Goal: Task Accomplishment & Management: Use online tool/utility

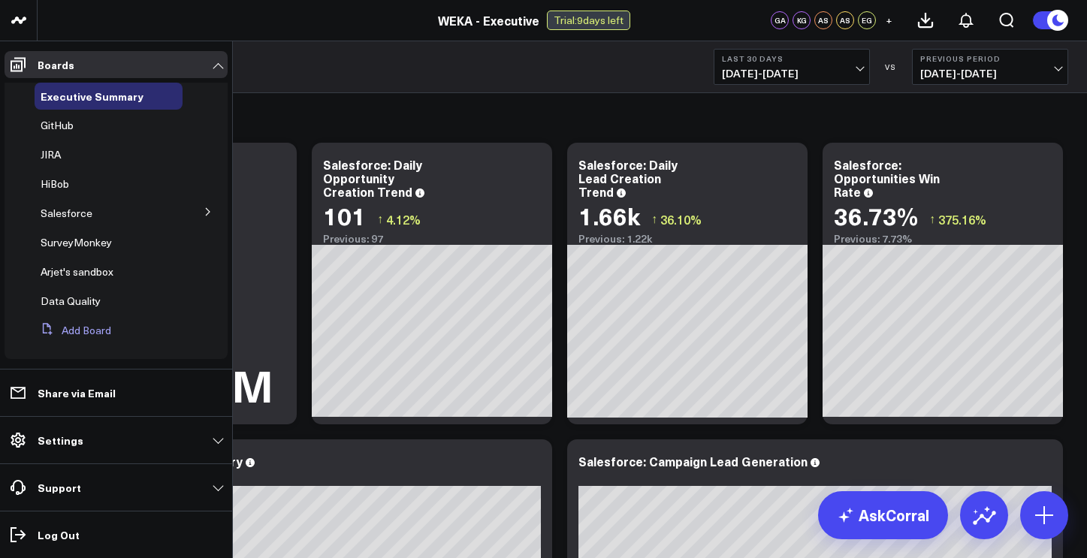
click at [78, 331] on button "Add Board" at bounding box center [73, 330] width 77 height 27
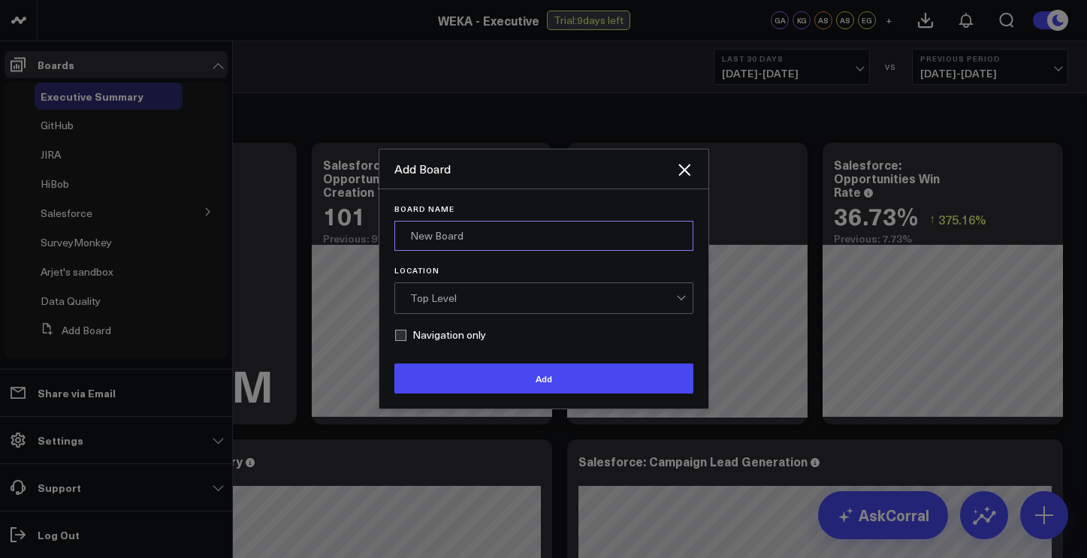
click at [469, 244] on input "Board Name" at bounding box center [543, 236] width 299 height 30
click at [381, 114] on div at bounding box center [543, 279] width 1087 height 558
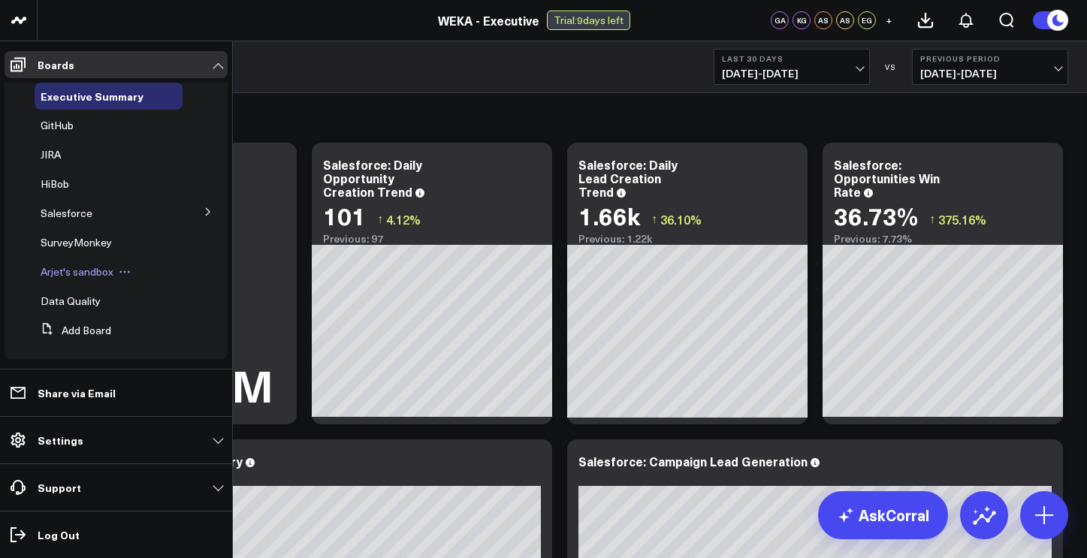
click at [81, 270] on span "Arjet's sandbox" at bounding box center [77, 271] width 73 height 14
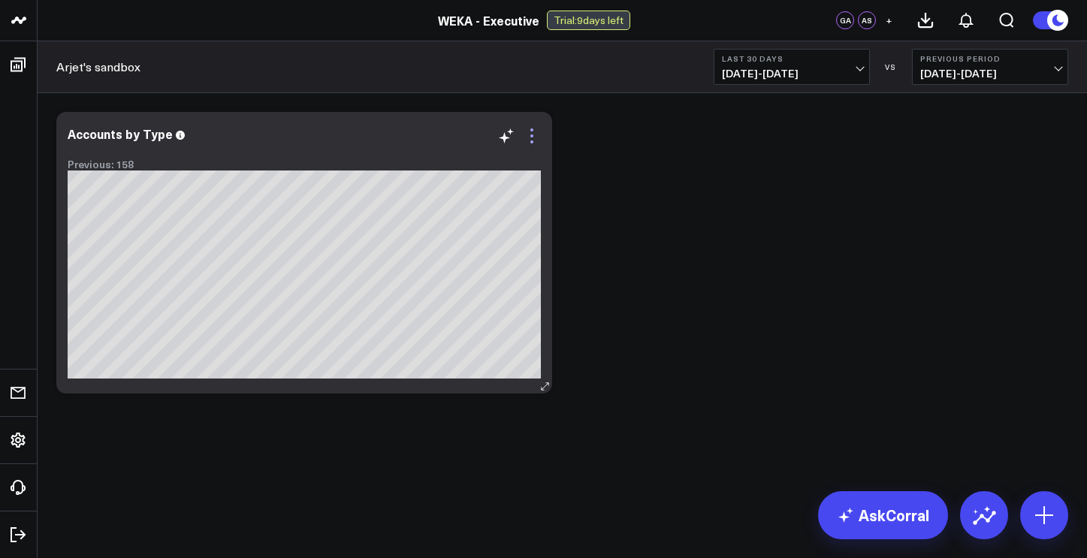
click at [535, 143] on icon at bounding box center [532, 136] width 18 height 18
click at [615, 186] on div "Modify via AI Copy link to widget Ask support Remove Create linked copy Executi…" at bounding box center [562, 252] width 1027 height 297
click at [1047, 517] on icon at bounding box center [1044, 515] width 24 height 24
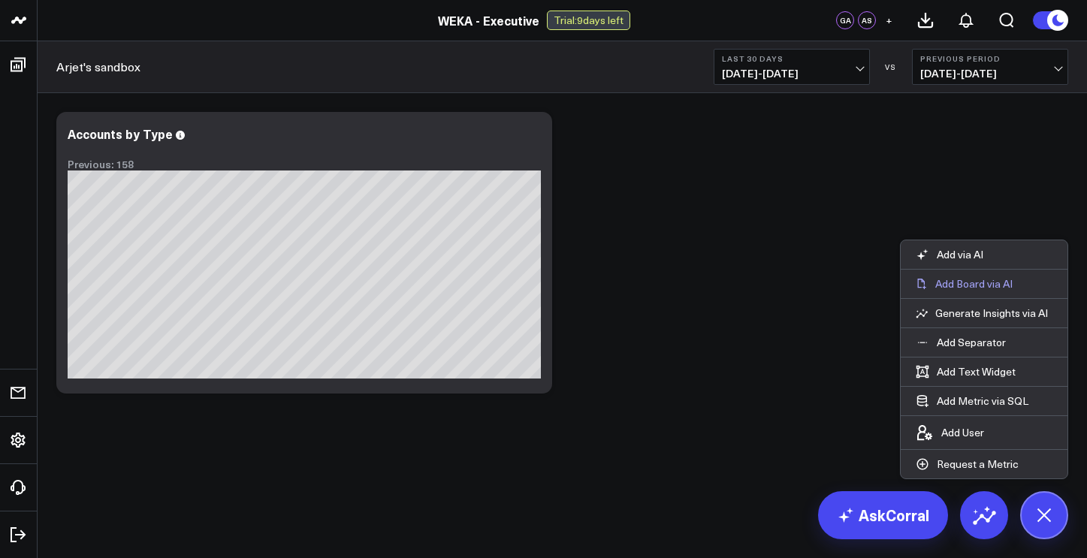
click at [983, 284] on p "Add Board via AI" at bounding box center [973, 284] width 77 height 14
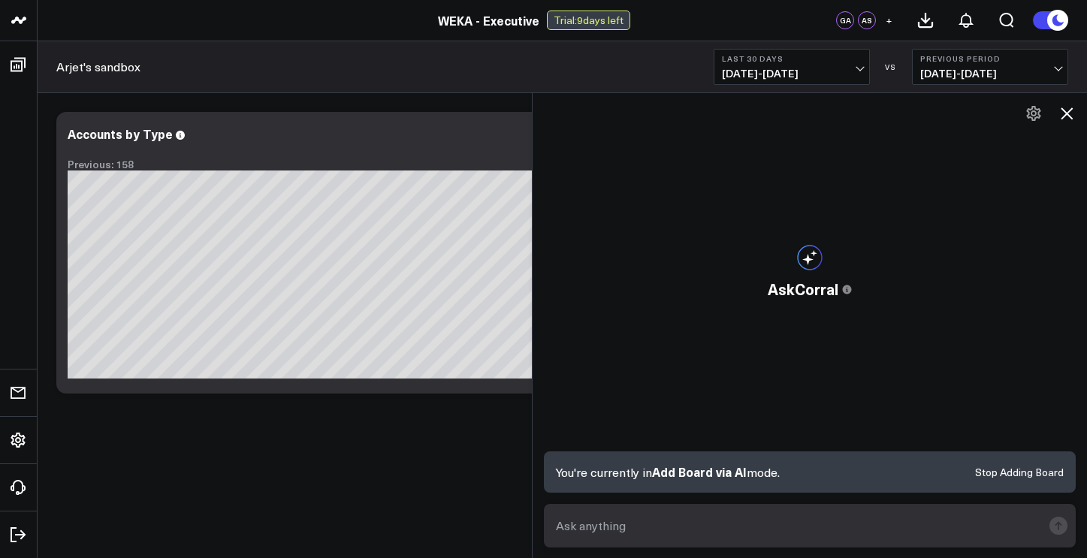
click at [1066, 110] on icon at bounding box center [1066, 113] width 18 height 18
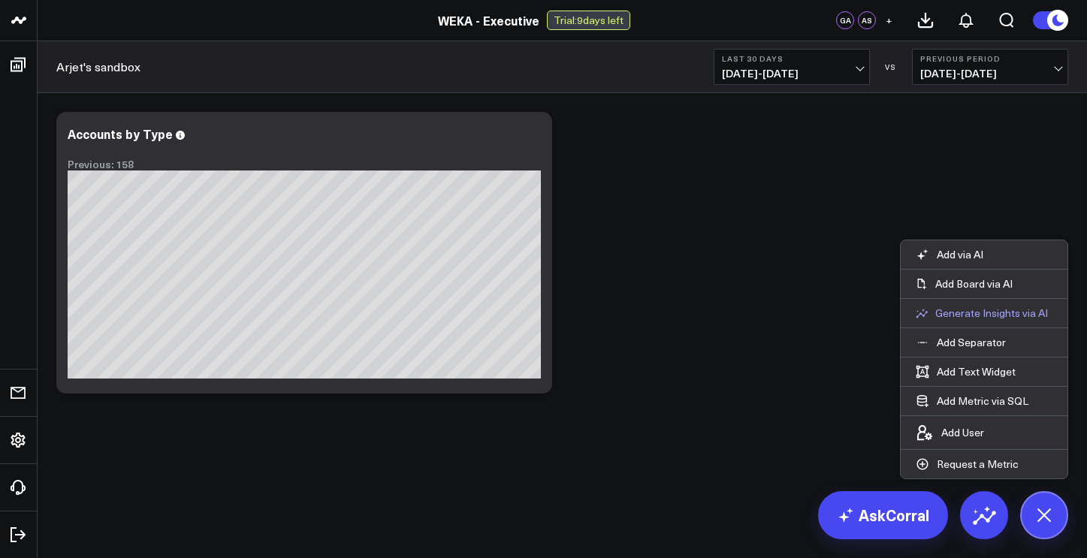
click at [947, 315] on p "Generate Insights via AI" at bounding box center [991, 313] width 113 height 14
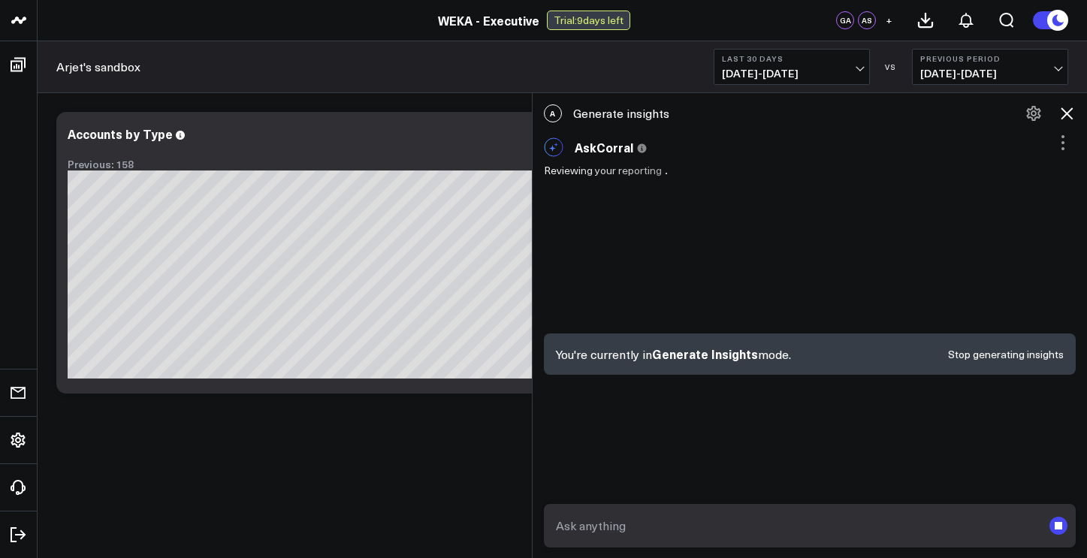
click at [1070, 111] on icon at bounding box center [1066, 113] width 18 height 18
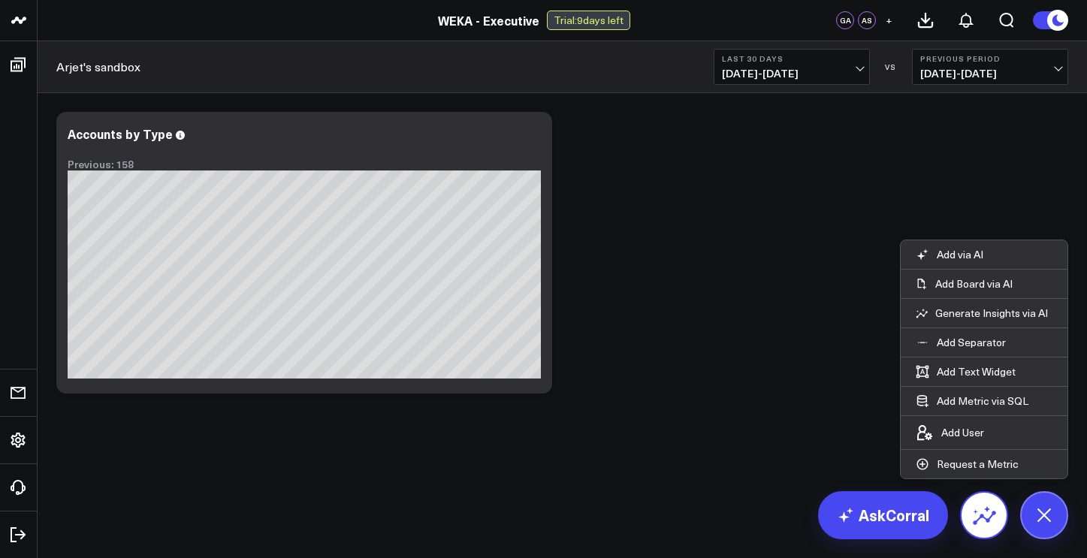
click at [990, 523] on icon at bounding box center [984, 515] width 24 height 24
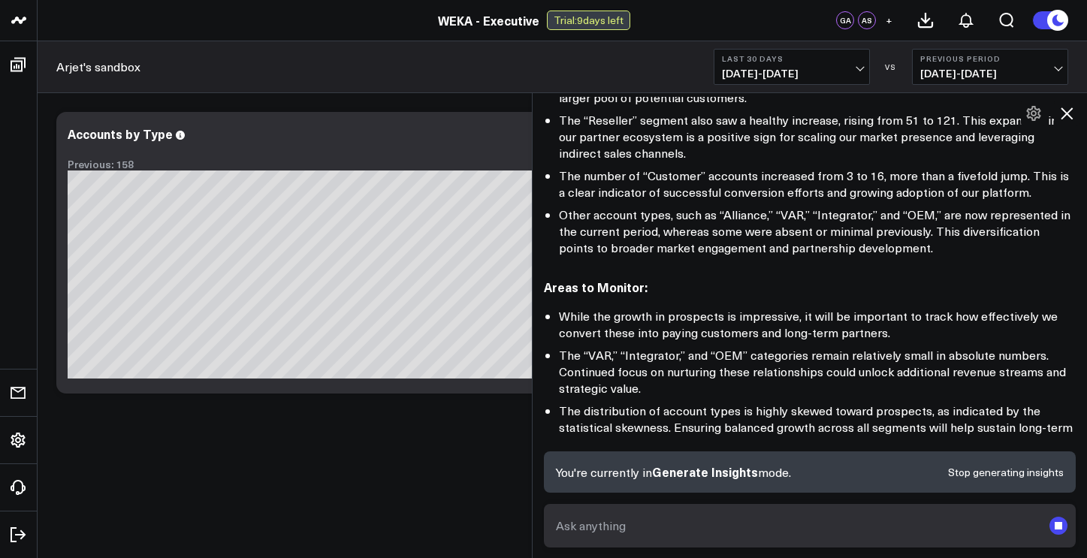
click at [1066, 114] on icon at bounding box center [1066, 113] width 12 height 12
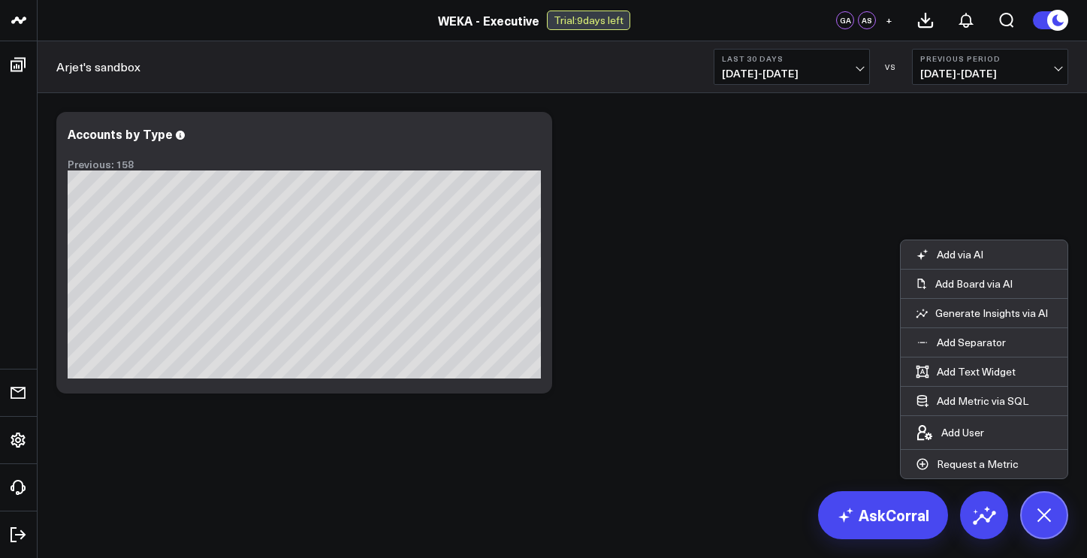
scroll to position [482, 0]
click at [859, 71] on span "[DATE] - [DATE]" at bounding box center [792, 74] width 140 height 12
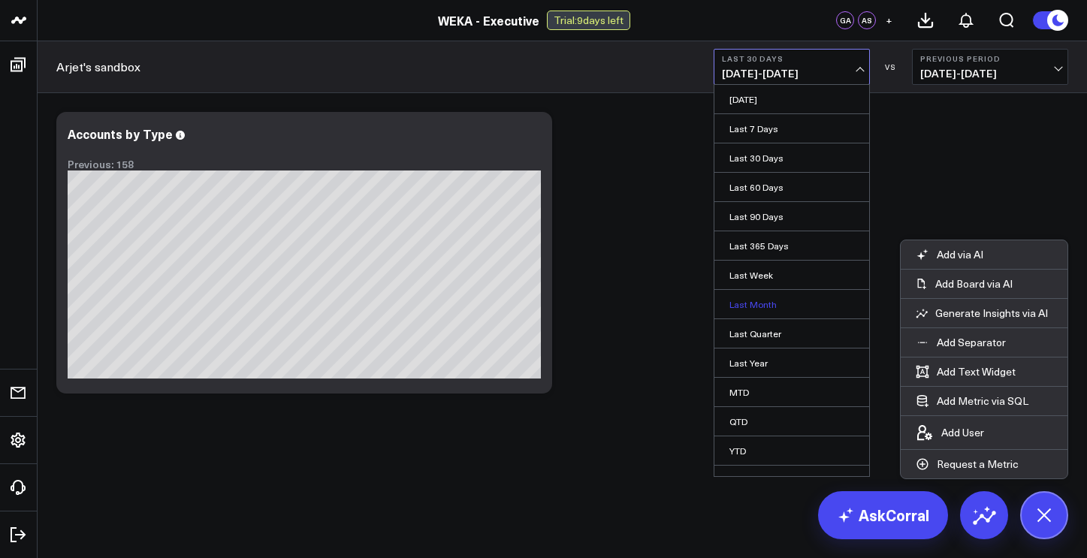
click at [768, 309] on link "Last Month" at bounding box center [791, 304] width 155 height 29
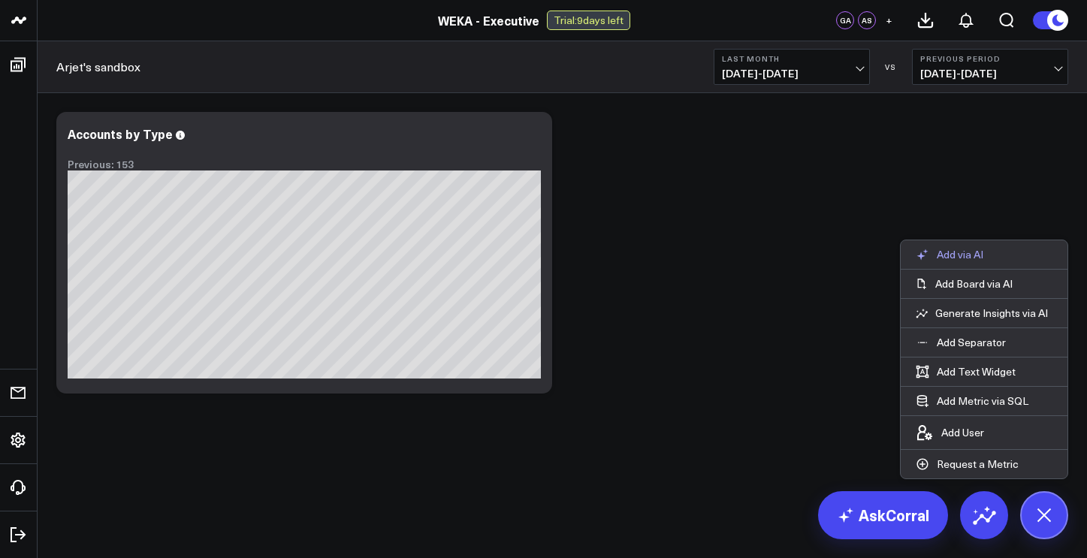
click at [976, 258] on p "Add via AI" at bounding box center [960, 255] width 47 height 14
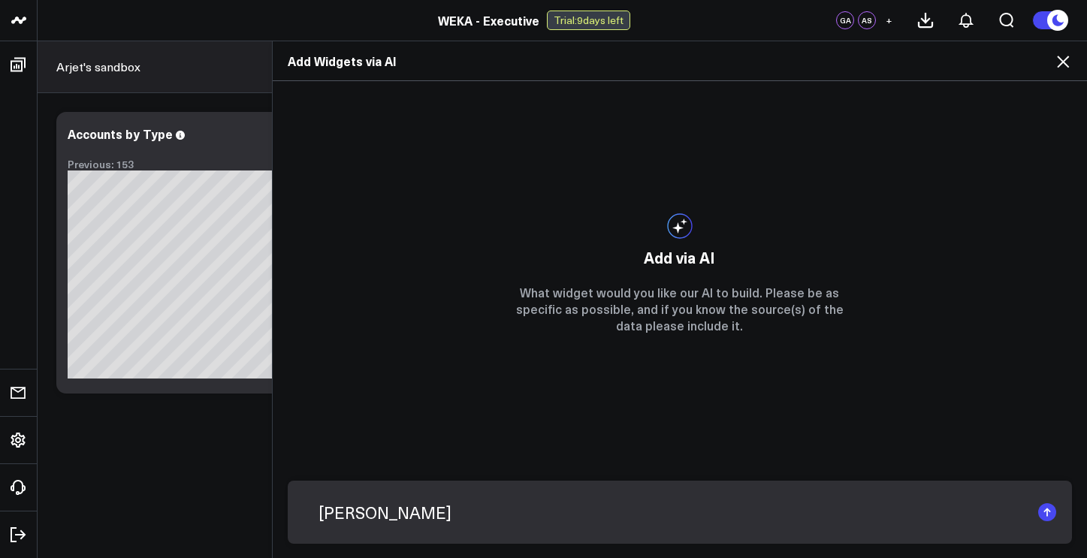
type textarea "[PERSON_NAME]"
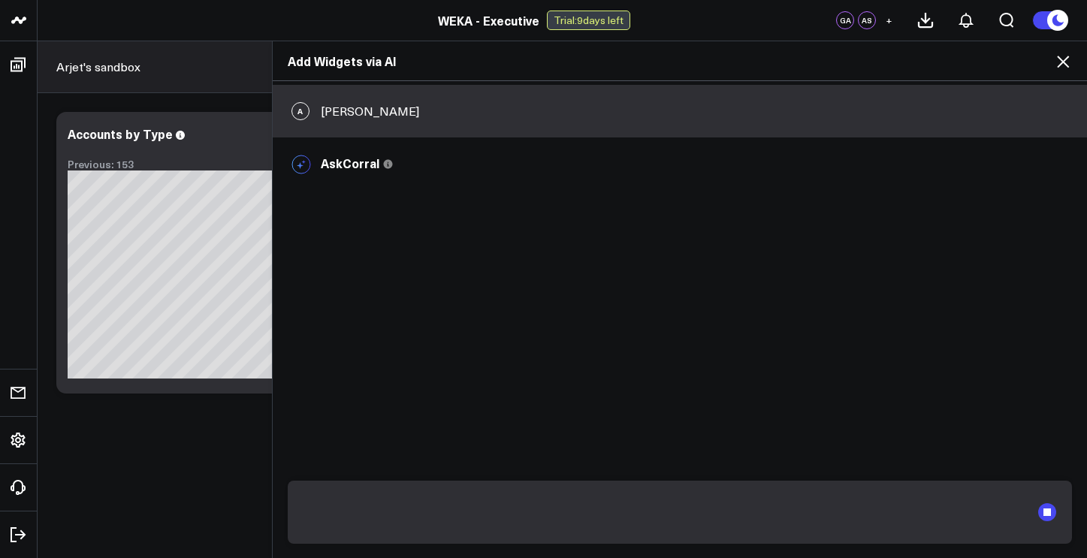
click at [1062, 67] on icon at bounding box center [1063, 62] width 18 height 18
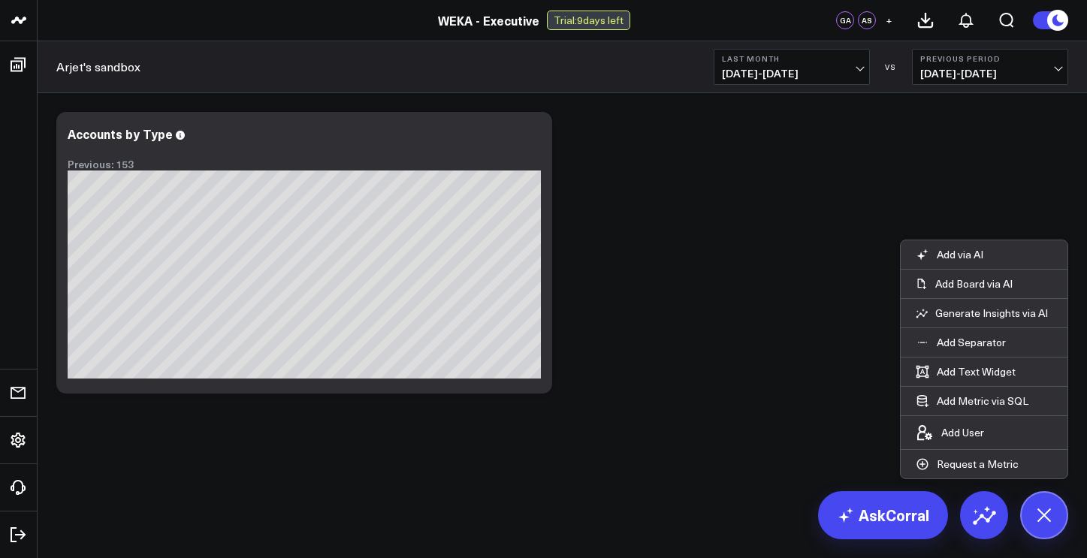
scroll to position [482, 0]
click at [531, 139] on icon at bounding box center [532, 136] width 18 height 18
click at [587, 184] on div "Modify via AI Copy link to widget Ask support Remove Create linked copy Executi…" at bounding box center [562, 252] width 1027 height 297
click at [1046, 517] on icon at bounding box center [1044, 515] width 26 height 26
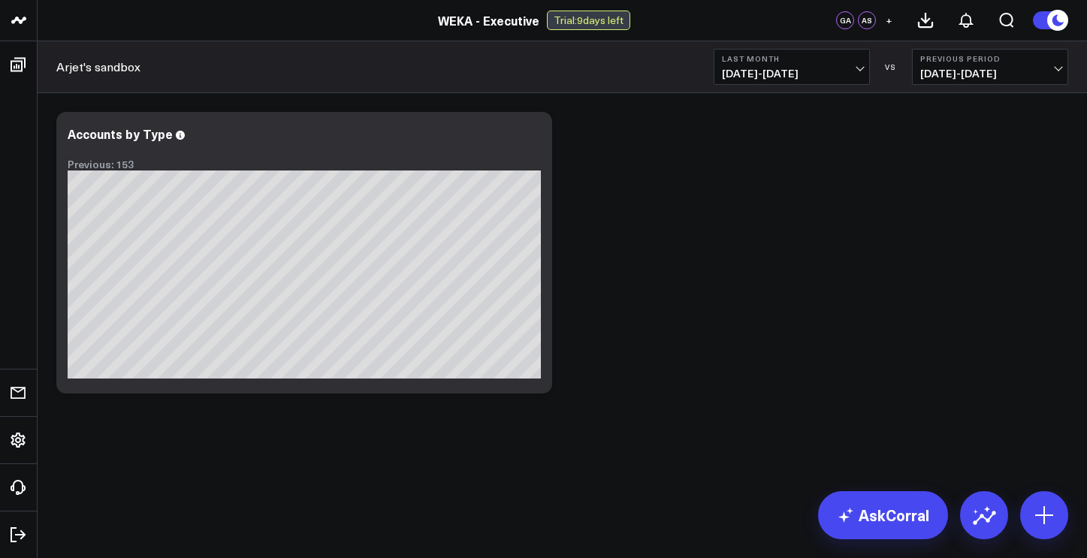
click at [949, 299] on div "Modify via AI Copy link to widget Ask support Remove Create linked copy Executi…" at bounding box center [562, 252] width 1027 height 297
click at [1040, 20] on button at bounding box center [1050, 21] width 36 height 20
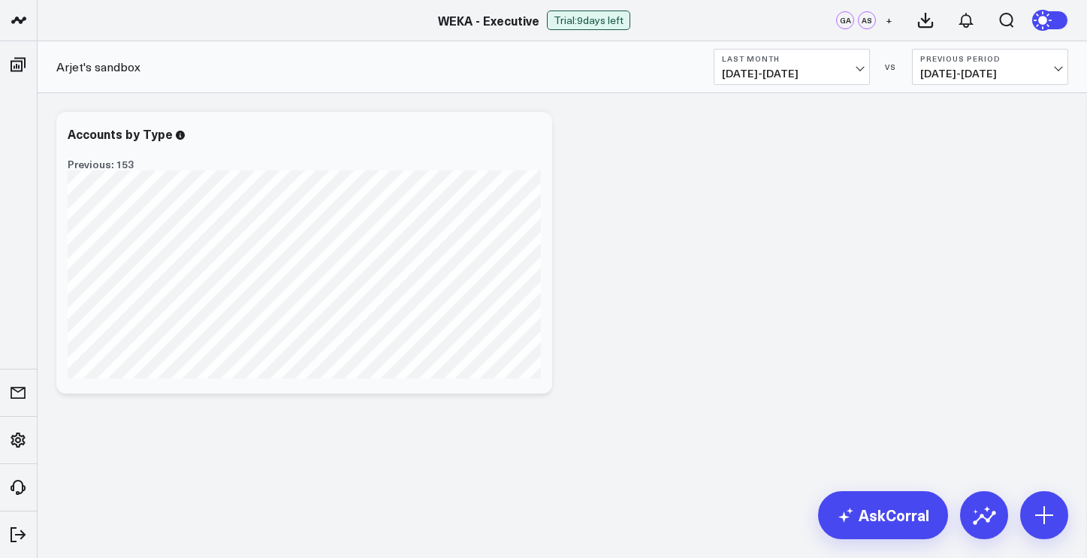
click at [1063, 23] on button at bounding box center [1050, 21] width 36 height 20
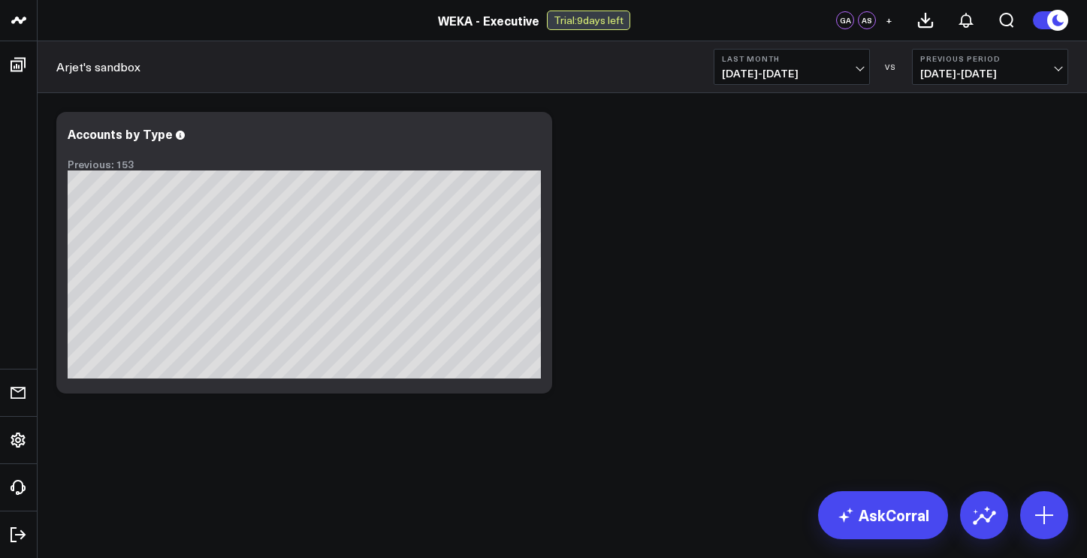
click at [692, 267] on div "Modify via AI Copy link to widget Ask support Remove Create linked copy Executi…" at bounding box center [562, 252] width 1027 height 297
click at [1050, 519] on icon at bounding box center [1044, 515] width 24 height 24
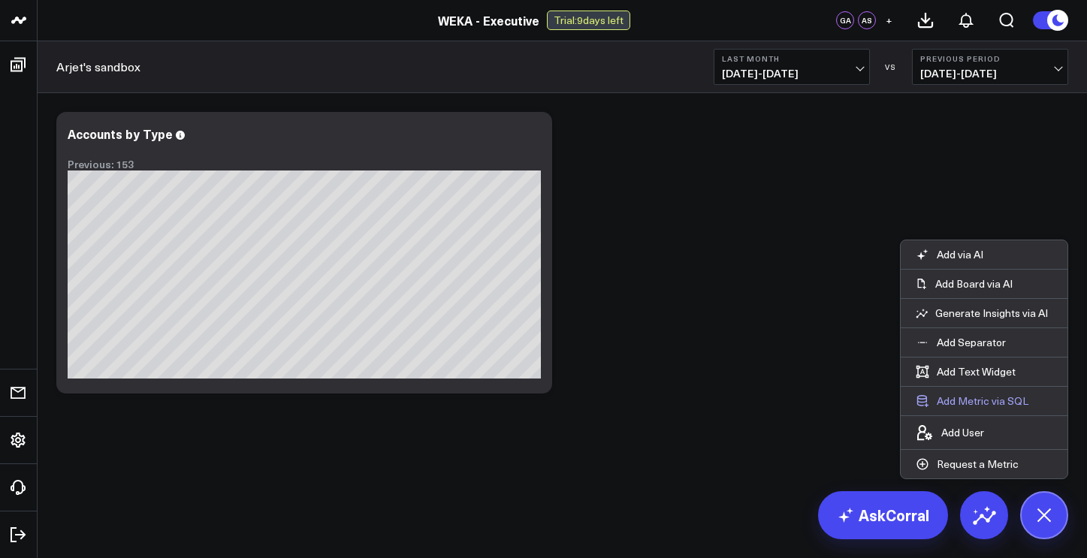
click at [982, 400] on button "Add Metric via SQL" at bounding box center [971, 401] width 143 height 29
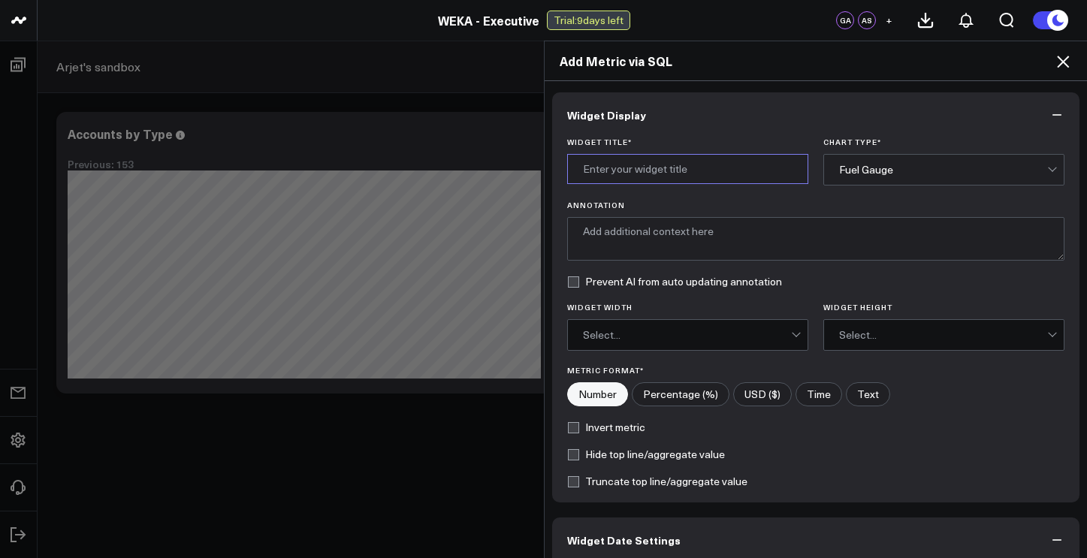
click at [730, 172] on input "Widget Title *" at bounding box center [687, 169] width 241 height 30
type input "[PERSON_NAME]"
click at [757, 342] on div "Select..." at bounding box center [687, 335] width 208 height 30
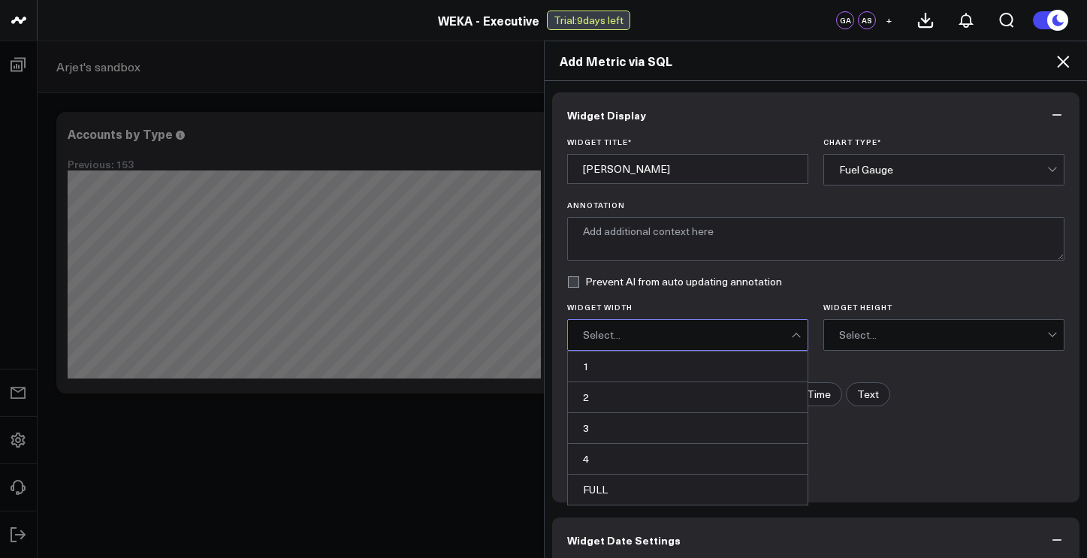
click at [757, 342] on div "Select..." at bounding box center [687, 335] width 208 height 30
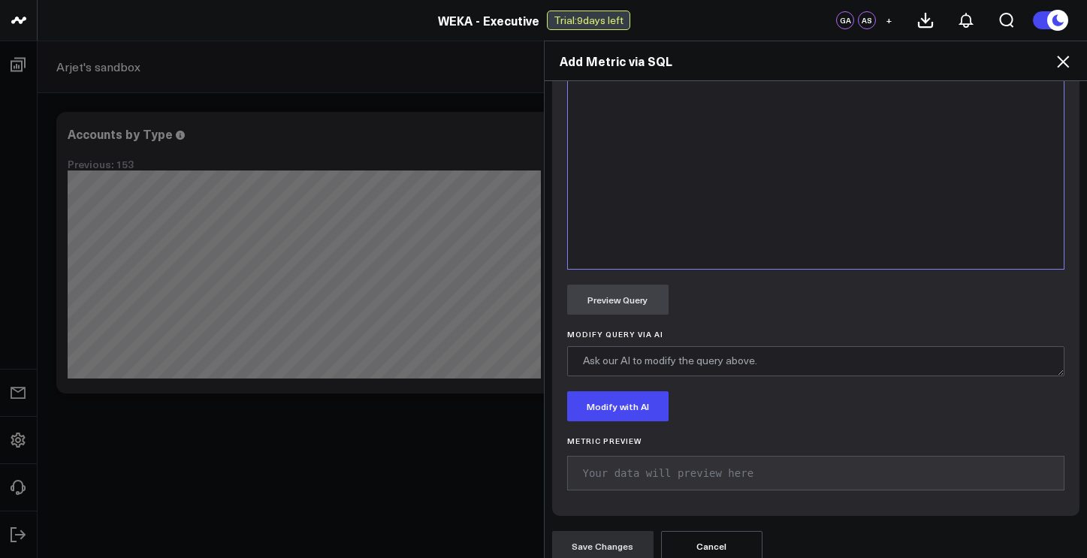
scroll to position [860, 0]
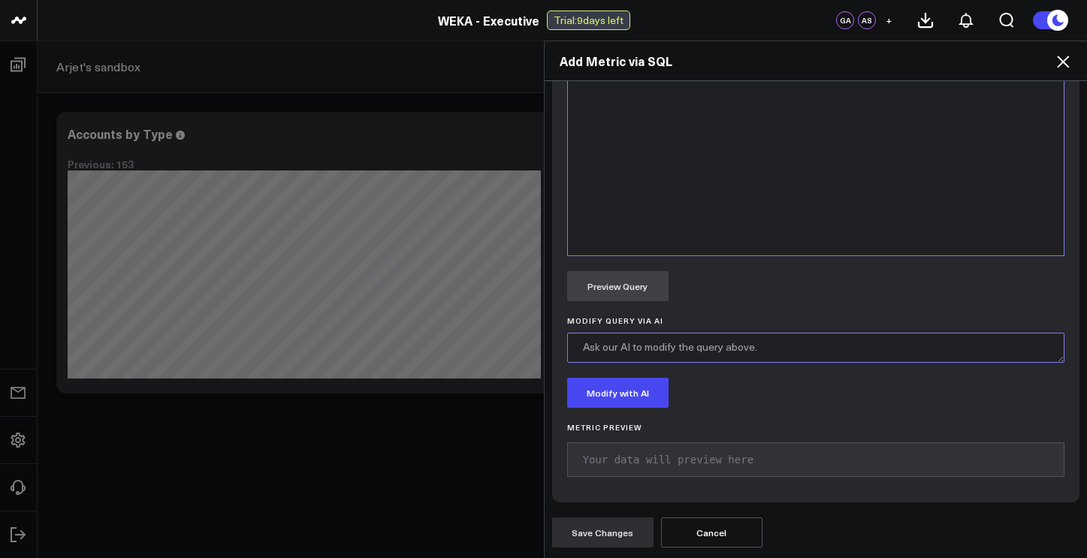
click at [690, 356] on textarea "Modify Query via AI" at bounding box center [816, 348] width 498 height 30
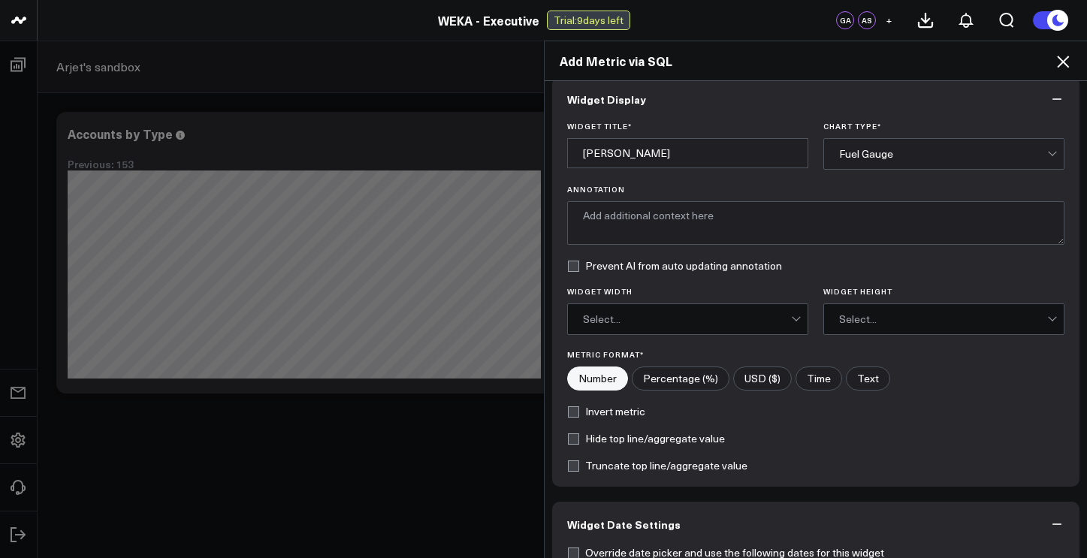
scroll to position [0, 0]
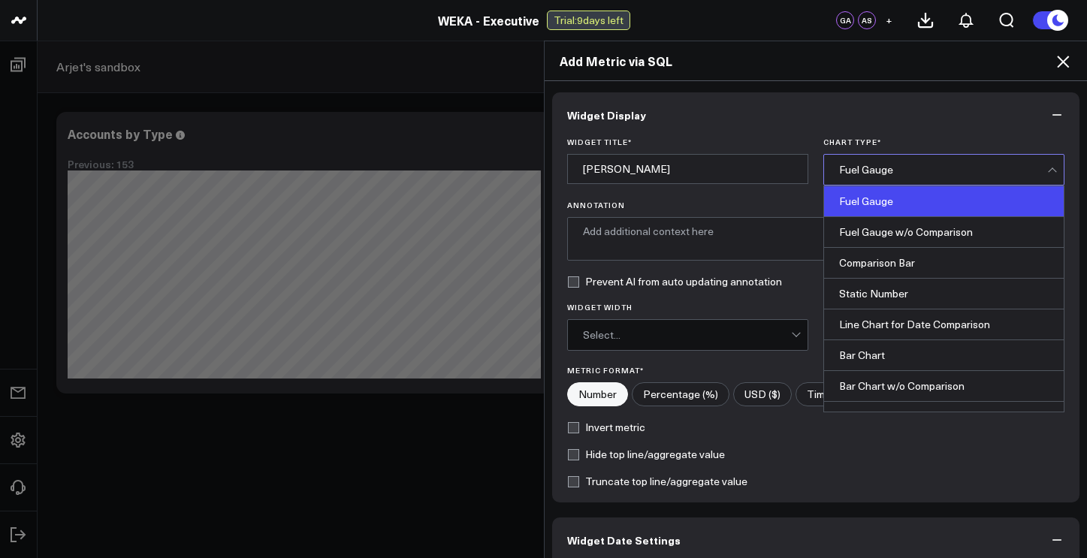
click at [961, 173] on div "Fuel Gauge" at bounding box center [943, 170] width 208 height 12
click at [931, 209] on div "Fuel Gauge" at bounding box center [944, 201] width 240 height 31
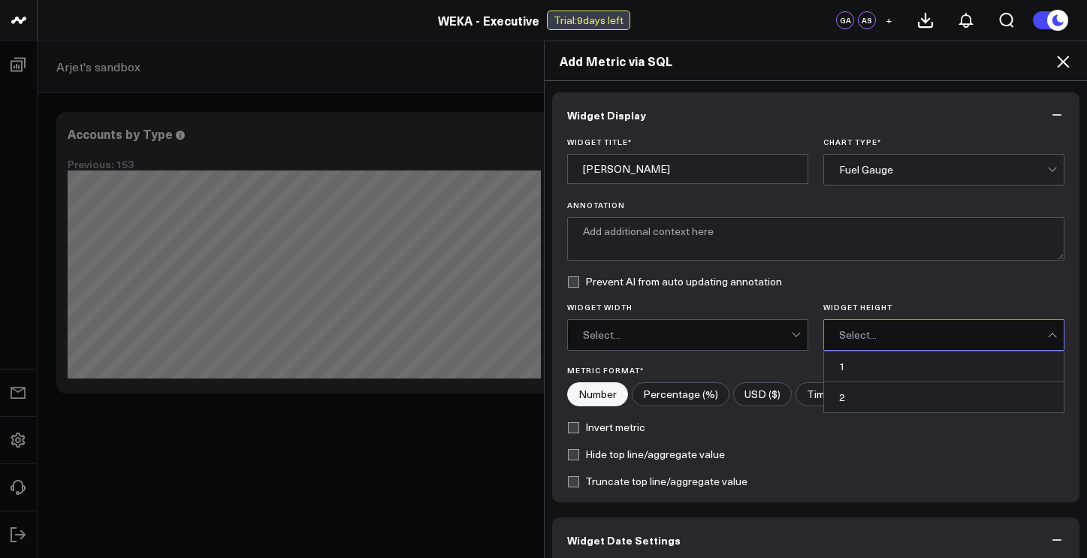
click at [861, 330] on div "Select..." at bounding box center [943, 335] width 208 height 12
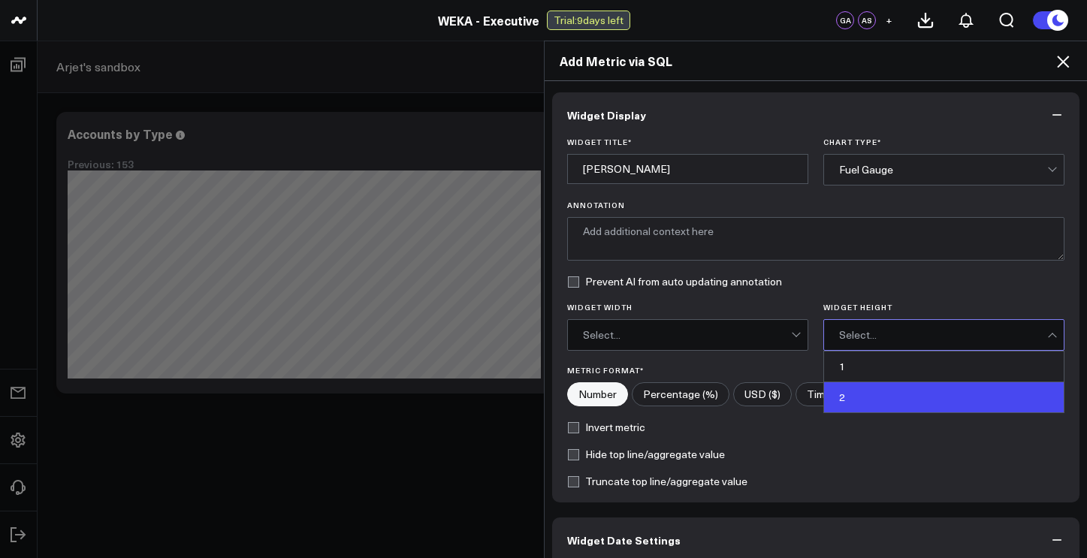
click at [843, 395] on div "2" at bounding box center [944, 397] width 240 height 30
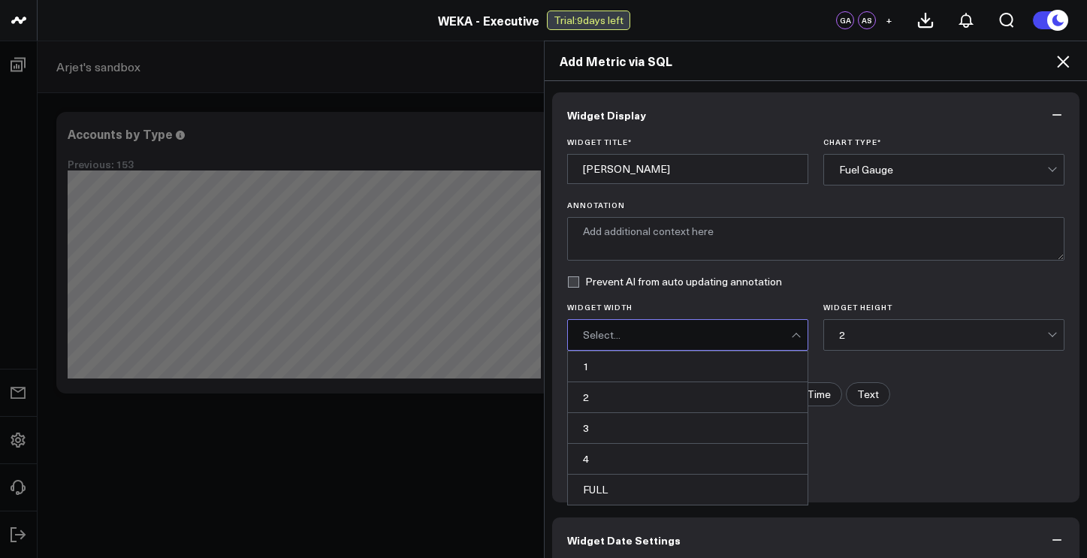
click at [759, 337] on div "Select..." at bounding box center [687, 335] width 208 height 12
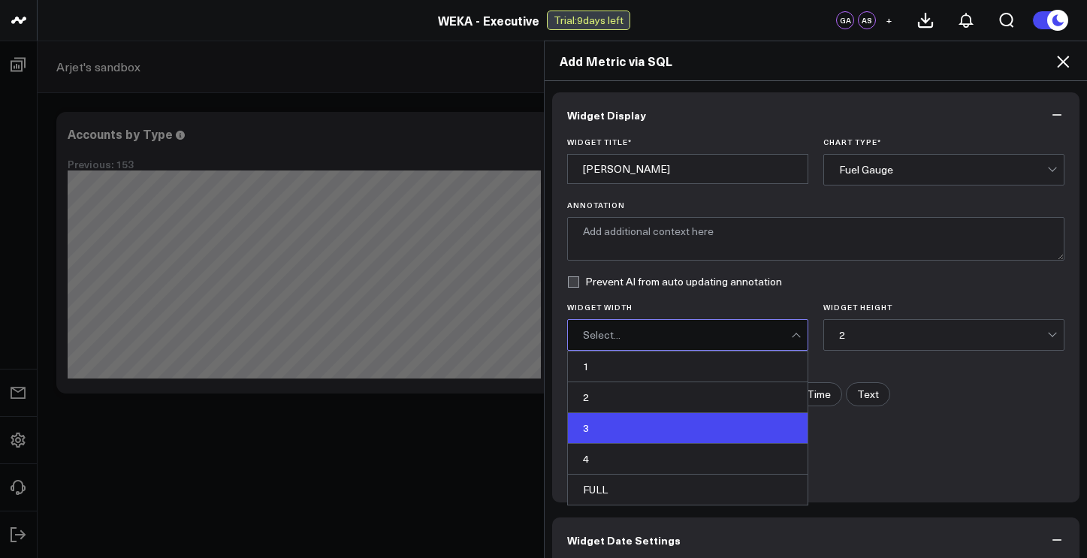
click at [694, 417] on div "3" at bounding box center [688, 428] width 240 height 31
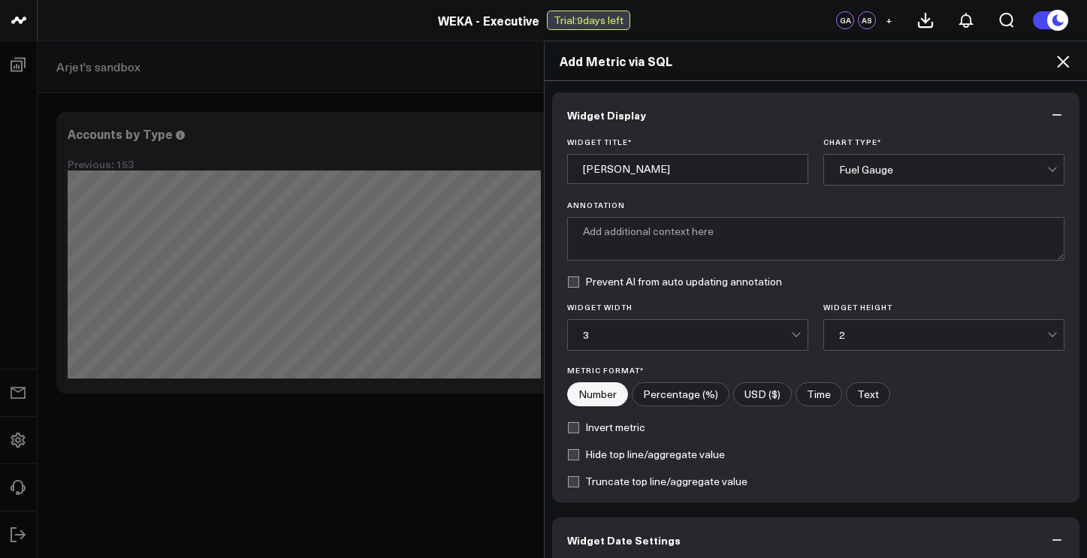
click at [970, 429] on div "Invert metric" at bounding box center [816, 427] width 498 height 12
click at [569, 427] on label "Invert metric" at bounding box center [606, 427] width 78 height 12
click at [569, 427] on input "Invert metric" at bounding box center [573, 427] width 12 height 12
click at [569, 427] on label "Invert metric" at bounding box center [606, 427] width 78 height 12
click at [569, 427] on input "Invert metric" at bounding box center [573, 427] width 12 height 12
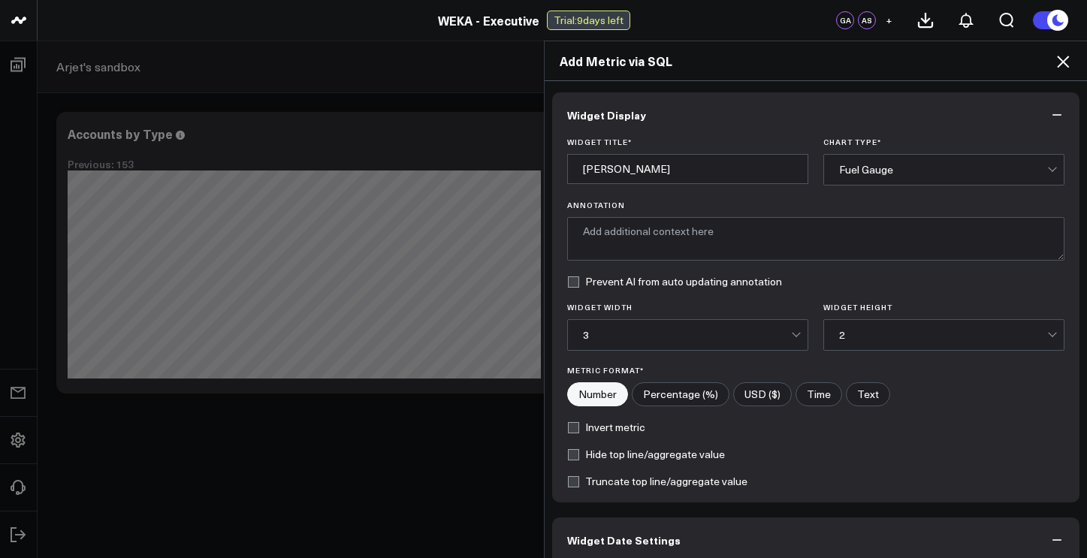
checkbox input "false"
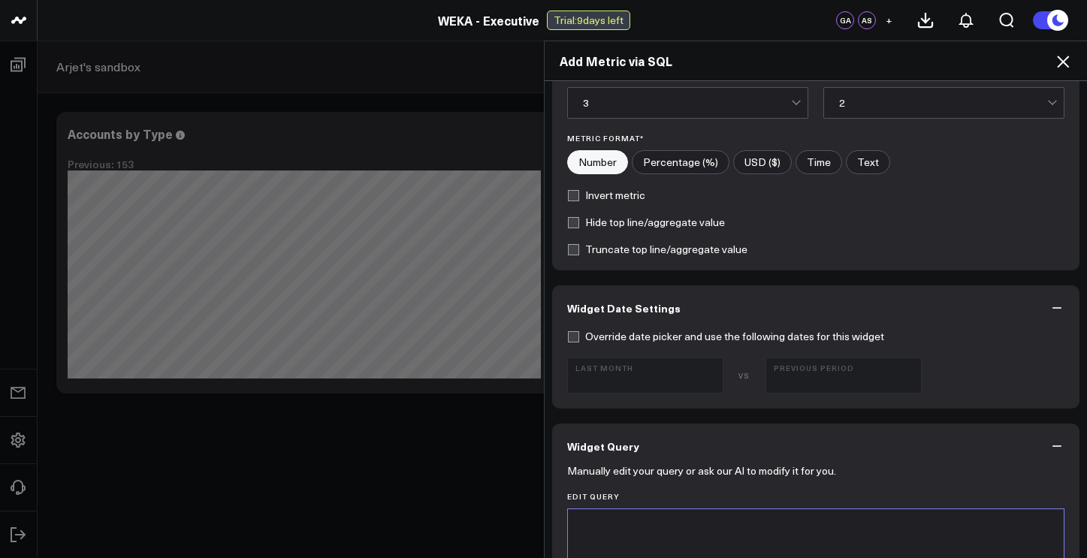
scroll to position [234, 0]
click at [567, 333] on label "Override date picker and use the following dates for this widget" at bounding box center [725, 334] width 317 height 12
click at [567, 333] on input "Override date picker and use the following dates for this widget" at bounding box center [573, 334] width 12 height 12
checkbox input "true"
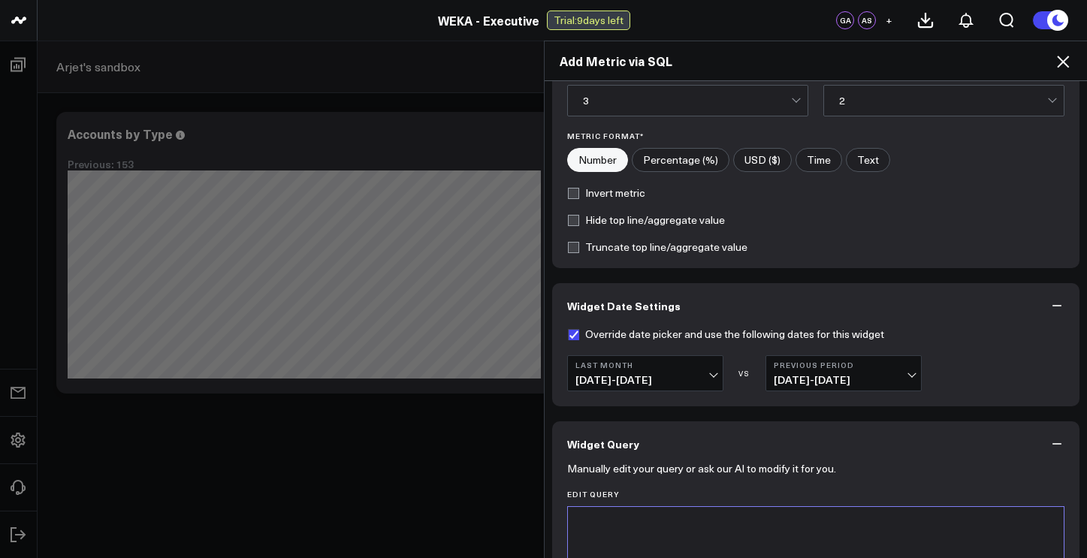
click at [925, 364] on div "Last Month [DATE] - [DATE] VS Previous Period [DATE] - [DATE]" at bounding box center [816, 373] width 498 height 36
click at [982, 321] on button "Widget Date Settings" at bounding box center [816, 305] width 528 height 45
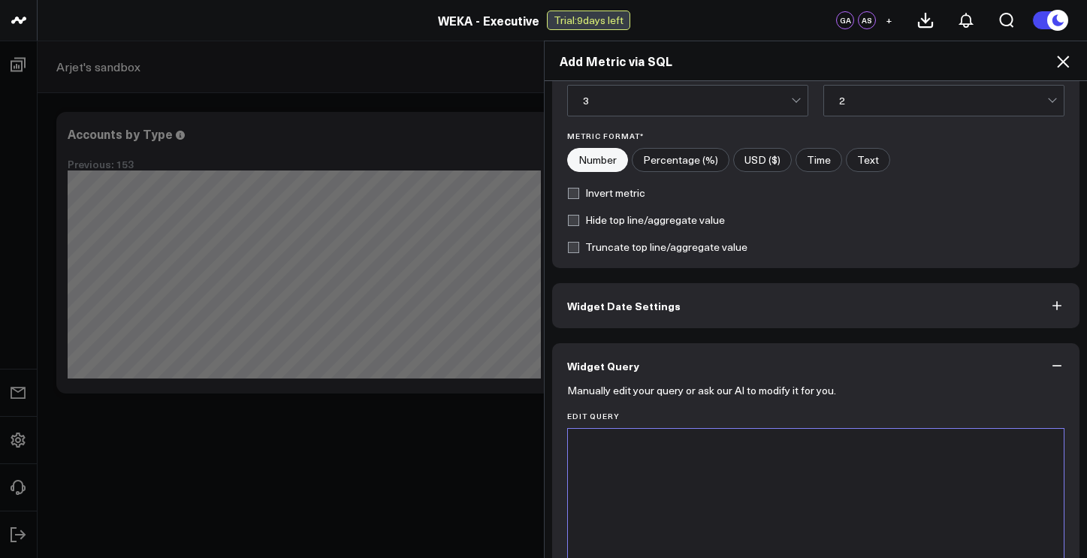
click at [982, 321] on button "Widget Date Settings" at bounding box center [816, 305] width 528 height 45
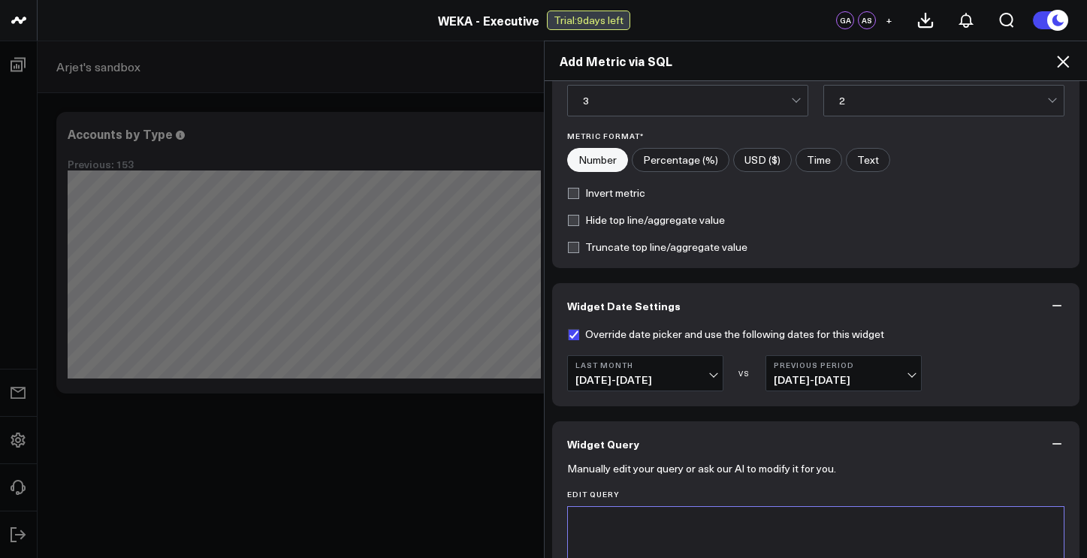
click at [429, 466] on div "Add Metric via SQL Widget Display Widget Title * [PERSON_NAME] Chart Type * Fue…" at bounding box center [543, 299] width 1087 height 517
click at [973, 215] on div "Hide top line/aggregate value" at bounding box center [816, 220] width 498 height 12
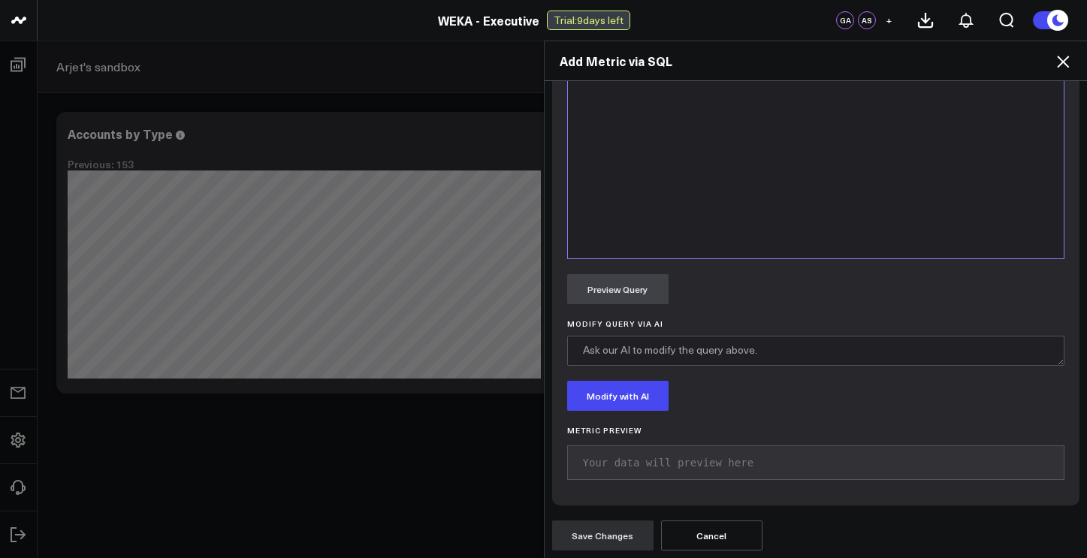
scroll to position [860, 0]
click at [605, 394] on button "Modify with AI" at bounding box center [617, 393] width 101 height 30
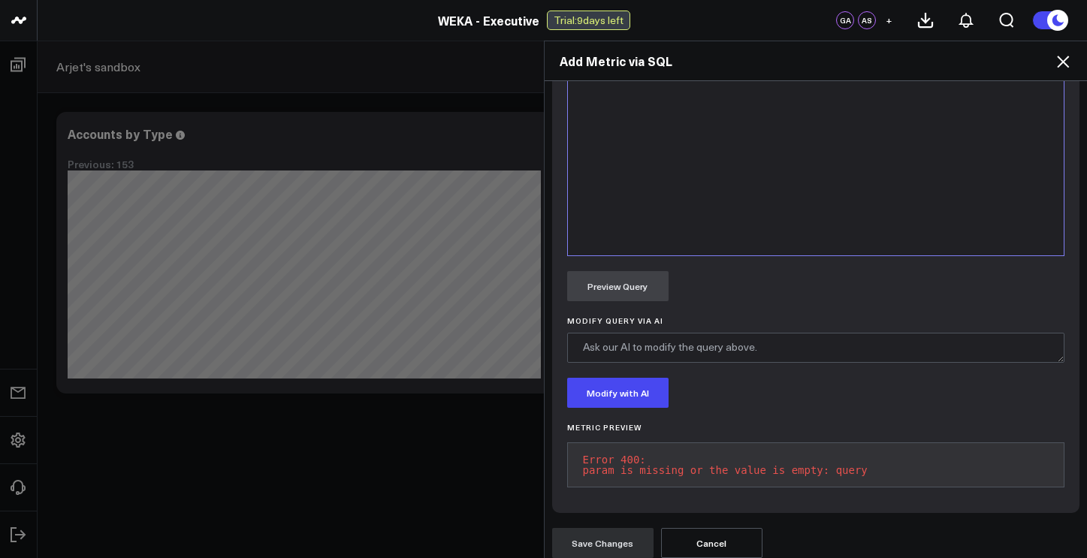
click at [746, 403] on div "Modify with AI" at bounding box center [816, 393] width 498 height 30
click at [746, 321] on label "Modify Query via AI" at bounding box center [816, 320] width 498 height 9
click at [746, 333] on textarea "Modify Query via AI" at bounding box center [816, 348] width 498 height 30
click at [1047, 300] on div "Preview Query" at bounding box center [816, 286] width 498 height 30
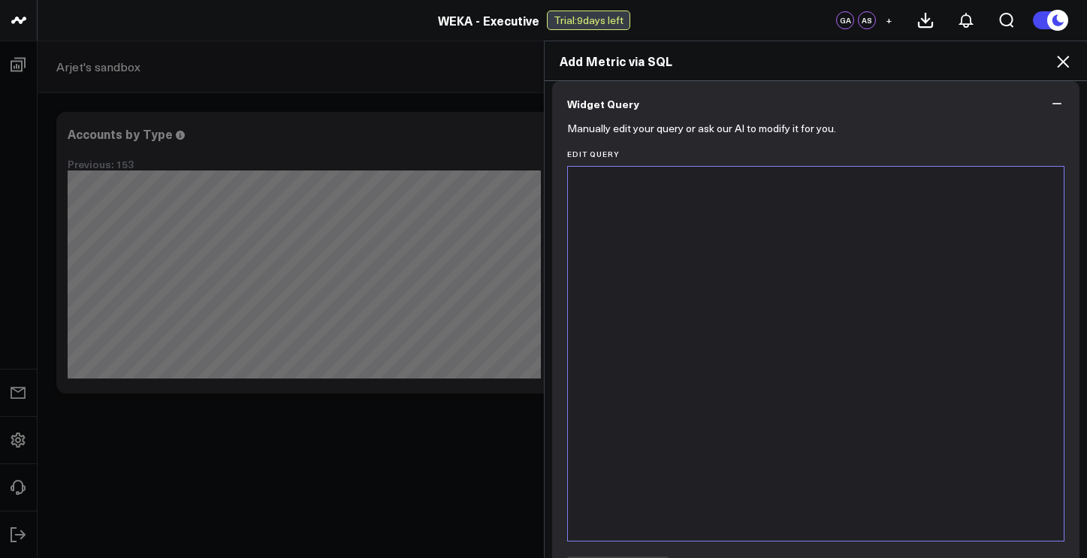
scroll to position [532, 0]
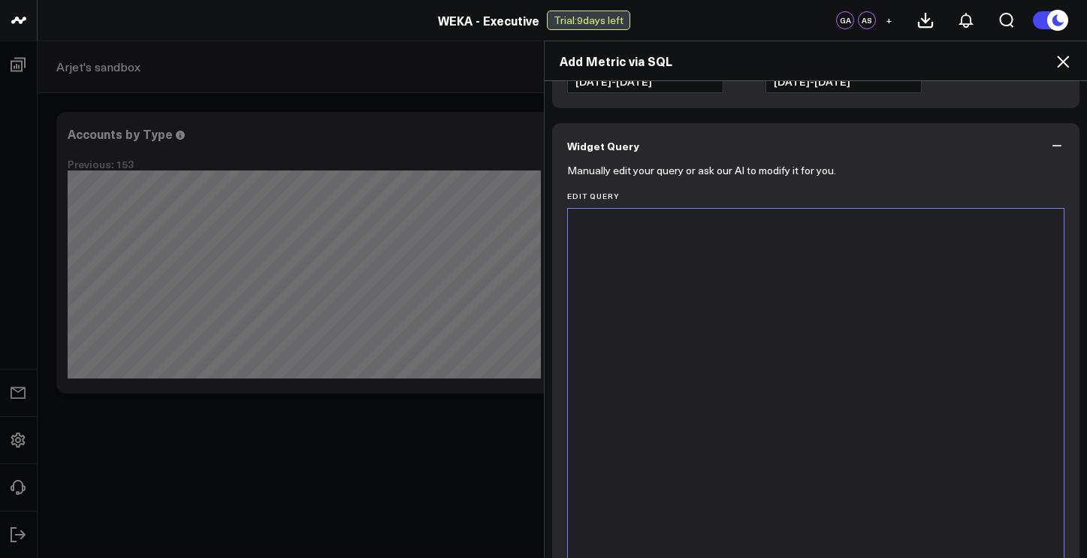
click at [600, 170] on p "Manually edit your query or ask our AI to modify it for you." at bounding box center [701, 170] width 269 height 12
click at [587, 195] on label "Edit Query" at bounding box center [816, 196] width 498 height 9
click at [891, 190] on div "Manually edit your query or ask our AI to modify it for you. Edit Query 9 1 › S…" at bounding box center [816, 504] width 528 height 672
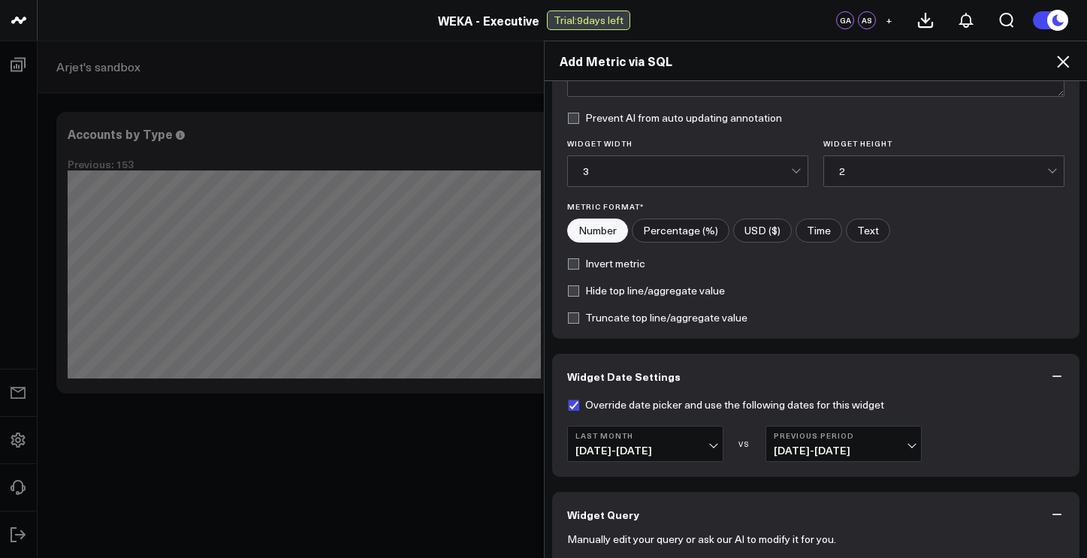
scroll to position [161, 0]
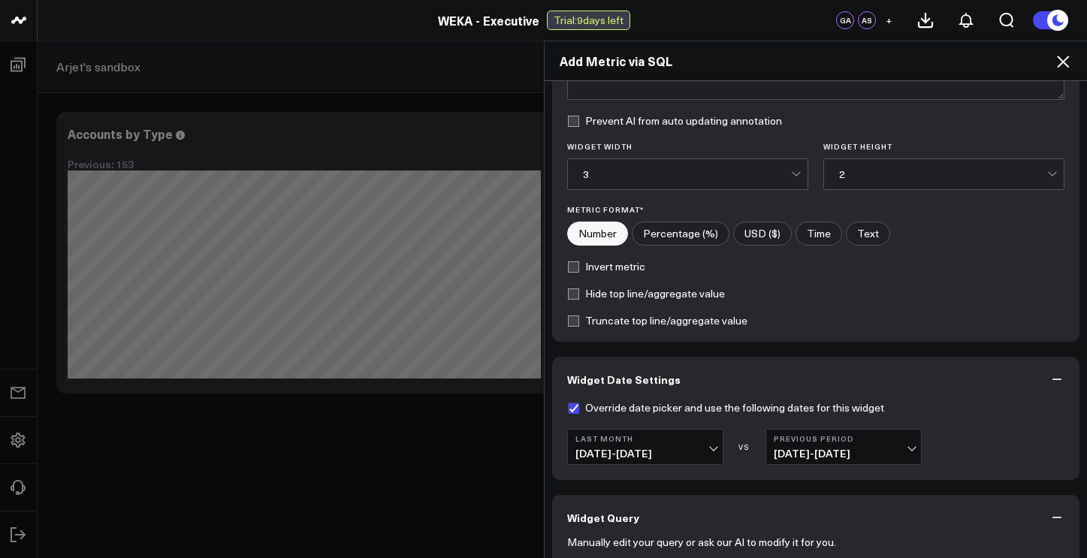
click at [1063, 65] on icon at bounding box center [1063, 62] width 18 height 18
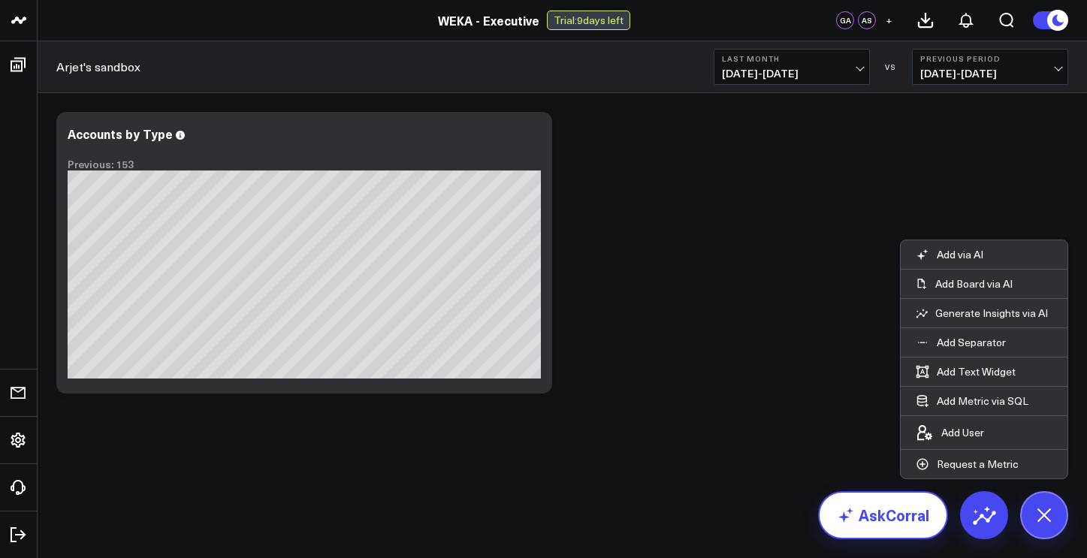
click at [894, 520] on link "AskCorral" at bounding box center [883, 515] width 130 height 48
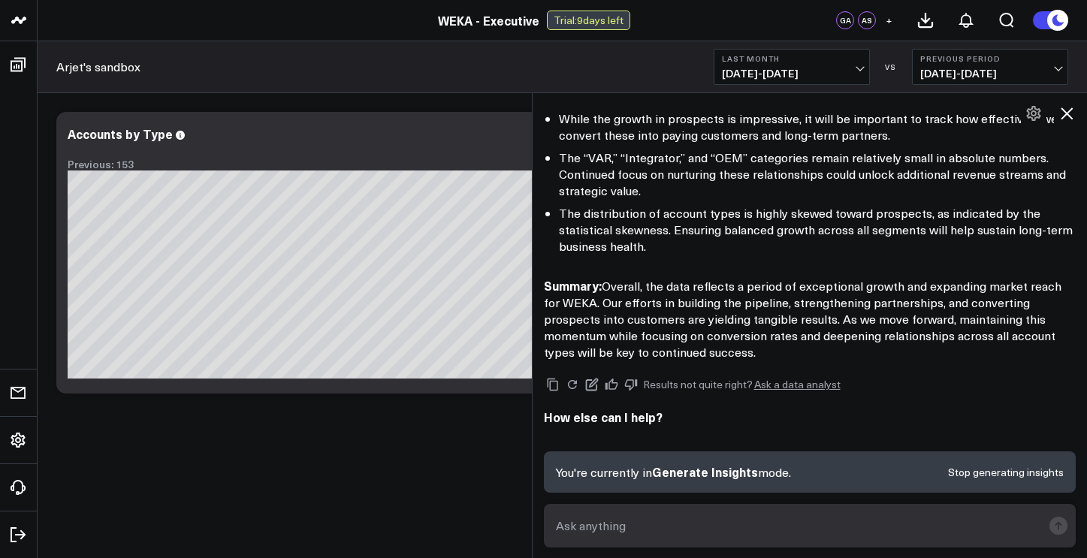
click at [771, 526] on textarea at bounding box center [797, 525] width 490 height 27
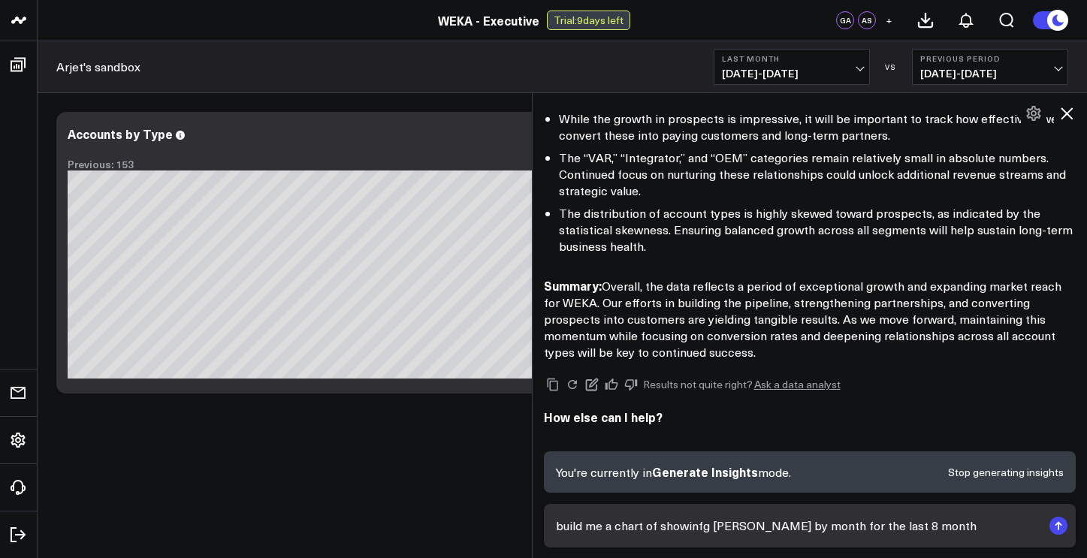
type textarea "build me a chart of showinfg [PERSON_NAME] by month for the last 8 months"
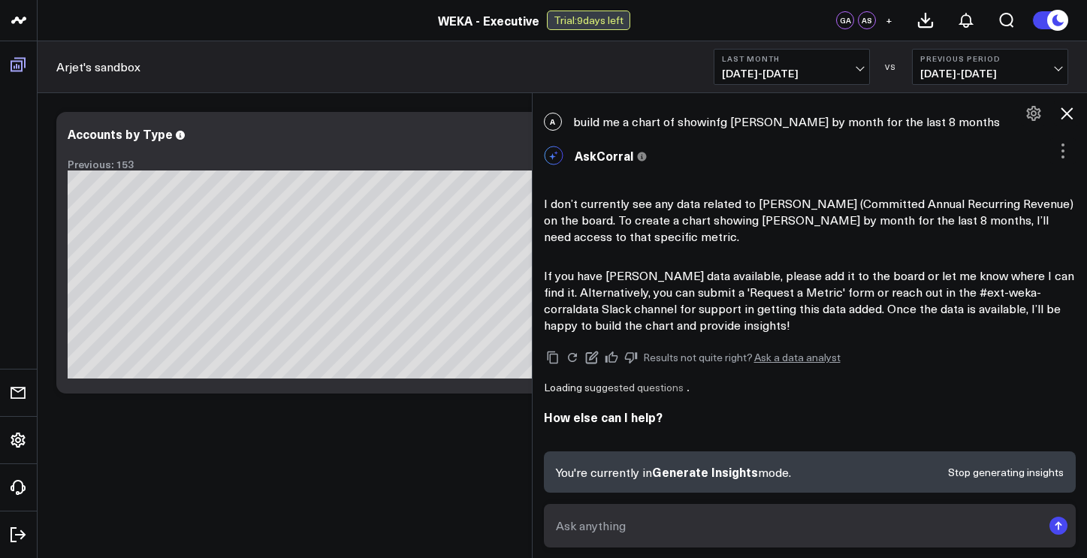
scroll to position [733, 0]
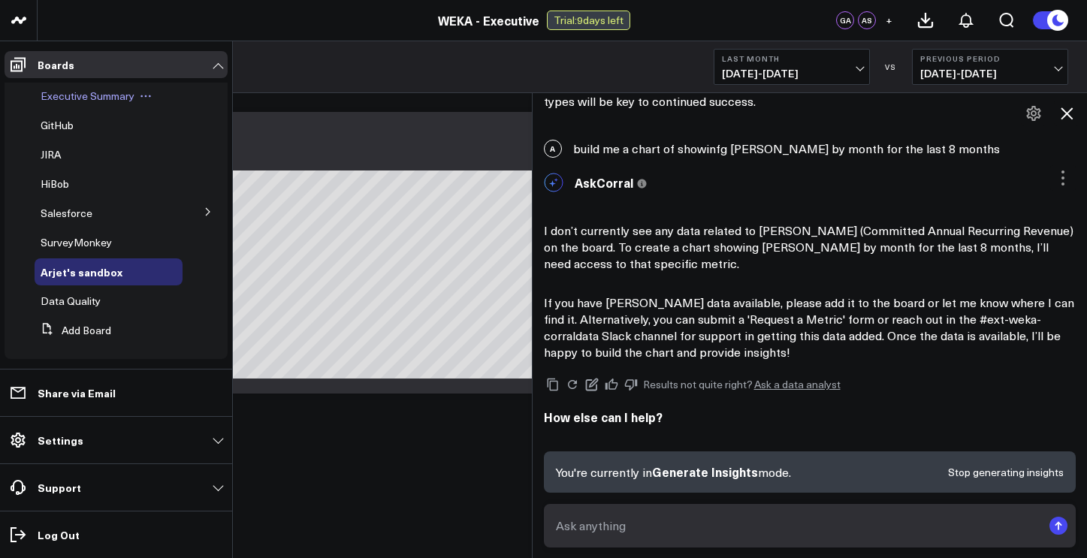
click at [110, 98] on span "Executive Summary" at bounding box center [88, 96] width 94 height 14
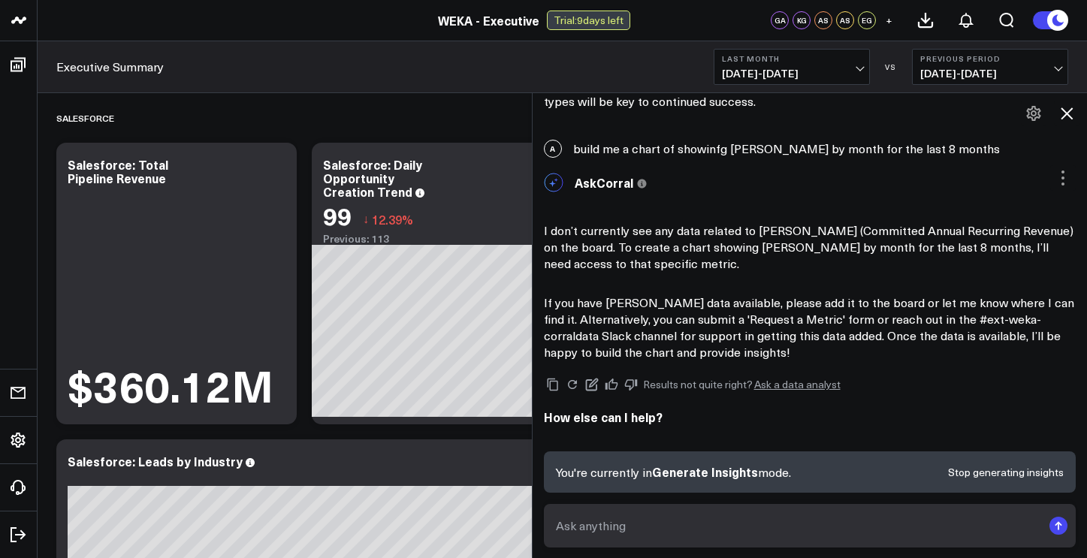
click at [1069, 113] on icon at bounding box center [1066, 113] width 18 height 18
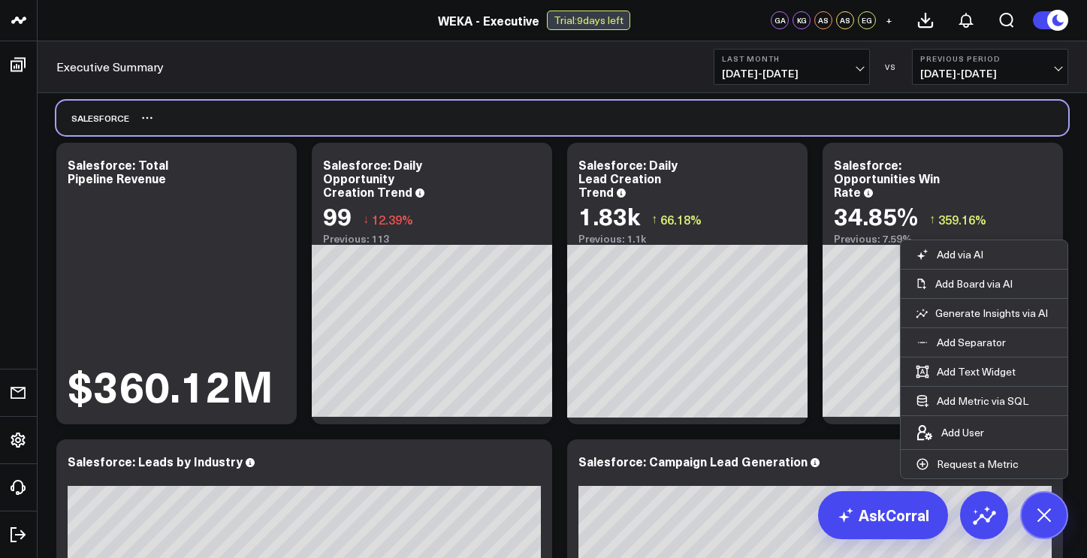
click at [1065, 125] on div "Salesforce" at bounding box center [562, 118] width 1012 height 35
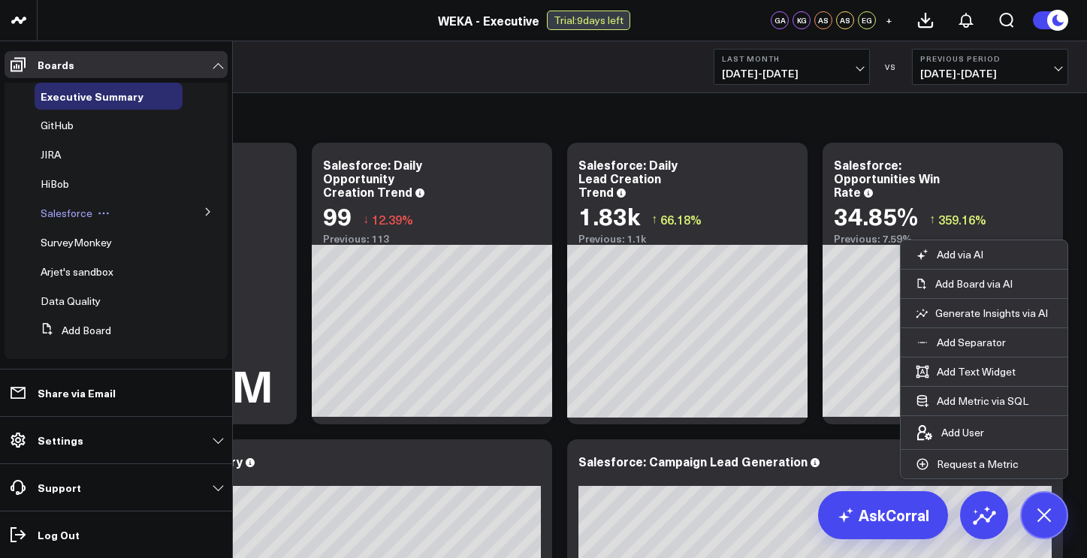
click at [65, 220] on span "Salesforce" at bounding box center [67, 213] width 52 height 14
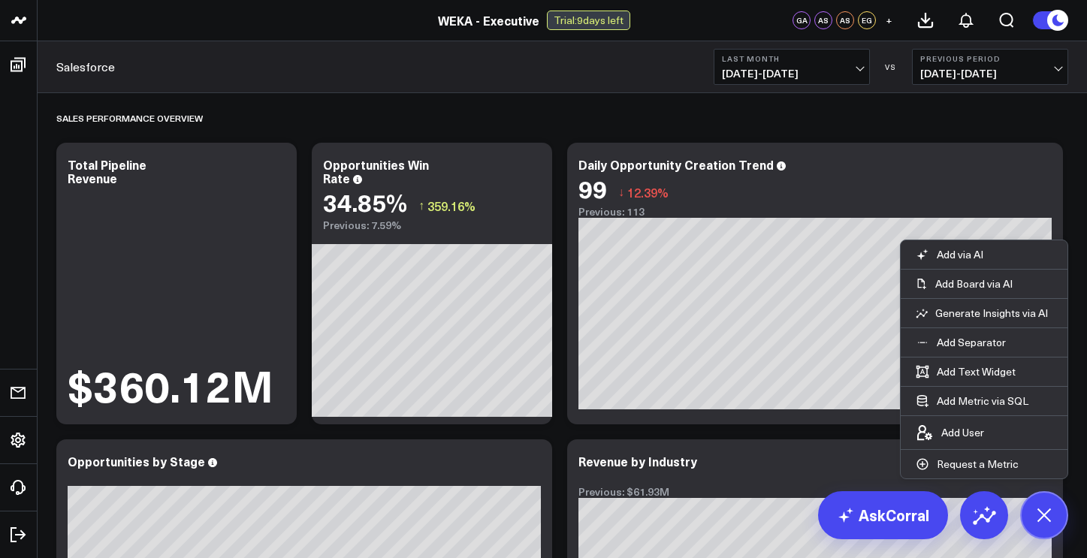
click at [837, 73] on span "[DATE] - [DATE]" at bounding box center [792, 74] width 140 height 12
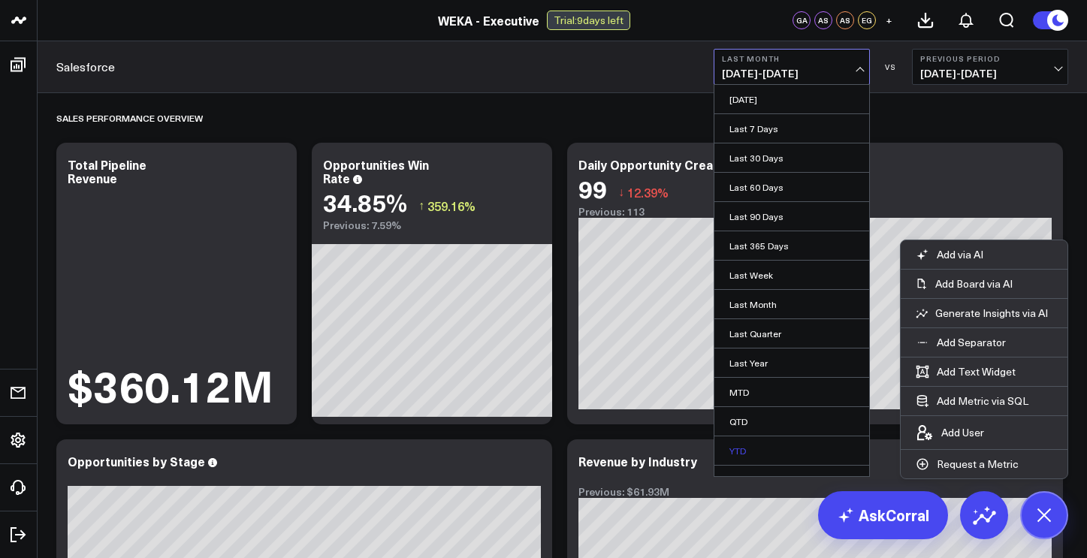
click at [765, 455] on link "YTD" at bounding box center [791, 450] width 155 height 29
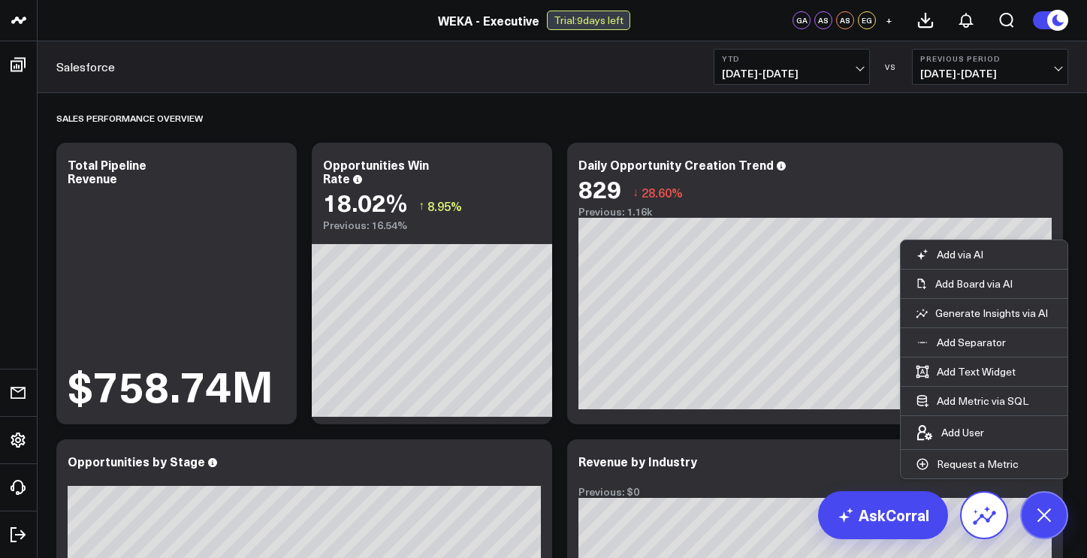
click at [991, 517] on icon at bounding box center [984, 518] width 23 height 14
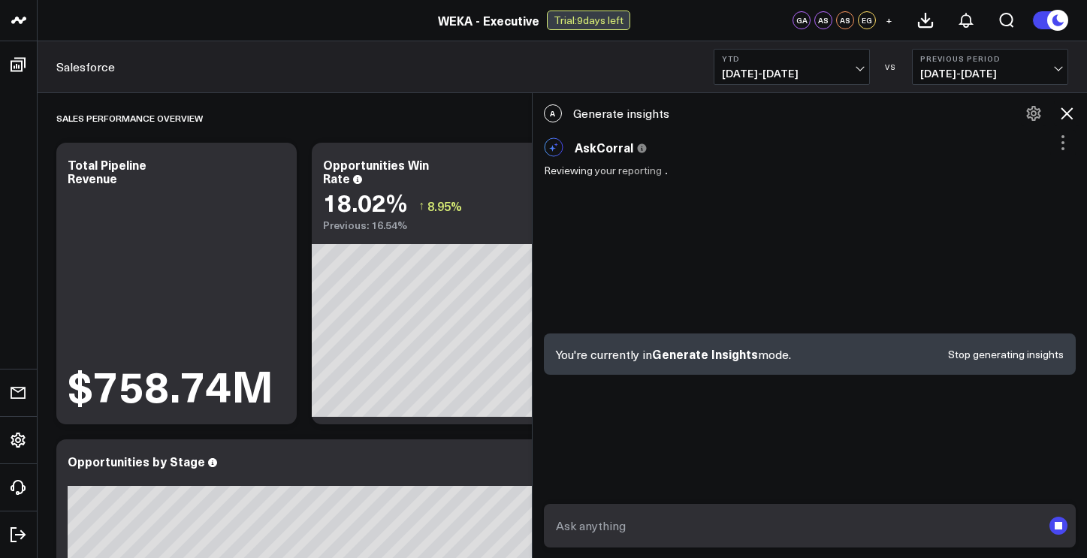
click at [1068, 111] on icon at bounding box center [1066, 113] width 12 height 12
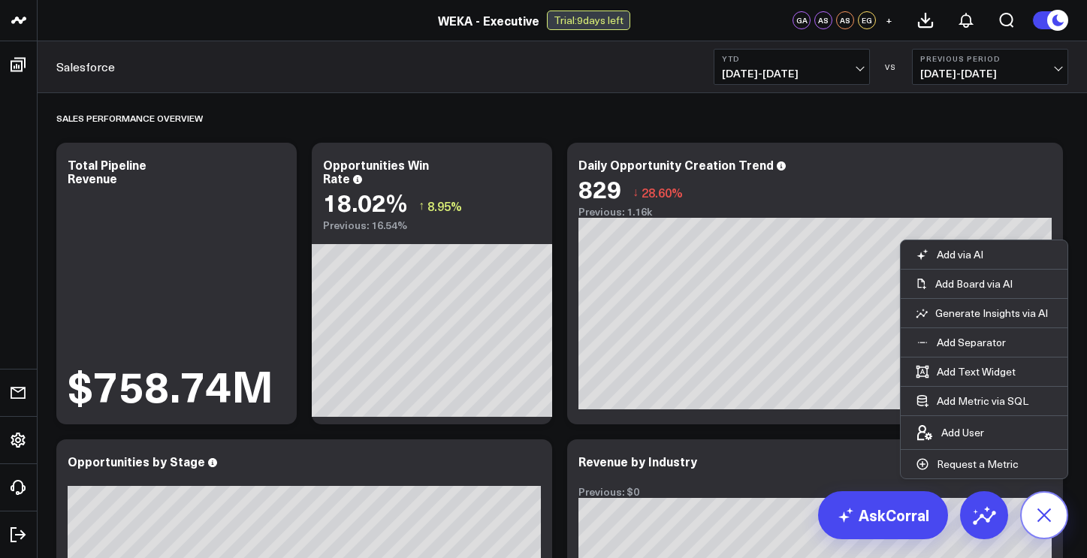
click at [1046, 530] on button at bounding box center [1044, 515] width 48 height 48
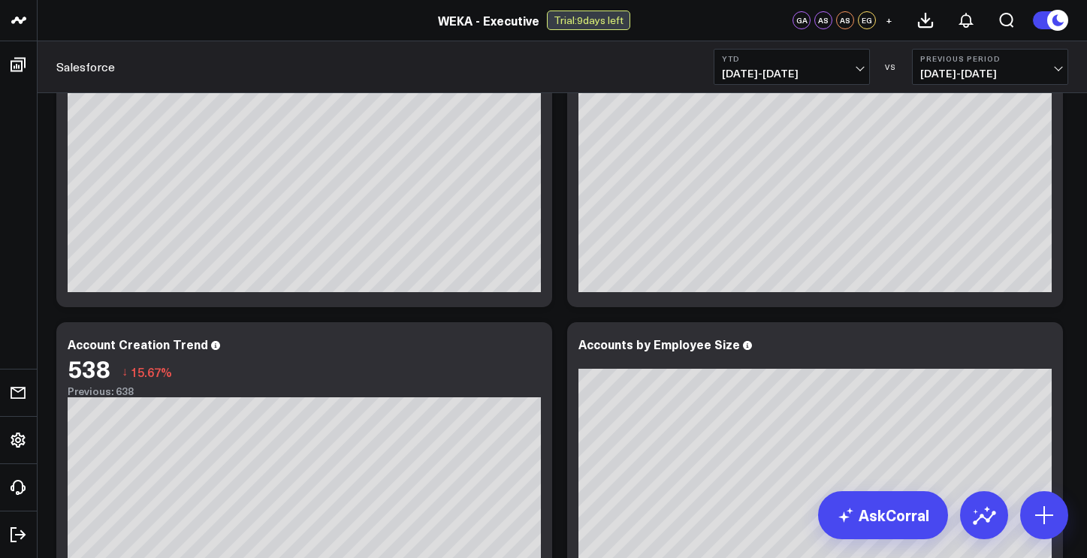
scroll to position [1248, 0]
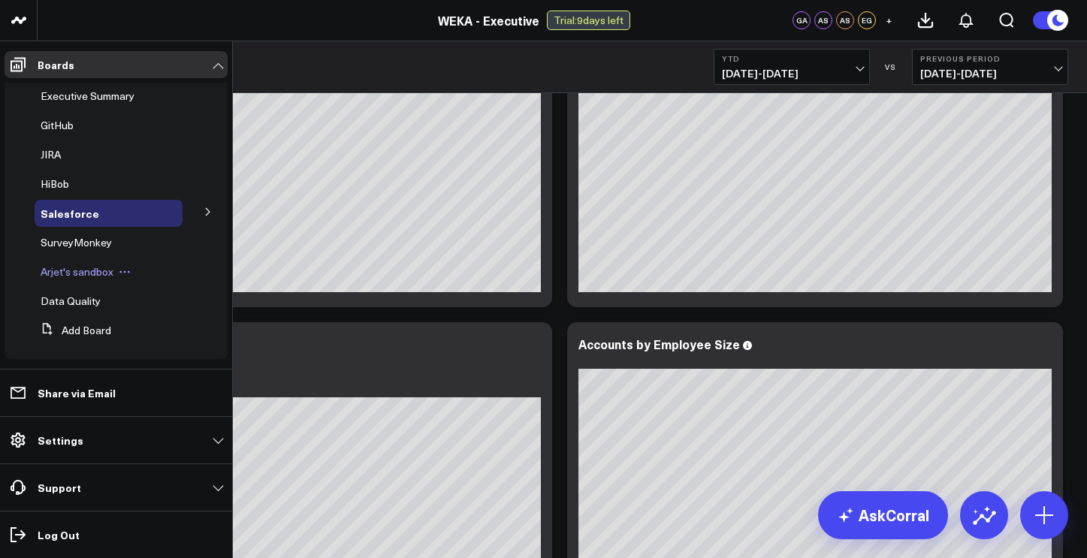
click at [95, 272] on span "Arjet's sandbox" at bounding box center [77, 271] width 73 height 14
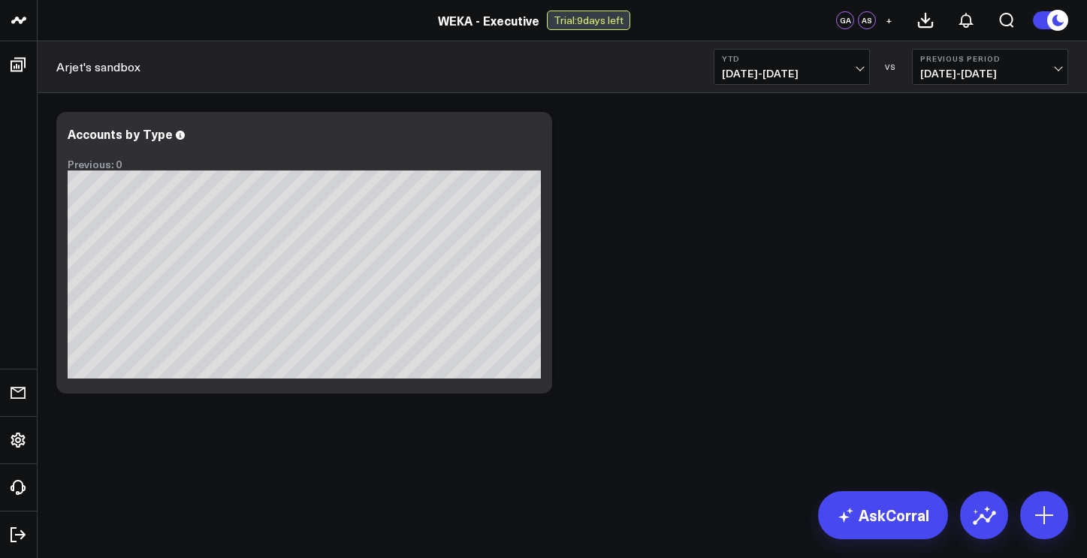
click at [348, 447] on div "Modify via AI Copy link to widget Ask support Remove Create linked copy Executi…" at bounding box center [562, 292] width 1049 height 398
click at [1046, 514] on icon at bounding box center [1044, 515] width 18 height 18
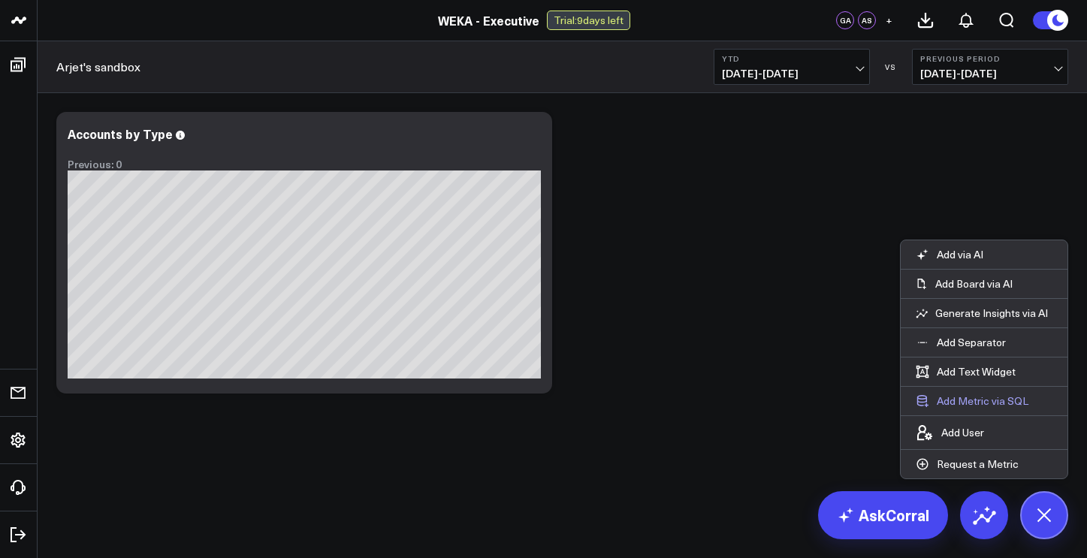
click at [996, 404] on button "Add Metric via SQL" at bounding box center [971, 401] width 143 height 29
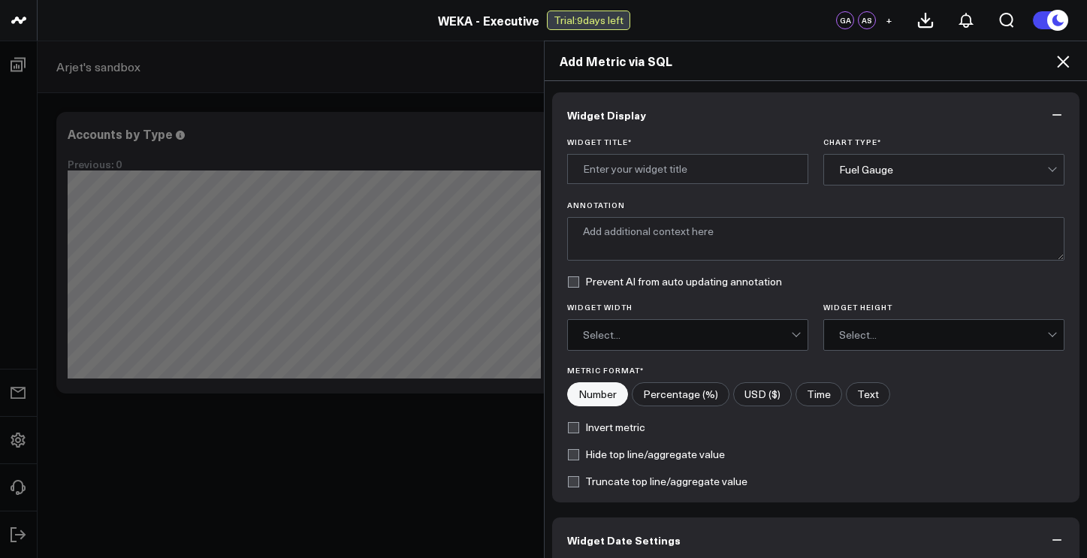
click at [1064, 64] on icon at bounding box center [1063, 62] width 12 height 12
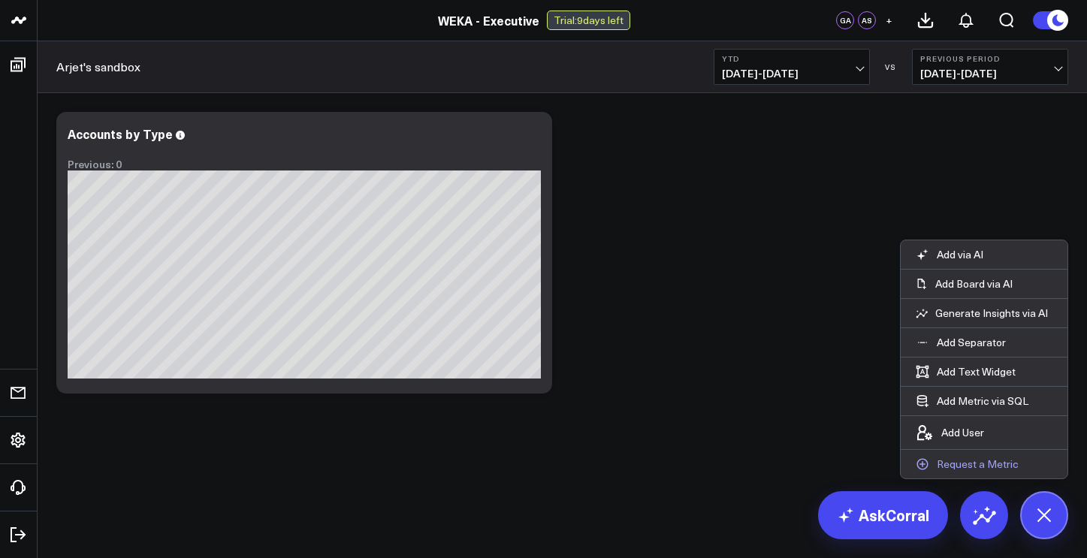
click at [982, 472] on button "Request a Metric" at bounding box center [966, 464] width 133 height 29
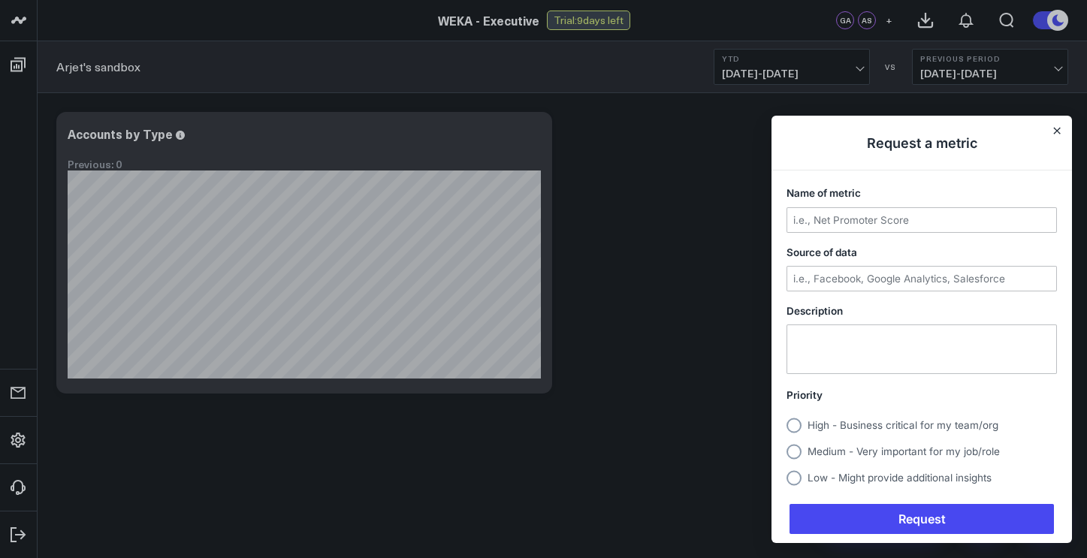
click at [1063, 137] on h1 "Request a metric" at bounding box center [921, 143] width 300 height 55
click at [1055, 131] on icon "Close" at bounding box center [1057, 131] width 8 height 8
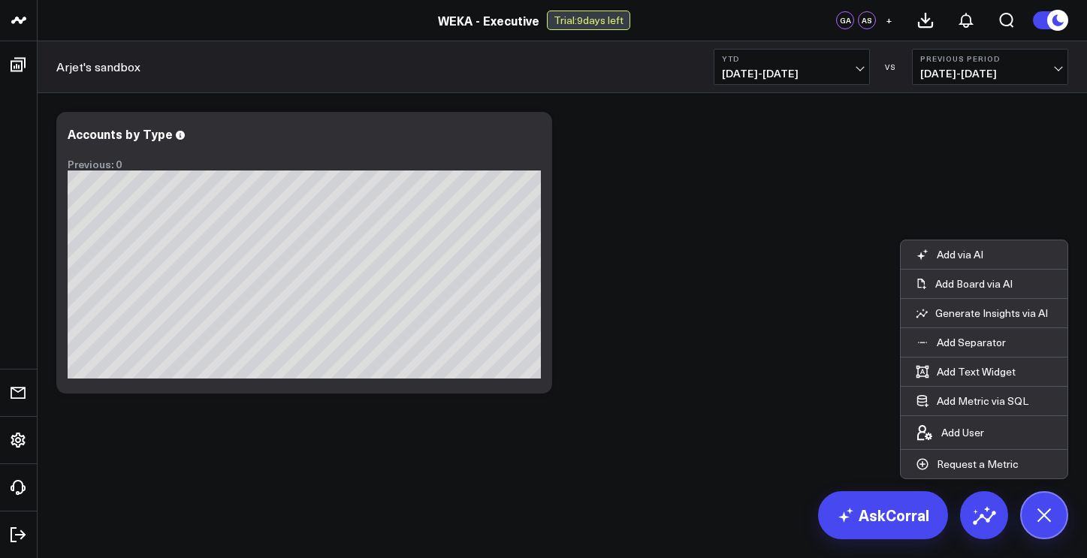
click at [748, 152] on div "Modify via AI Copy link to widget Ask support Remove Create linked copy Executi…" at bounding box center [562, 252] width 1027 height 297
click at [889, 20] on span "+" at bounding box center [888, 20] width 7 height 11
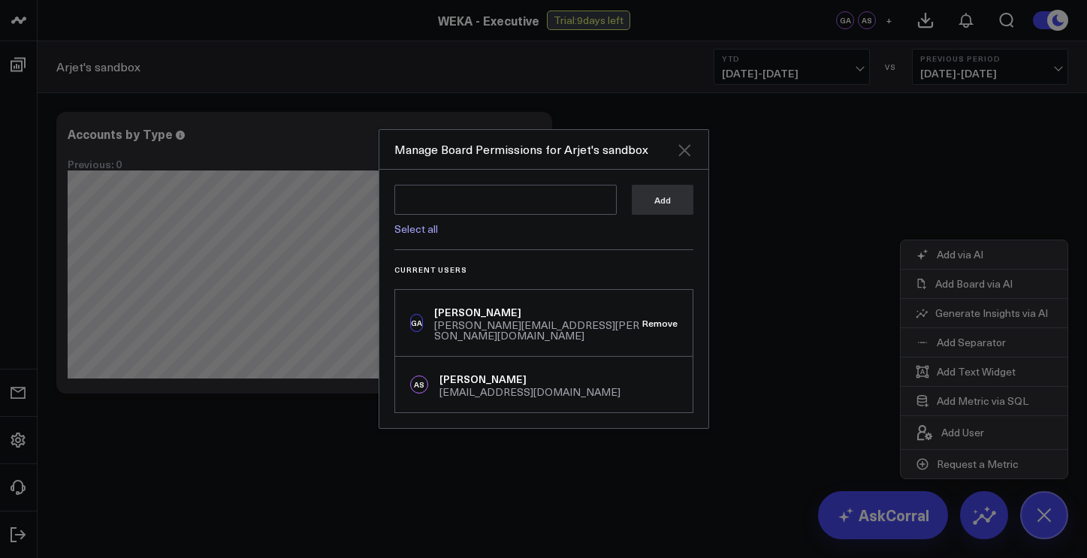
click at [686, 155] on icon "Close" at bounding box center [684, 150] width 12 height 12
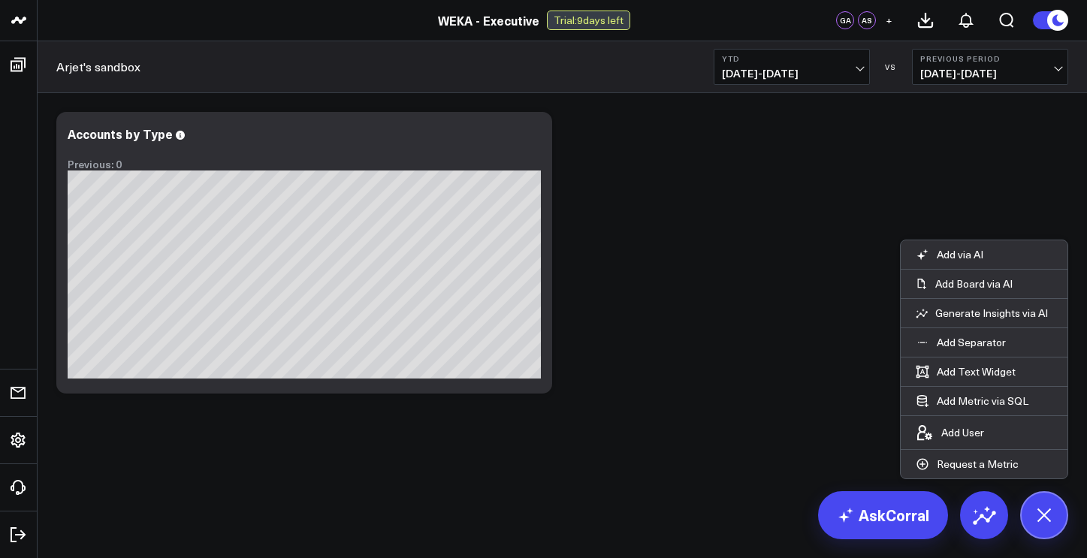
click at [743, 278] on div "Modify via AI Copy link to widget Ask support Remove Create linked copy Executi…" at bounding box center [562, 252] width 1027 height 297
click at [532, 137] on icon at bounding box center [532, 136] width 18 height 18
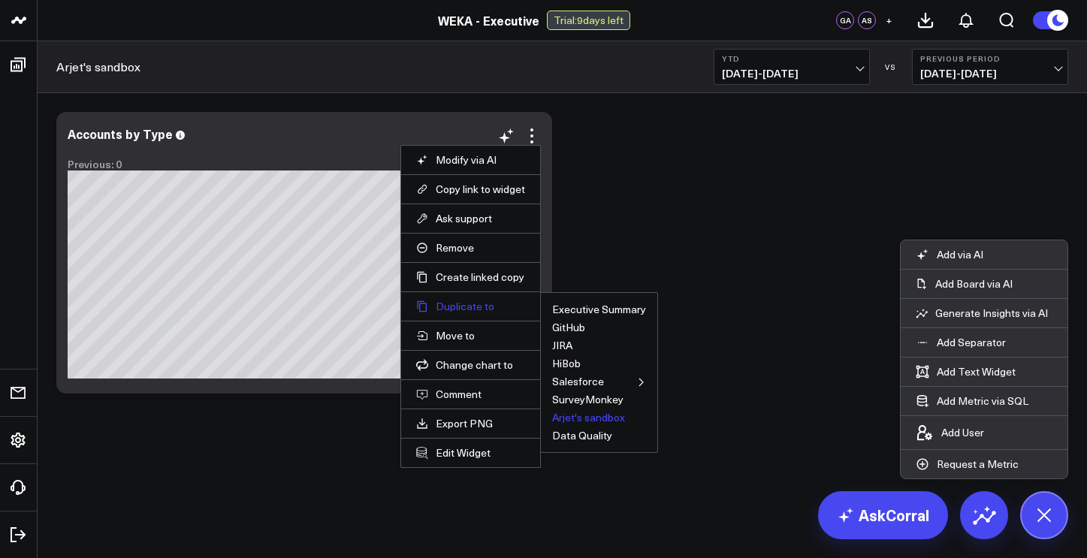
click at [481, 304] on button "Duplicate to" at bounding box center [470, 307] width 109 height 14
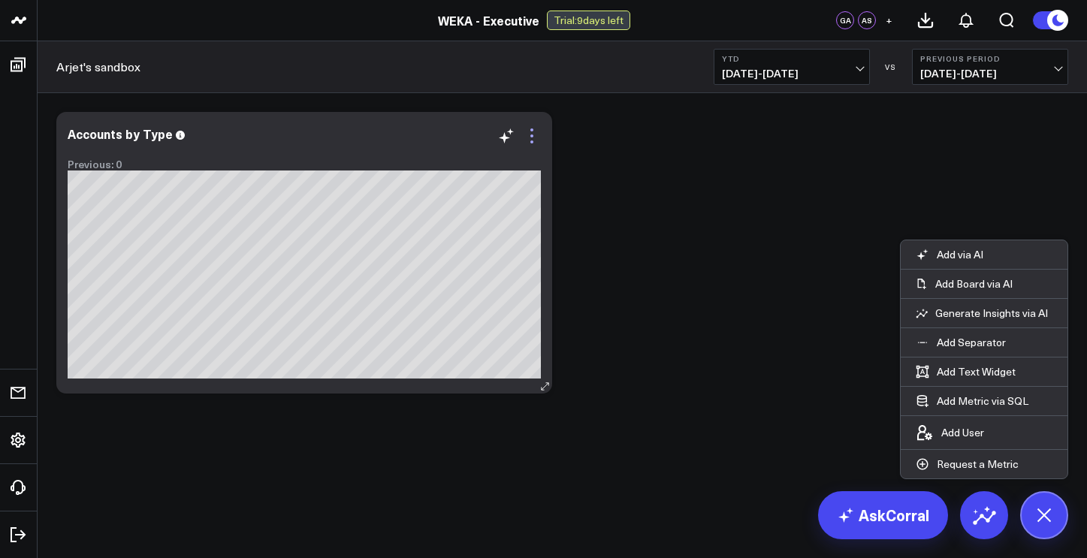
click at [535, 141] on icon at bounding box center [532, 136] width 18 height 18
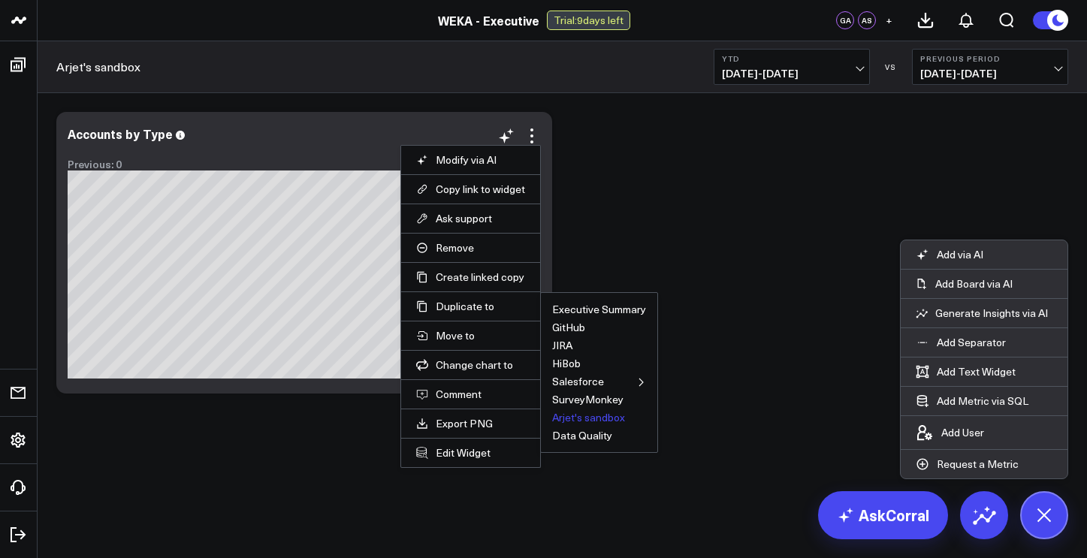
click at [584, 422] on button "Arjet's sandbox" at bounding box center [588, 417] width 73 height 11
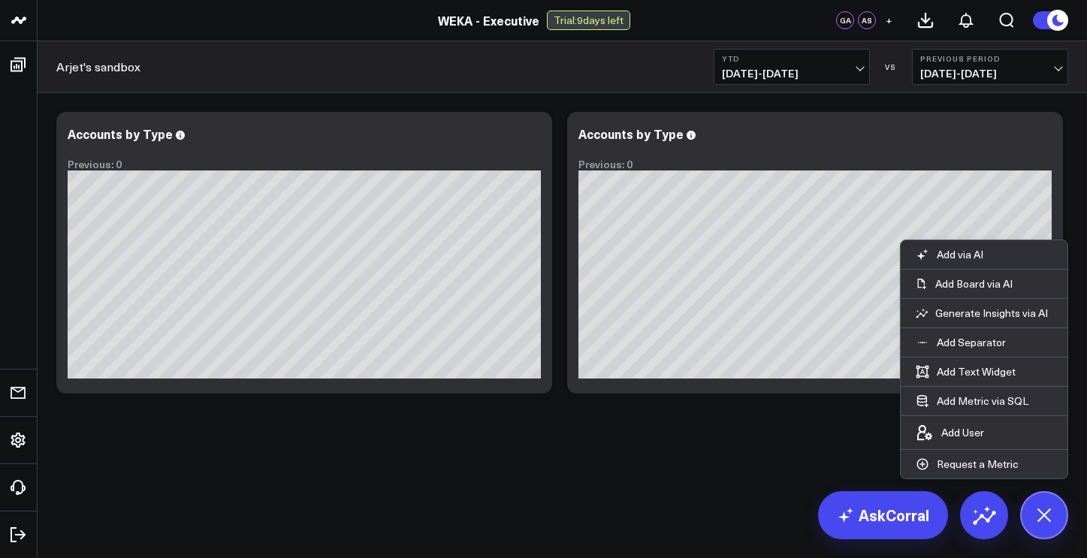
click at [680, 419] on div "Modify via AI Copy link to widget Ask support Remove Create linked copy Executi…" at bounding box center [562, 292] width 1049 height 398
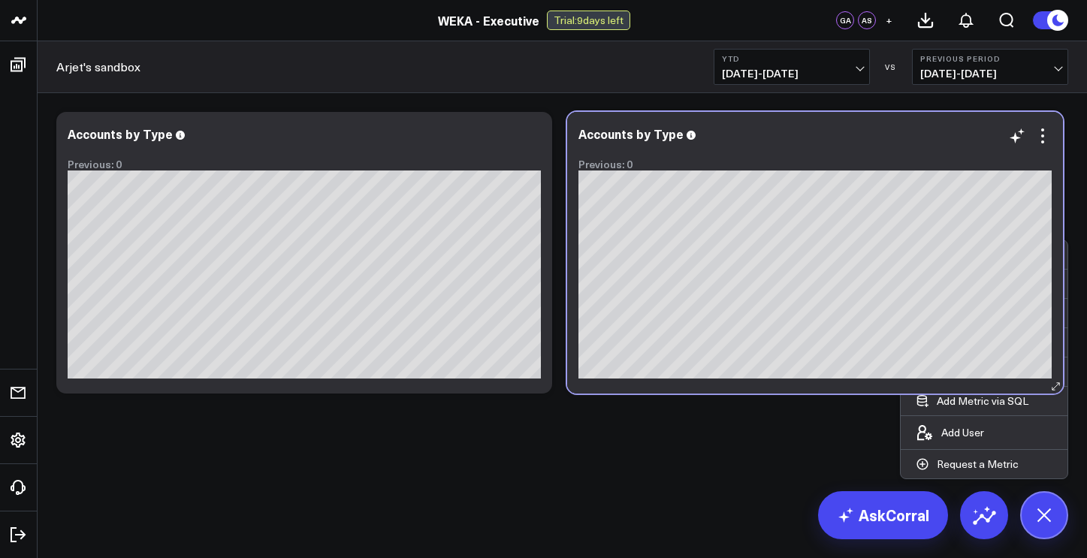
click at [678, 140] on div "Accounts by Type" at bounding box center [814, 134] width 473 height 14
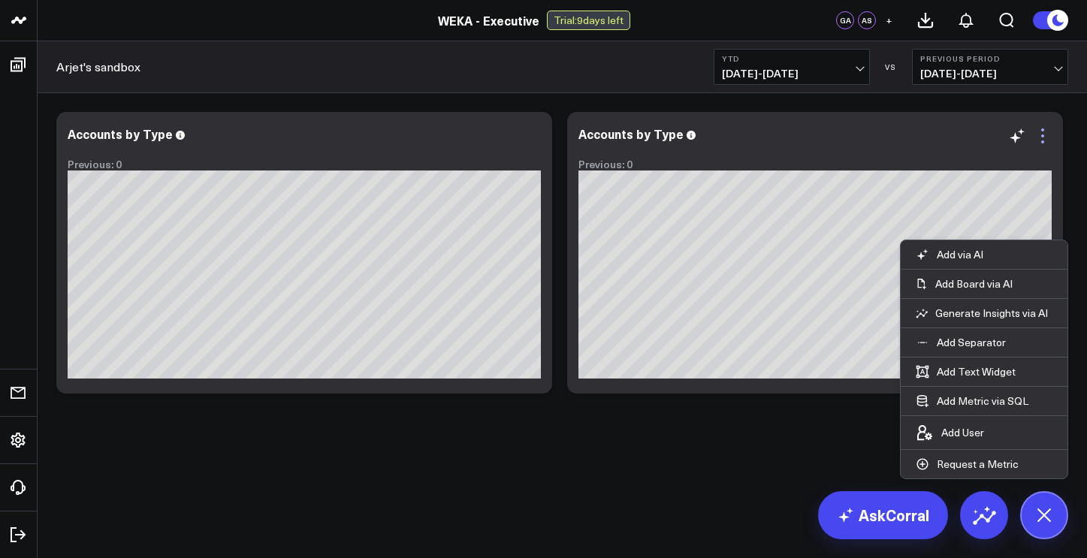
click at [1045, 138] on icon at bounding box center [1042, 136] width 18 height 18
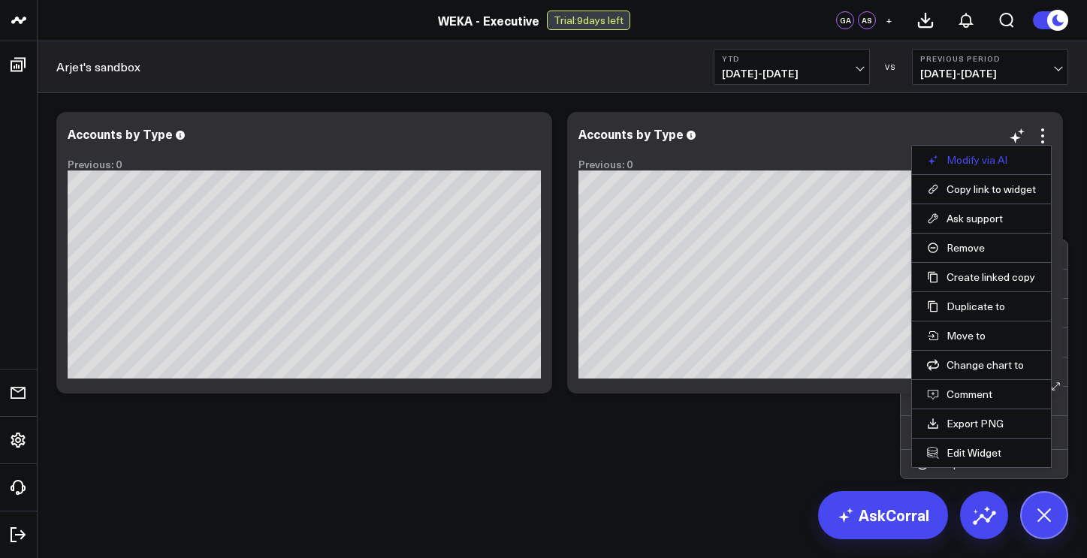
click at [982, 160] on button "Modify via AI" at bounding box center [981, 160] width 109 height 14
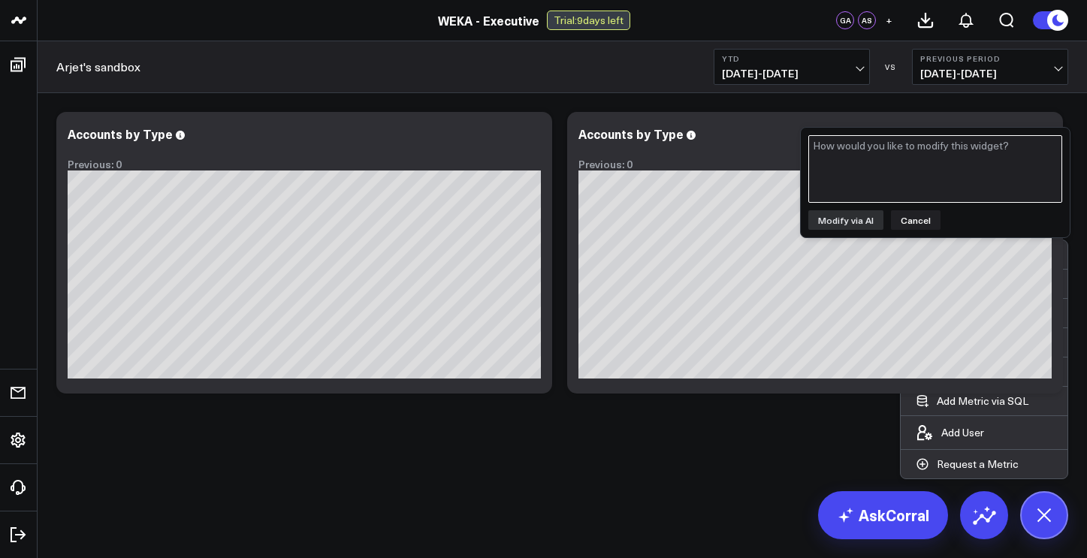
click at [926, 173] on textarea at bounding box center [935, 169] width 254 height 68
type textarea "change to to close won lost opportunities"
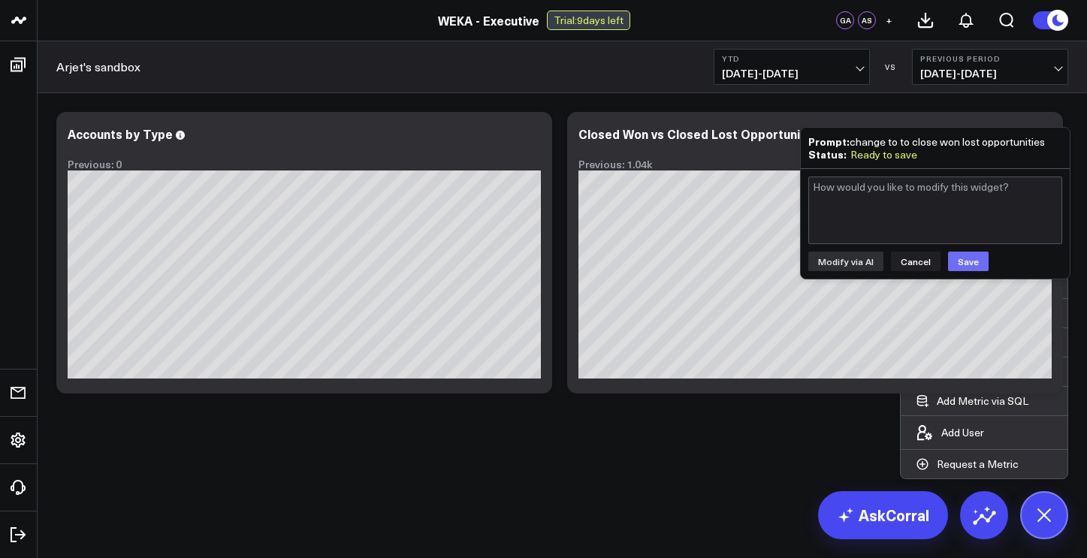
click at [965, 259] on button "Save" at bounding box center [968, 262] width 41 height 20
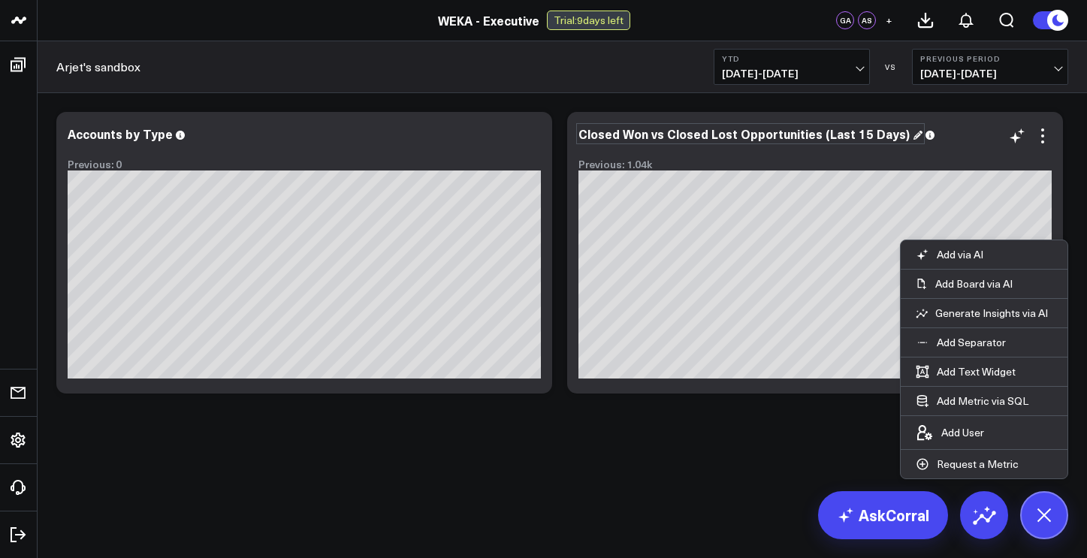
click at [868, 134] on div "Closed Won vs Closed Lost Opportunities (Last 15 Days)" at bounding box center [750, 133] width 344 height 17
click at [902, 138] on div "Closed Won vs Closed Lost Opportunities (Last 15 Days)" at bounding box center [750, 133] width 344 height 17
click at [714, 513] on body "WEKA - Executive WEKA - Executive Trial: 9 days left [GEOGRAPHIC_DATA] AS + Arj…" at bounding box center [543, 279] width 1087 height 558
click at [1043, 514] on icon at bounding box center [1044, 515] width 26 height 26
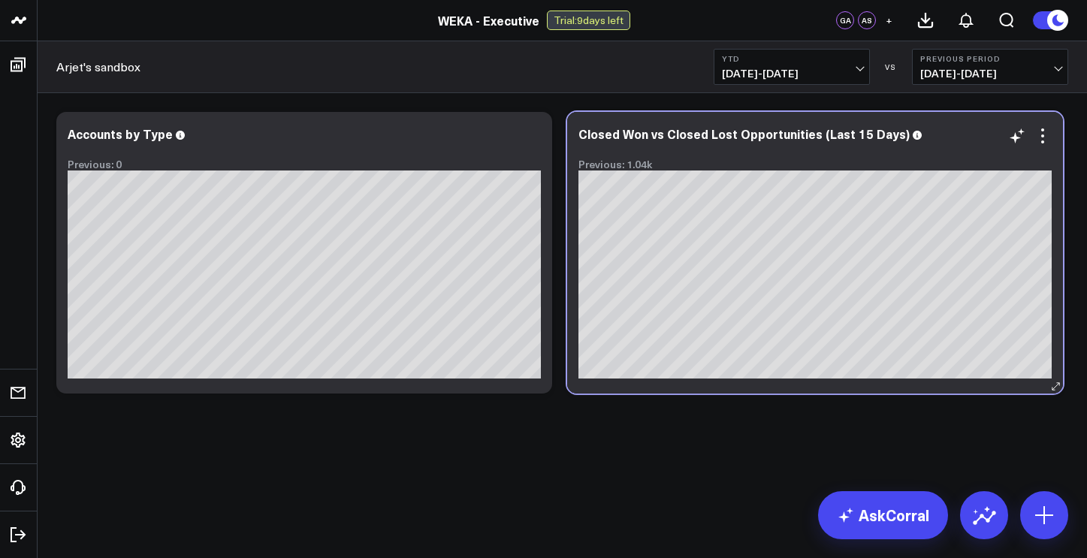
click at [638, 166] on div "Previous: 1.04k" at bounding box center [814, 164] width 473 height 12
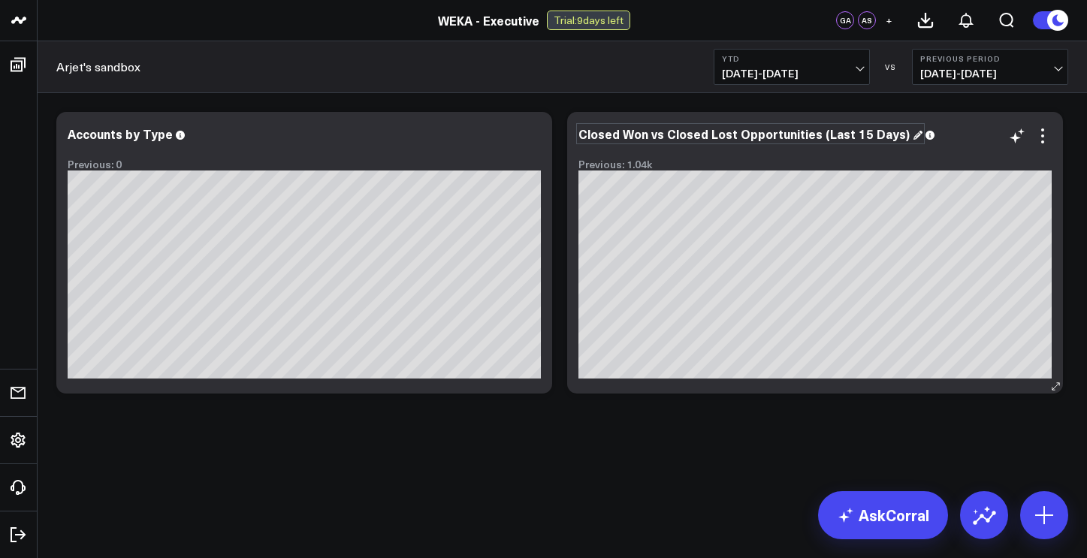
click at [878, 134] on div "Closed Won vs Closed Lost Opportunities (Last 15 Days)" at bounding box center [750, 133] width 344 height 17
click at [903, 134] on div "Closed Won vs Closed Lost Opportunities (Last 15 Days)" at bounding box center [750, 133] width 344 height 17
click at [866, 66] on button "YTD [DATE] - [DATE]" at bounding box center [791, 67] width 156 height 36
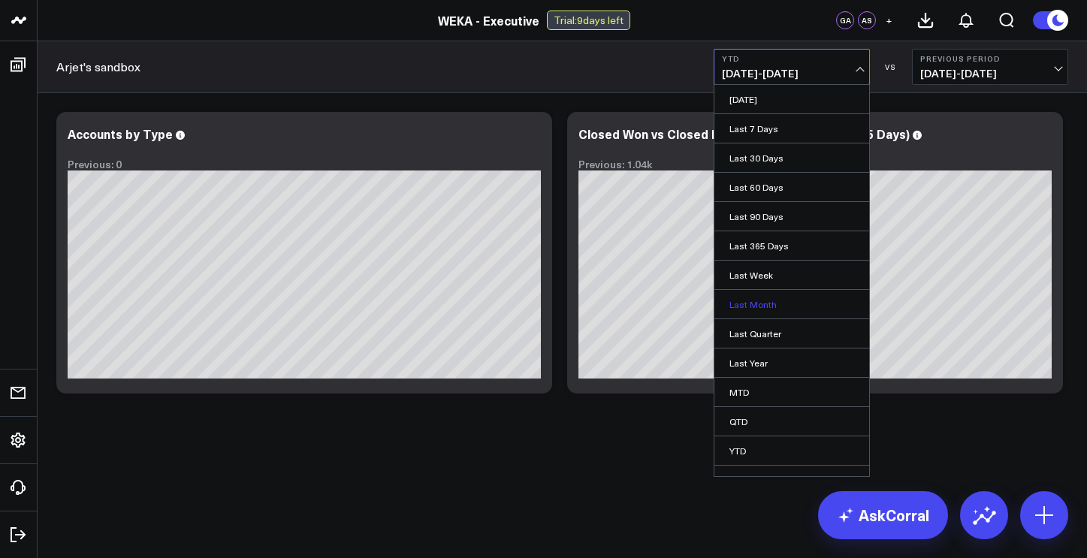
click at [768, 300] on link "Last Month" at bounding box center [791, 304] width 155 height 29
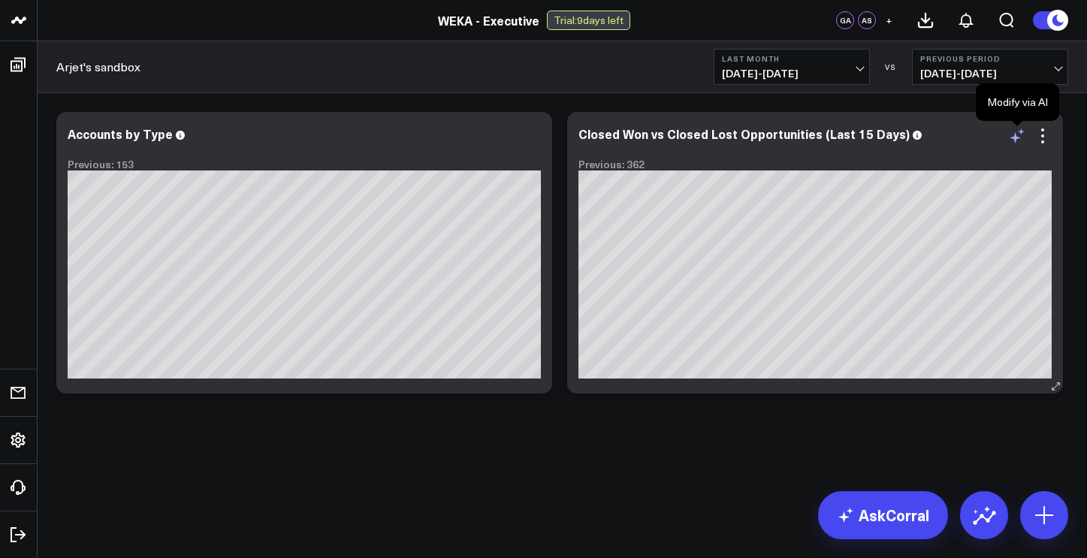
click at [1021, 137] on icon at bounding box center [1017, 136] width 18 height 18
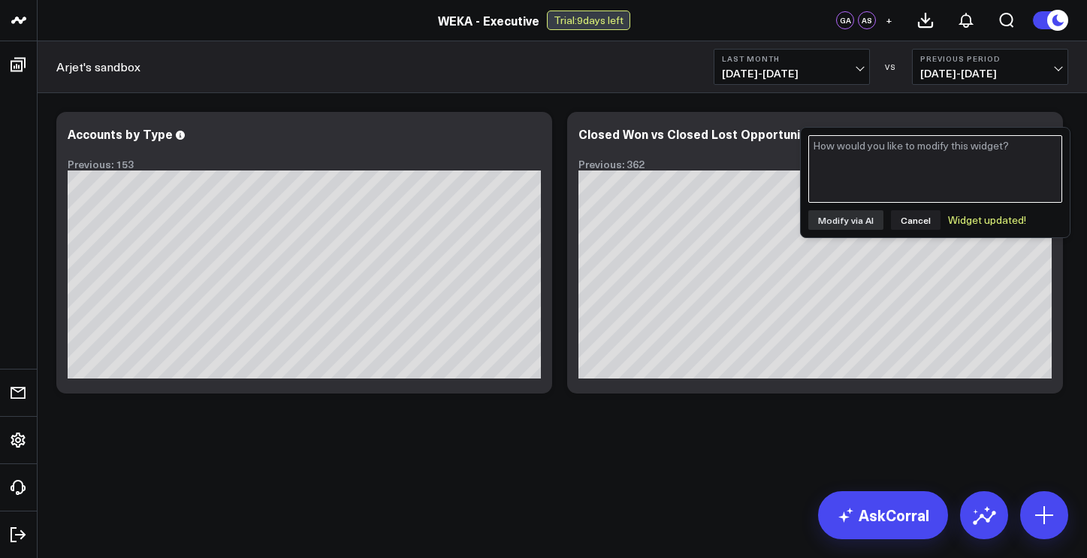
click at [966, 169] on textarea at bounding box center [935, 169] width 254 height 68
type textarea "can you show me the details under each"
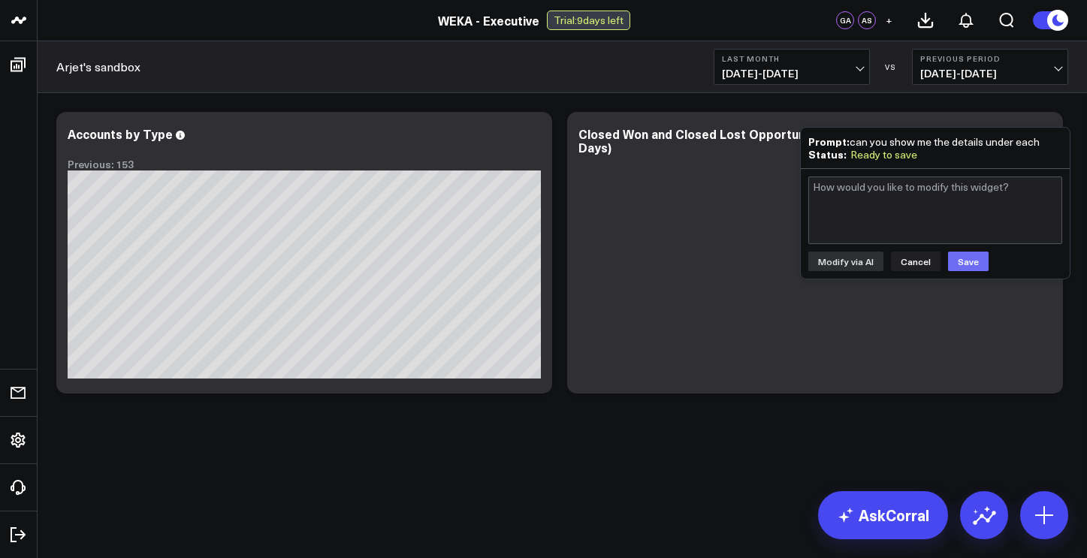
click at [963, 258] on button "Save" at bounding box center [968, 262] width 41 height 20
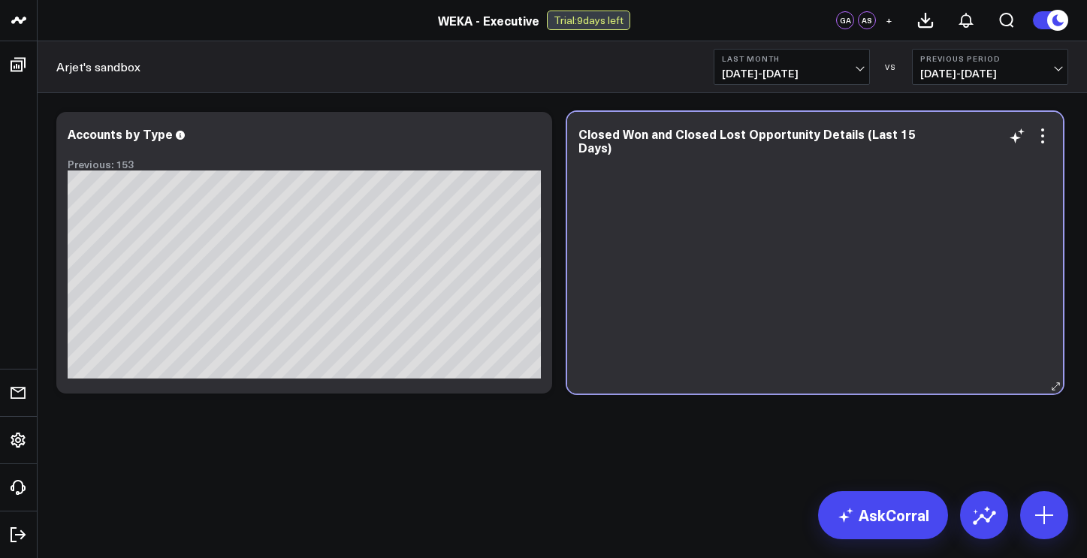
click at [958, 296] on div at bounding box center [814, 271] width 473 height 213
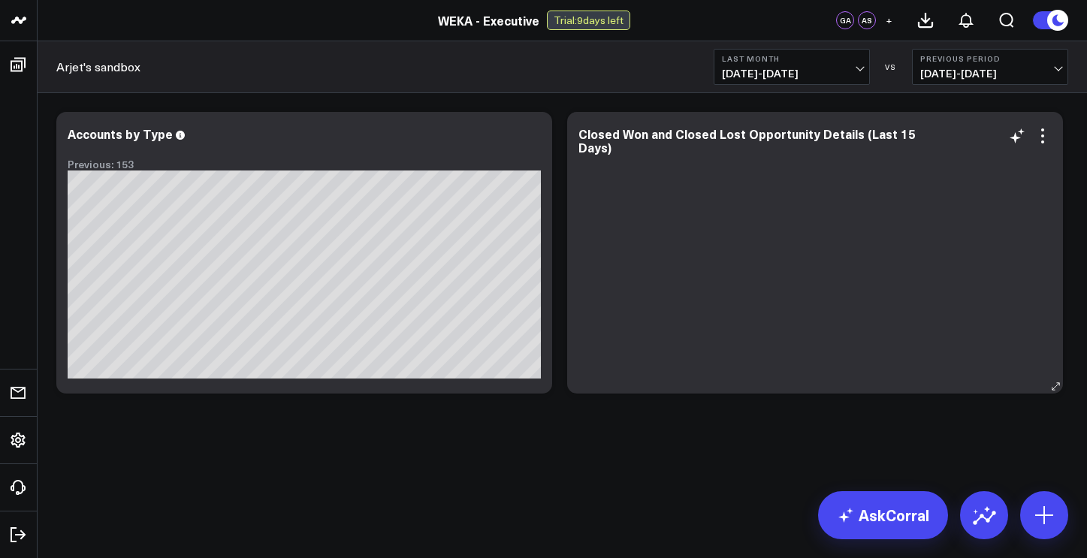
click at [958, 296] on div at bounding box center [814, 271] width 473 height 213
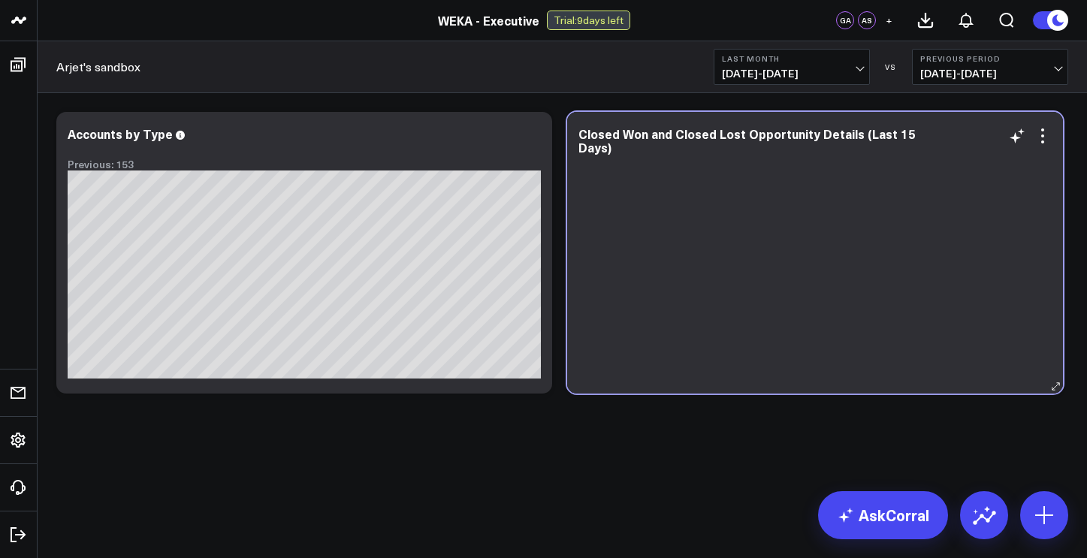
click at [987, 288] on div at bounding box center [814, 271] width 473 height 213
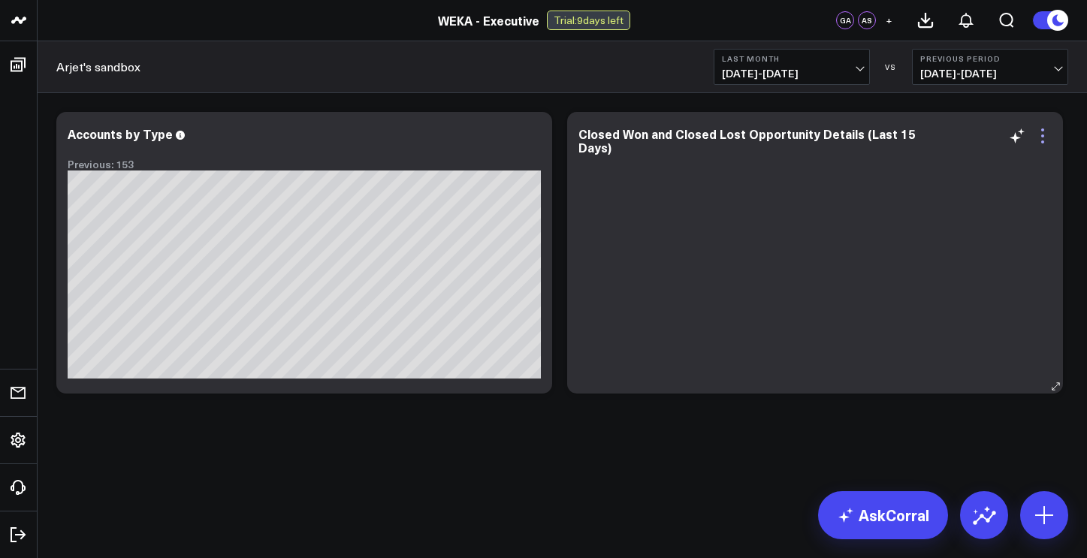
click at [1040, 132] on icon at bounding box center [1042, 136] width 18 height 18
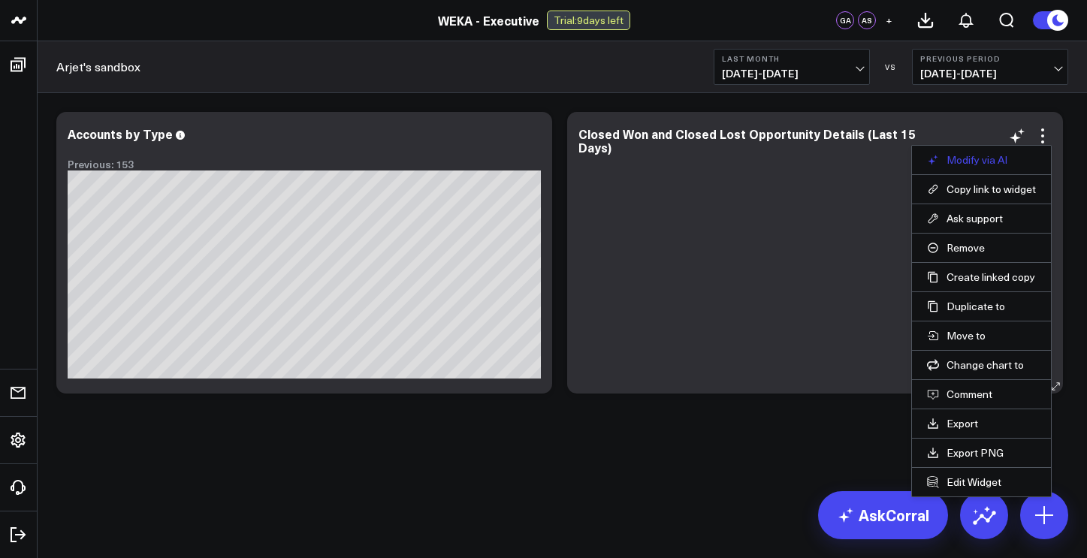
click at [978, 165] on button "Modify via AI" at bounding box center [981, 160] width 109 height 14
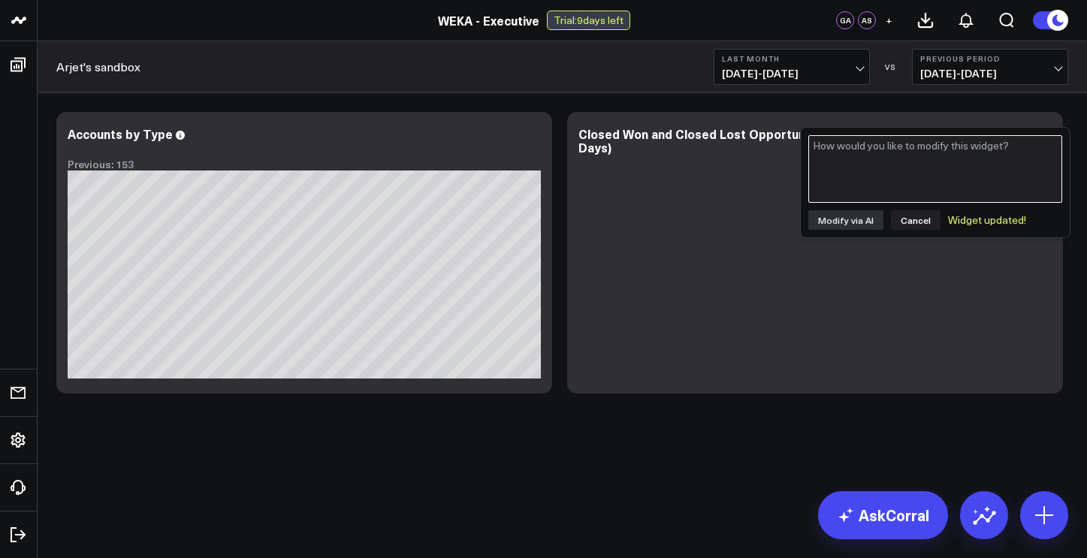
click at [956, 167] on textarea at bounding box center [935, 169] width 254 height 68
click at [918, 271] on div at bounding box center [814, 271] width 473 height 213
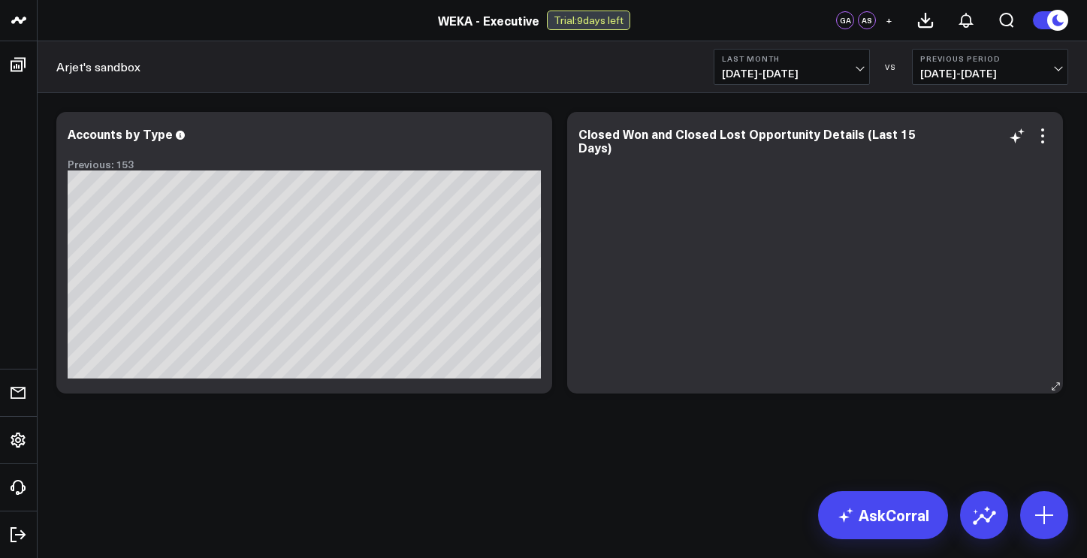
click at [854, 245] on div at bounding box center [814, 271] width 473 height 213
click at [1021, 137] on icon at bounding box center [1017, 136] width 18 height 18
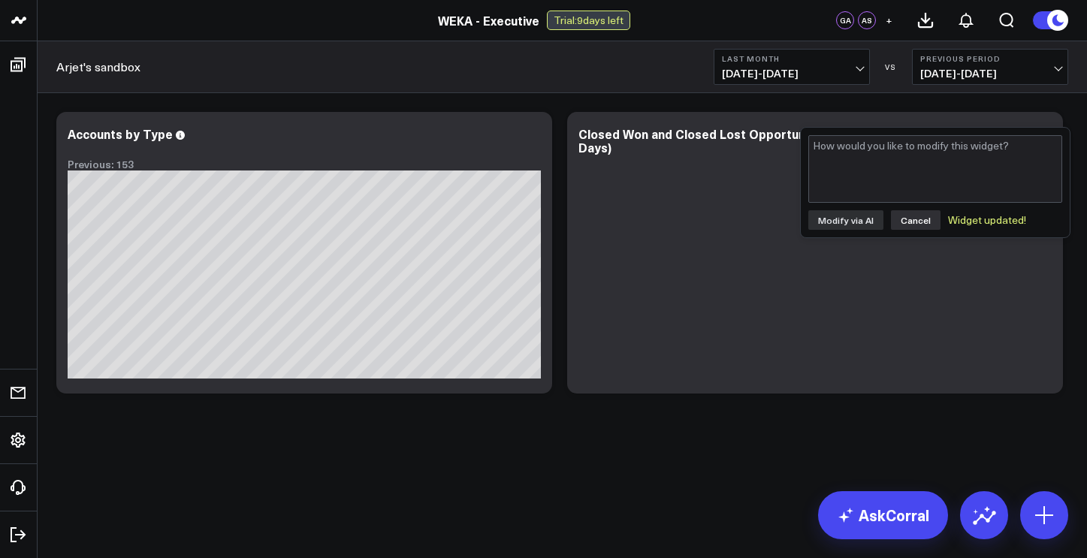
click at [912, 222] on button "Cancel" at bounding box center [916, 220] width 50 height 20
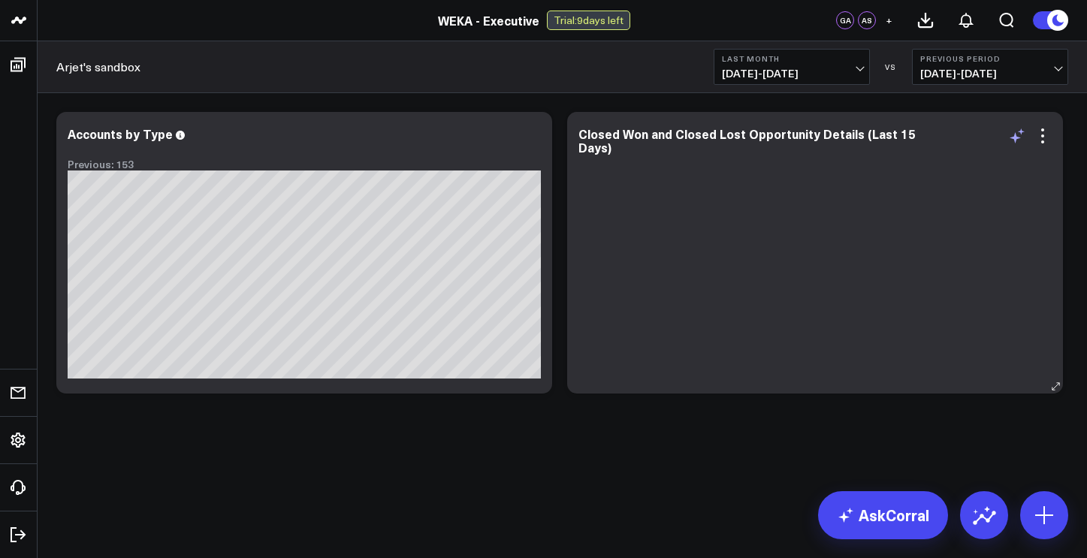
click at [1018, 137] on icon at bounding box center [1014, 137] width 11 height 11
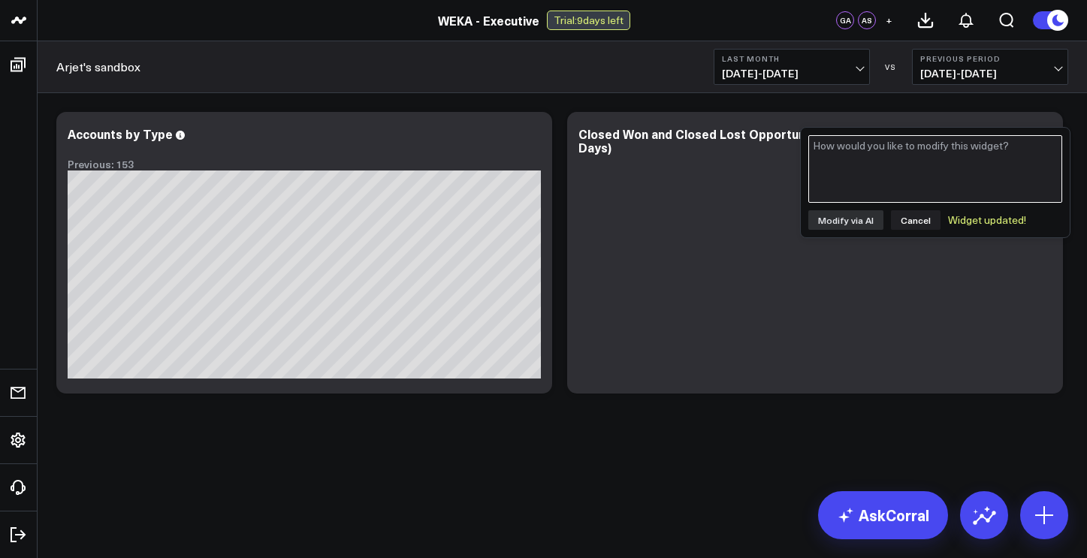
click at [860, 158] on textarea at bounding box center [935, 169] width 254 height 68
type textarea "can you add the number of close won and close lost opportunities"
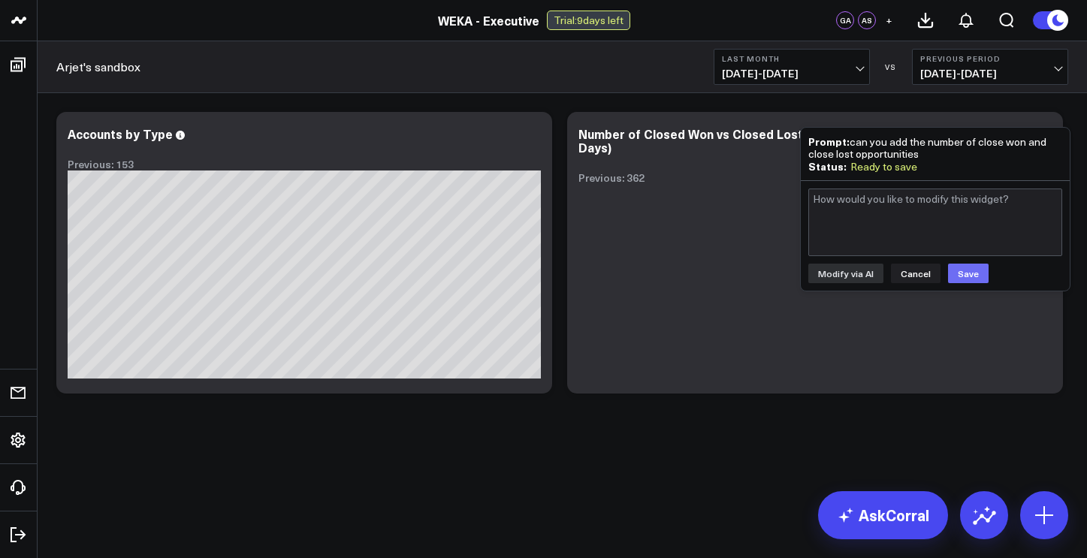
click at [961, 269] on button "Save" at bounding box center [968, 274] width 41 height 20
click at [885, 163] on div "Ready to save" at bounding box center [883, 167] width 67 height 12
click at [995, 278] on div "Widget updated!" at bounding box center [987, 273] width 78 height 12
click at [745, 300] on div at bounding box center [814, 281] width 473 height 195
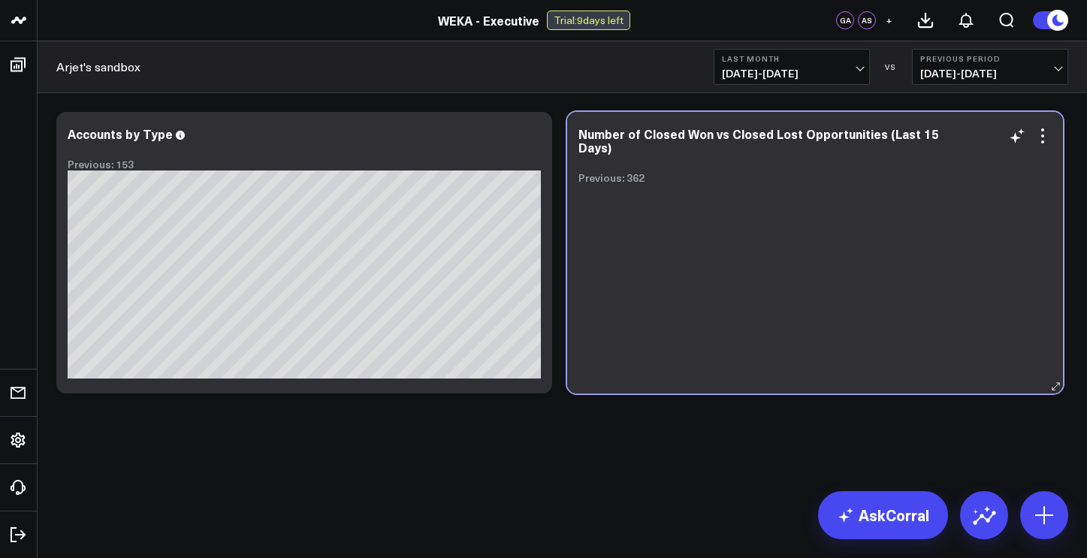
click at [758, 264] on div at bounding box center [814, 281] width 473 height 195
click at [629, 182] on div "Previous: 362" at bounding box center [814, 178] width 473 height 12
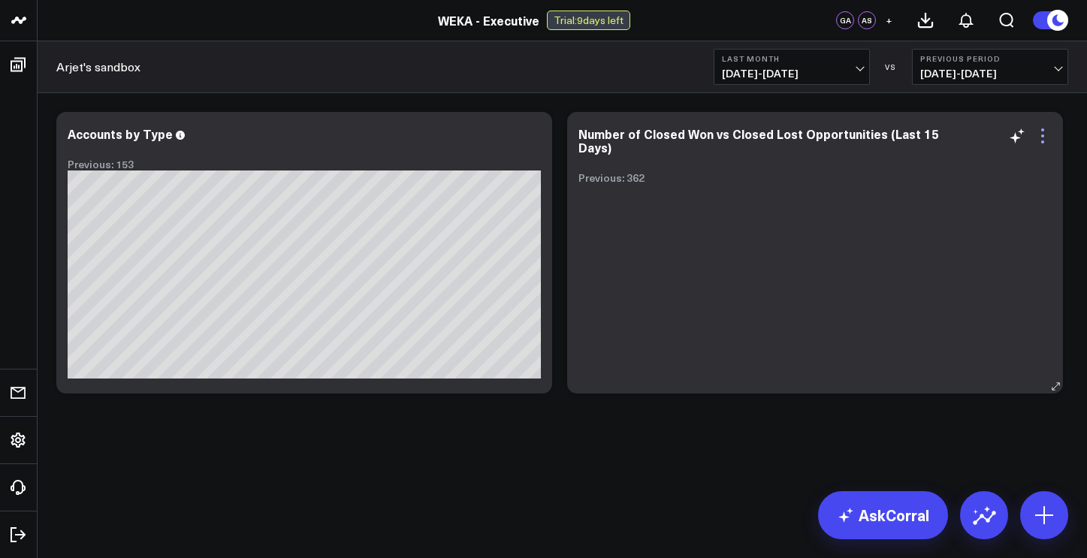
click at [1048, 135] on icon at bounding box center [1042, 136] width 18 height 18
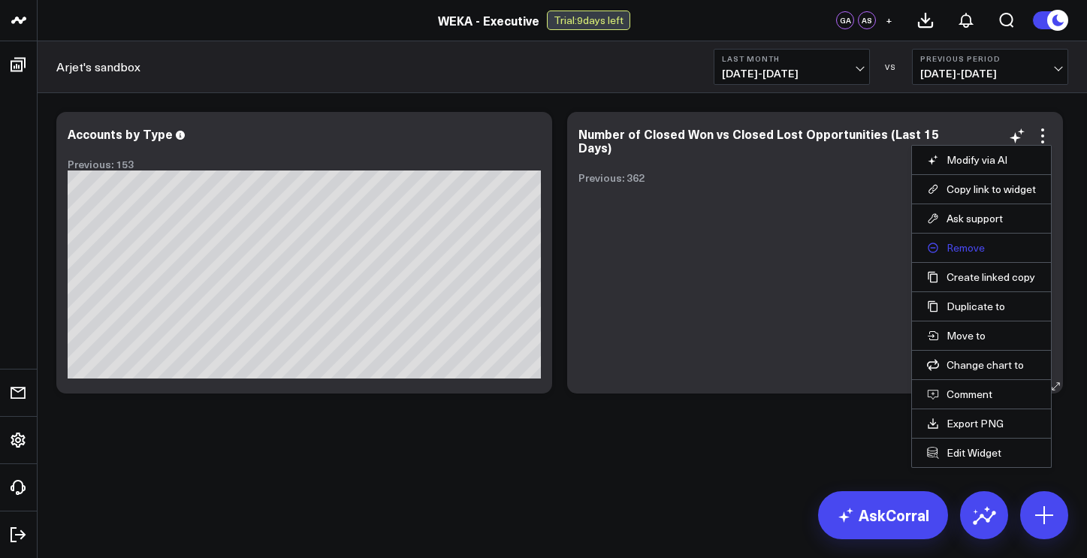
click at [963, 249] on button "Remove" at bounding box center [981, 248] width 109 height 14
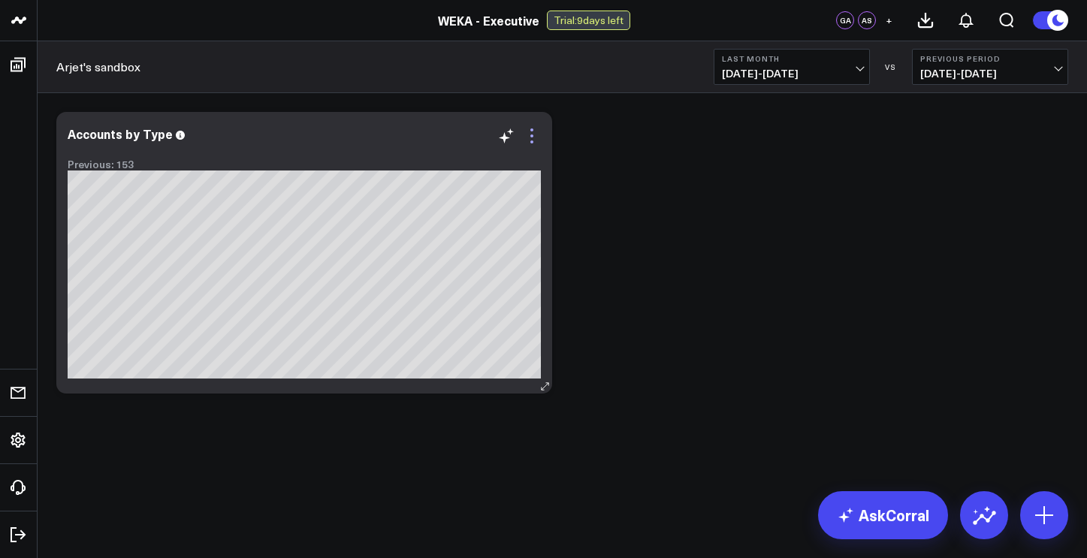
click at [532, 134] on icon at bounding box center [531, 135] width 3 height 3
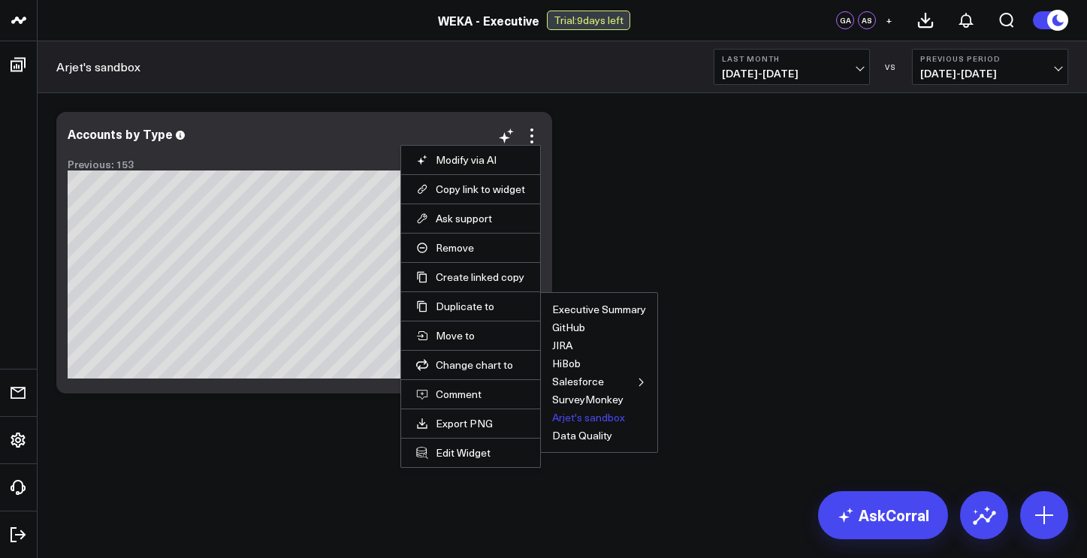
click at [594, 418] on button "Arjet's sandbox" at bounding box center [588, 417] width 73 height 11
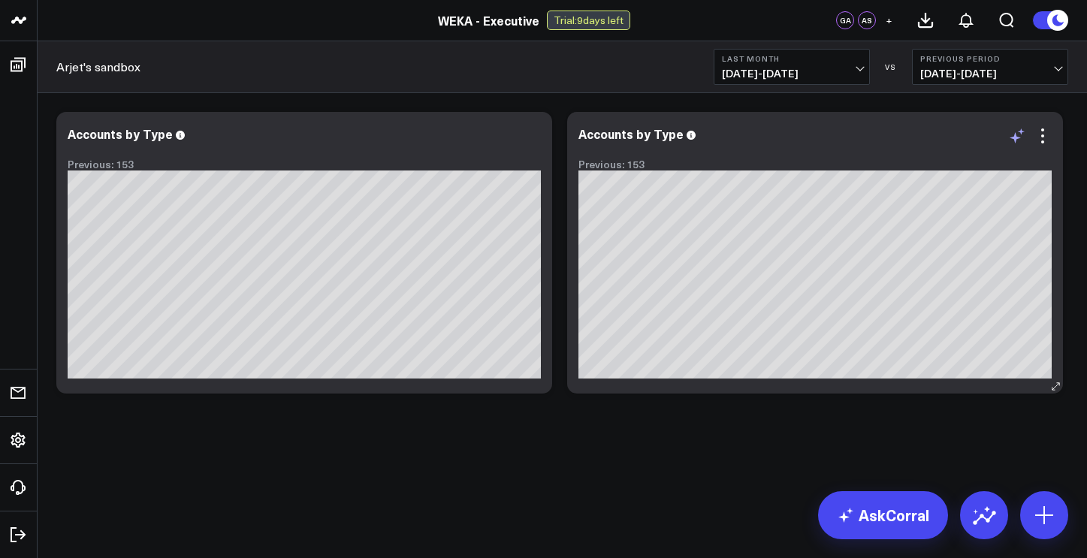
click at [1021, 136] on icon at bounding box center [1017, 136] width 18 height 18
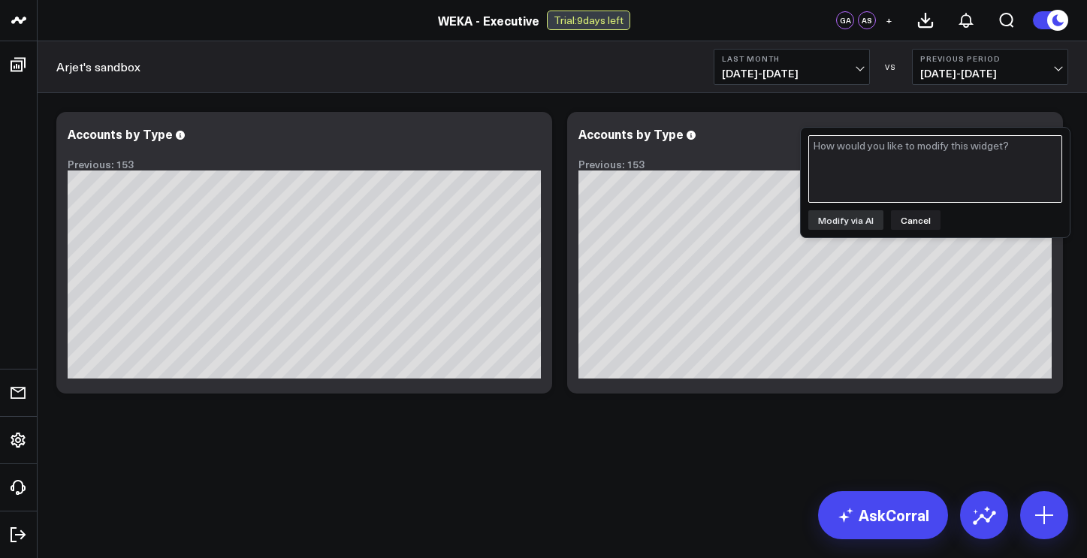
click at [985, 155] on textarea at bounding box center [935, 169] width 254 height 68
type textarea "chnage this widget to include number of close won and close lost opportunities"
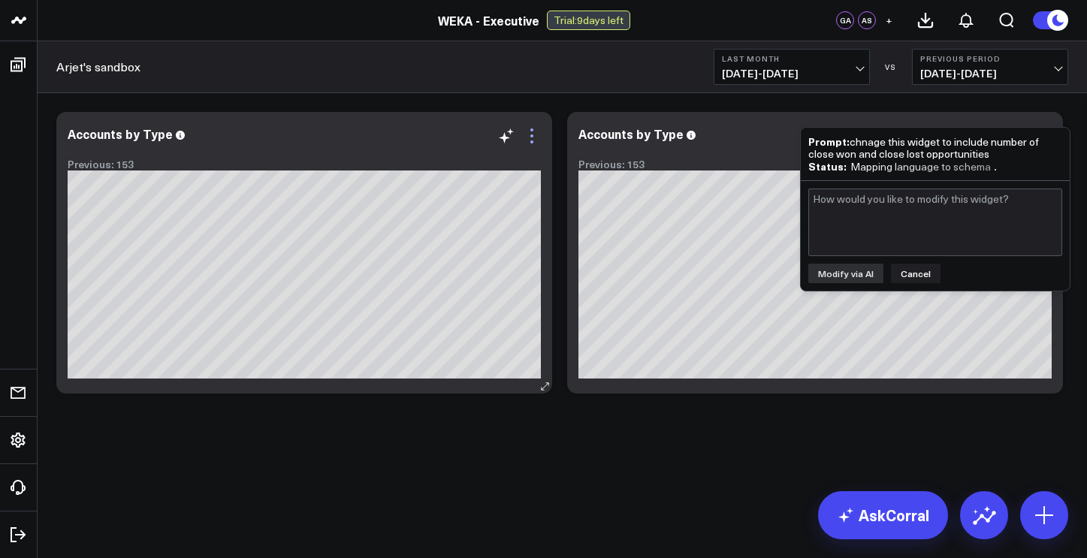
click at [527, 137] on icon at bounding box center [532, 136] width 18 height 18
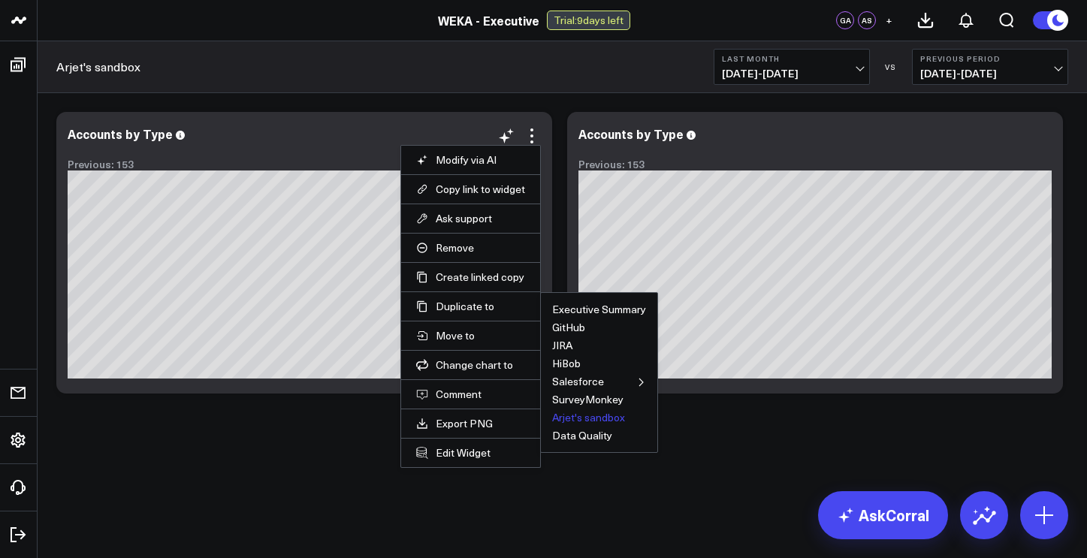
click at [576, 420] on button "Arjet's sandbox" at bounding box center [588, 417] width 73 height 11
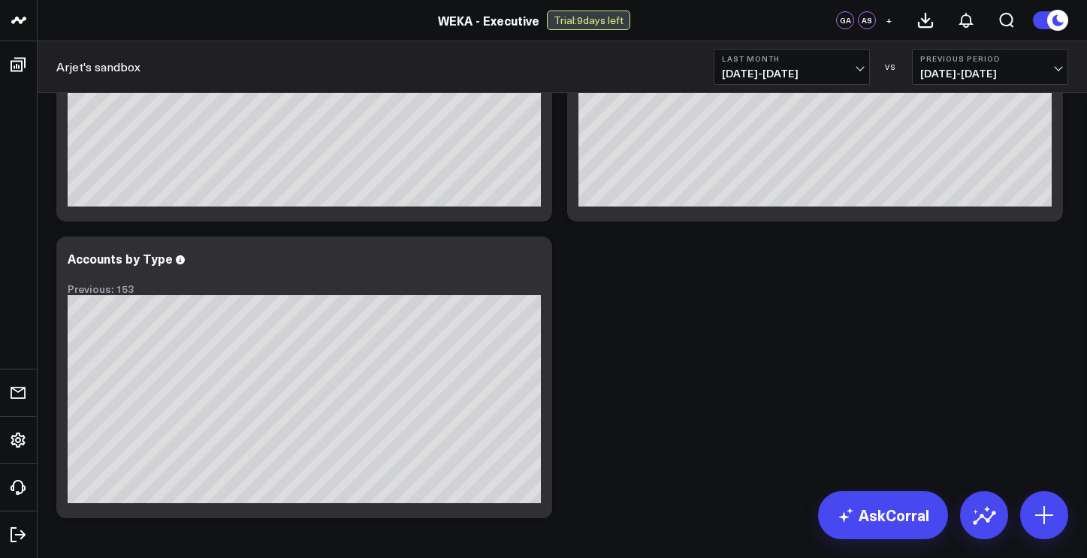
scroll to position [185, 0]
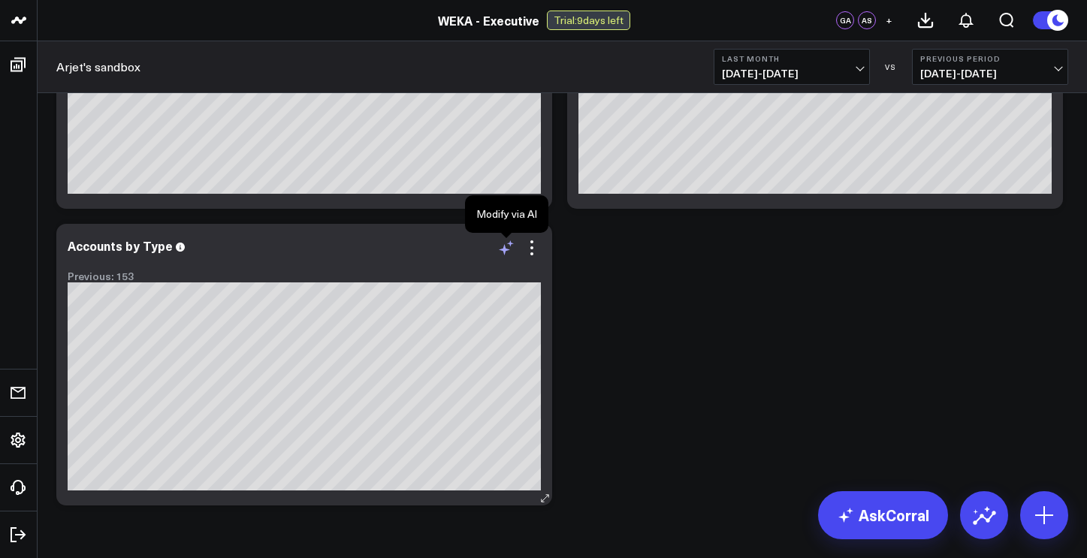
click at [505, 253] on icon at bounding box center [506, 248] width 18 height 18
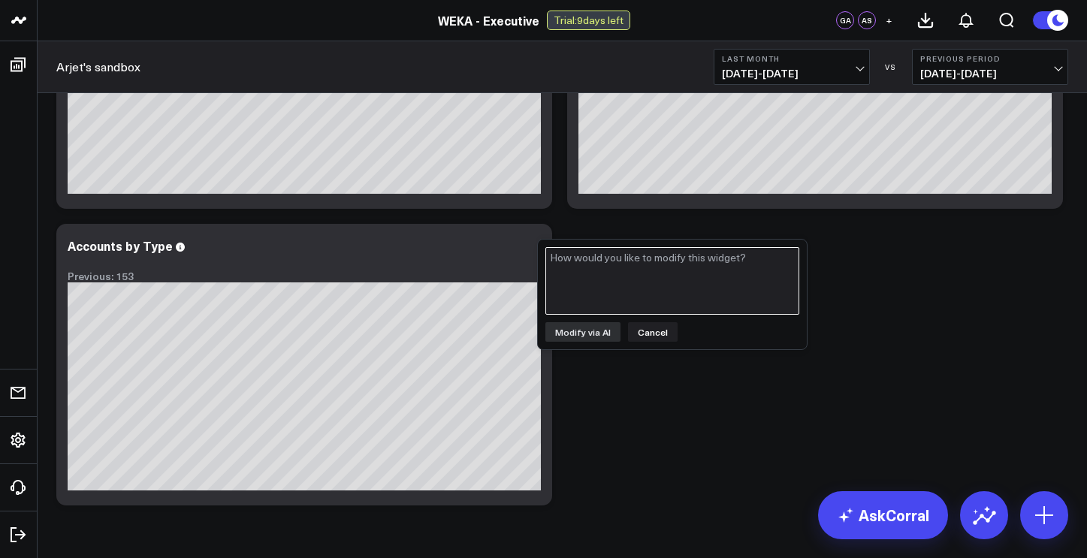
click at [613, 262] on textarea at bounding box center [672, 281] width 254 height 68
type textarea "c"
type textarea "change this to include close won and close lost opportunities"
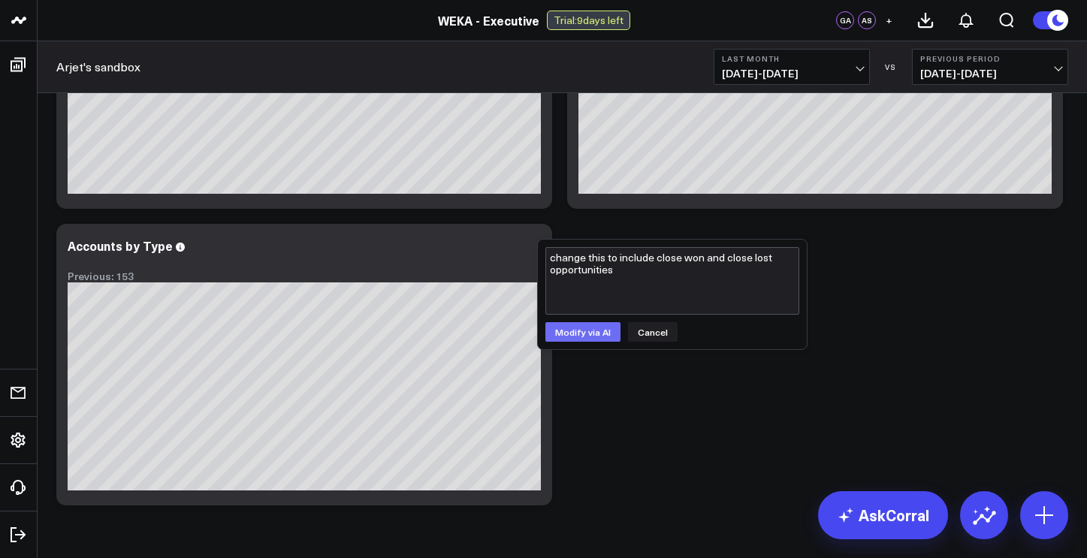
click at [583, 332] on button "Modify via AI" at bounding box center [582, 332] width 75 height 20
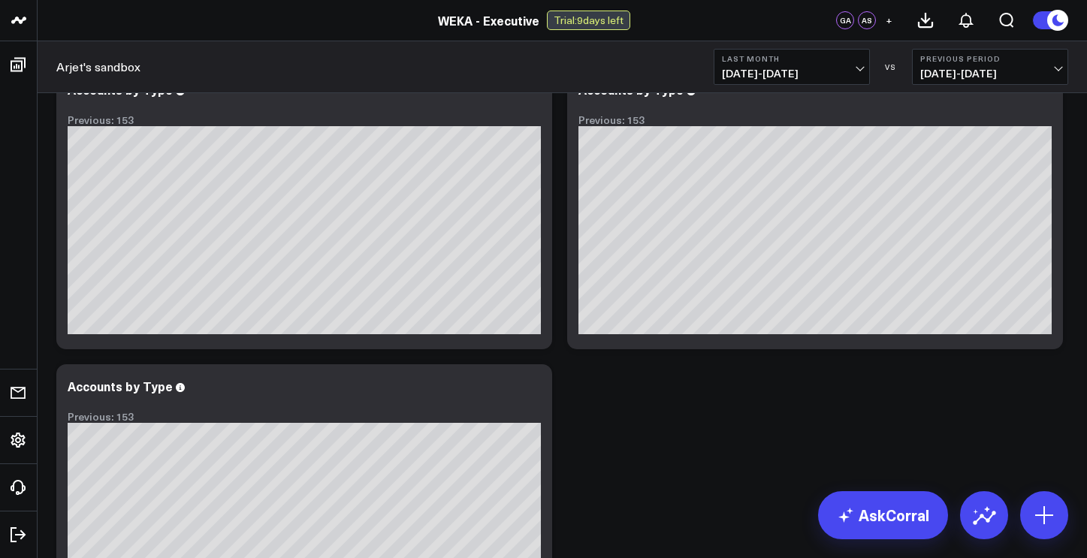
scroll to position [0, 0]
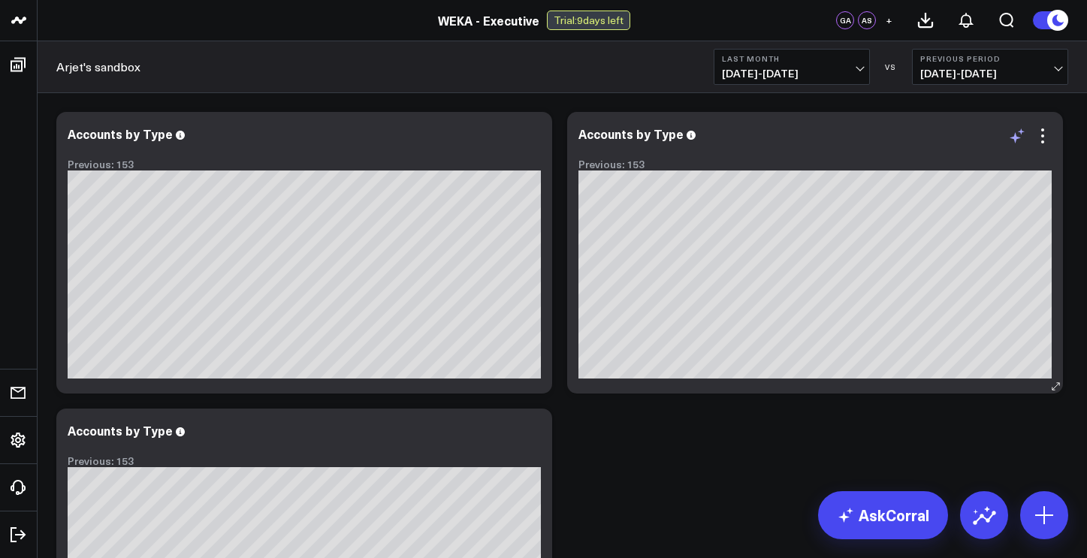
click at [1015, 136] on icon at bounding box center [1014, 137] width 11 height 11
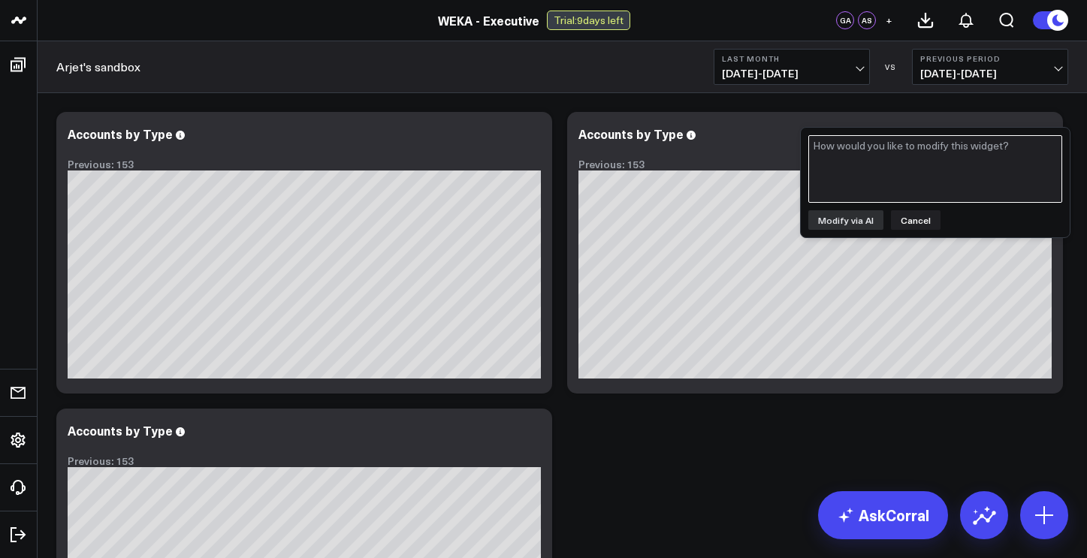
click at [999, 155] on textarea at bounding box center [935, 169] width 254 height 68
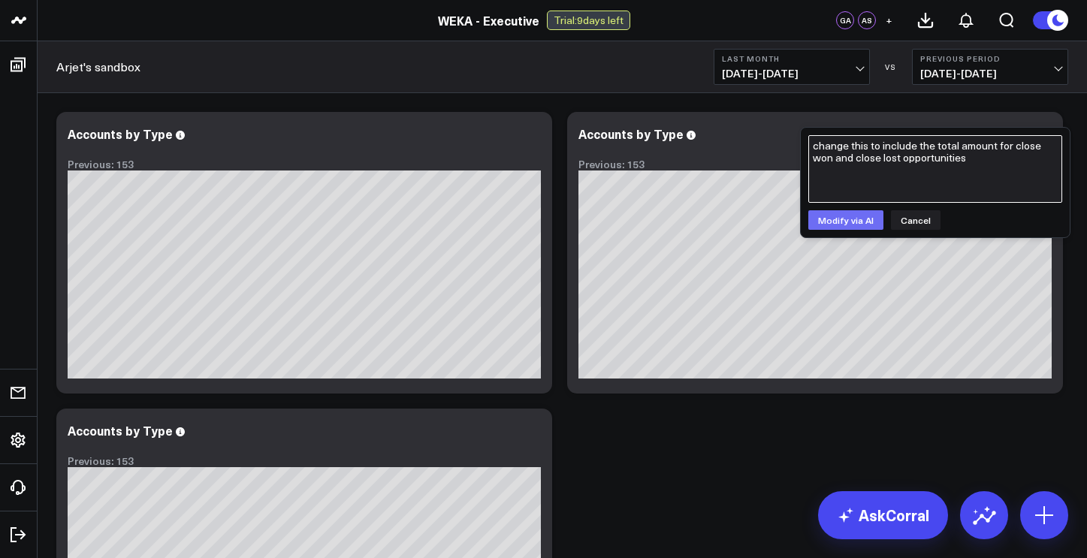
type textarea "change this to include the total amount for close won and close lost opportunit…"
click at [866, 216] on button "Modify via AI" at bounding box center [845, 220] width 75 height 20
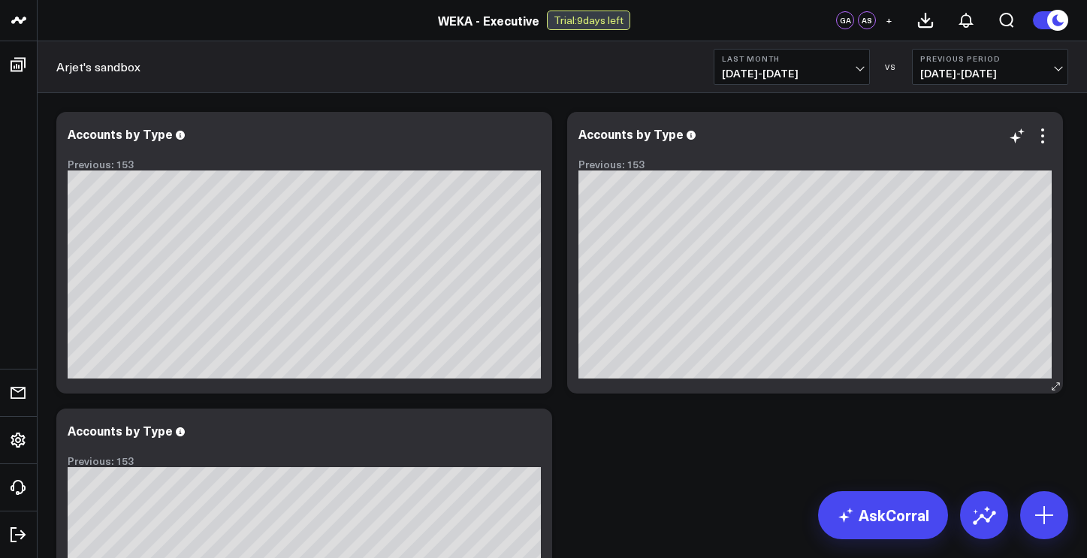
click at [686, 137] on icon at bounding box center [690, 135] width 9 height 9
click at [639, 166] on div "Previous: 153" at bounding box center [814, 164] width 473 height 12
click at [1015, 134] on icon at bounding box center [1017, 136] width 18 height 18
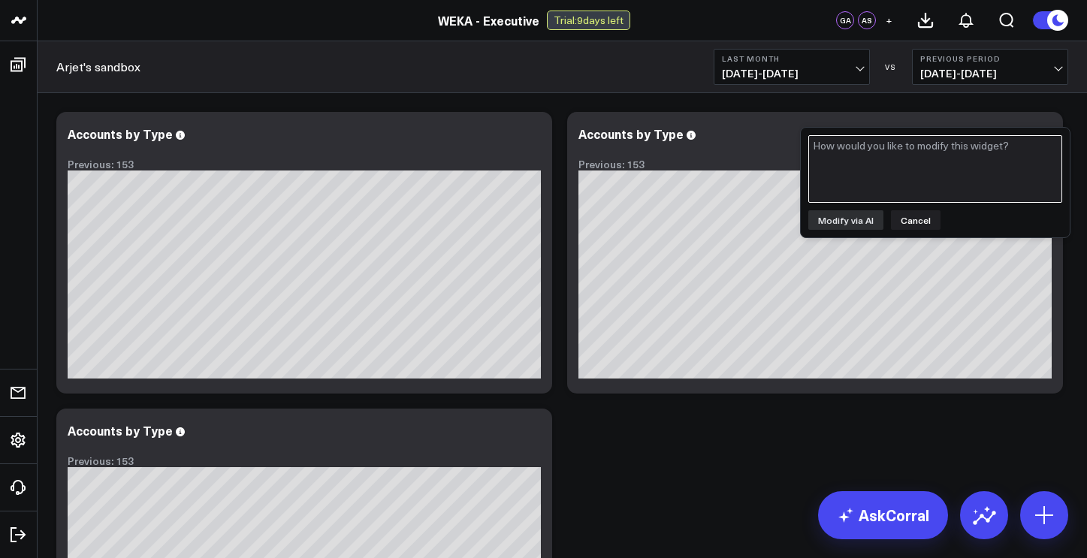
click at [949, 159] on textarea at bounding box center [935, 169] width 254 height 68
type textarea "close won and lost"
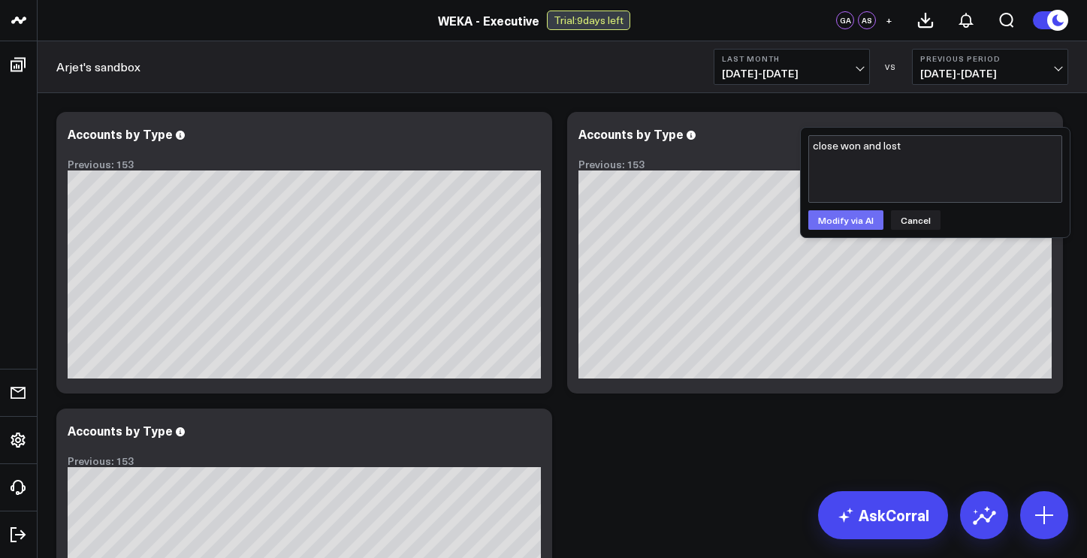
click at [860, 225] on button "Modify via AI" at bounding box center [845, 220] width 75 height 20
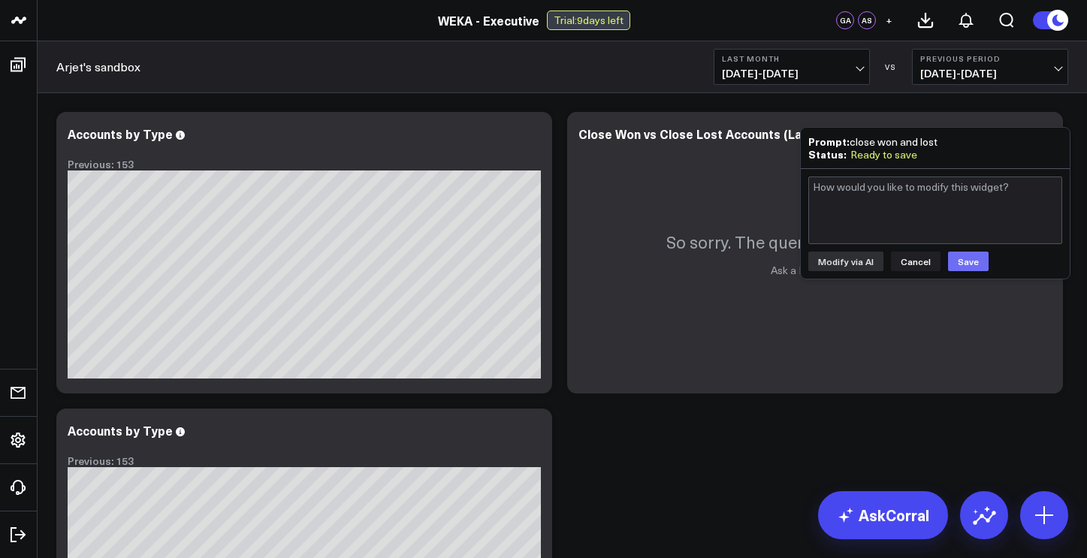
click at [964, 262] on button "Save" at bounding box center [968, 262] width 41 height 20
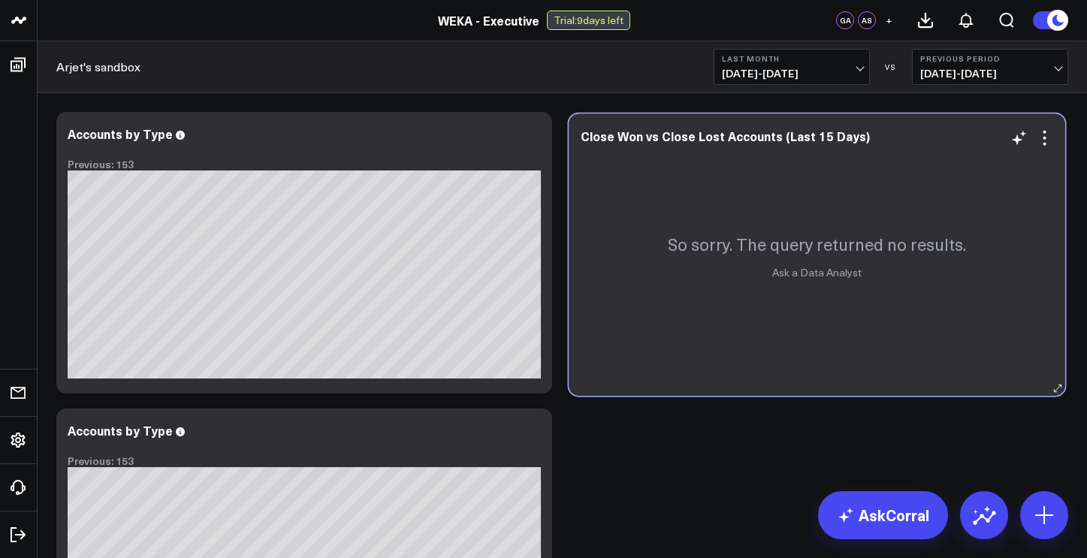
click at [701, 167] on div "So sorry. The query returned no results. Ask a Data Analyst" at bounding box center [817, 255] width 496 height 282
click at [779, 239] on p "So sorry. The query returned no results." at bounding box center [815, 242] width 298 height 23
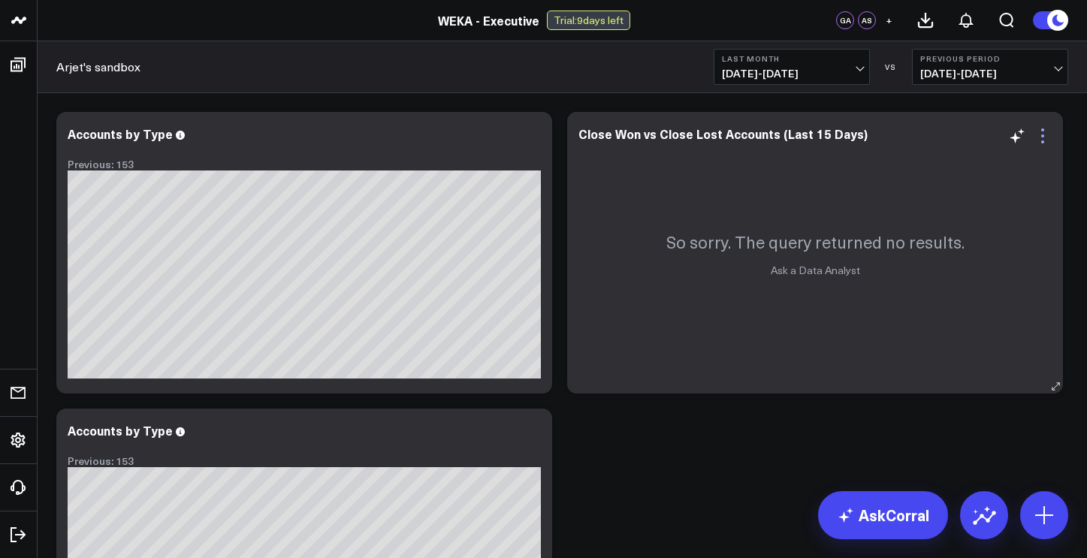
click at [1041, 134] on icon at bounding box center [1042, 136] width 18 height 18
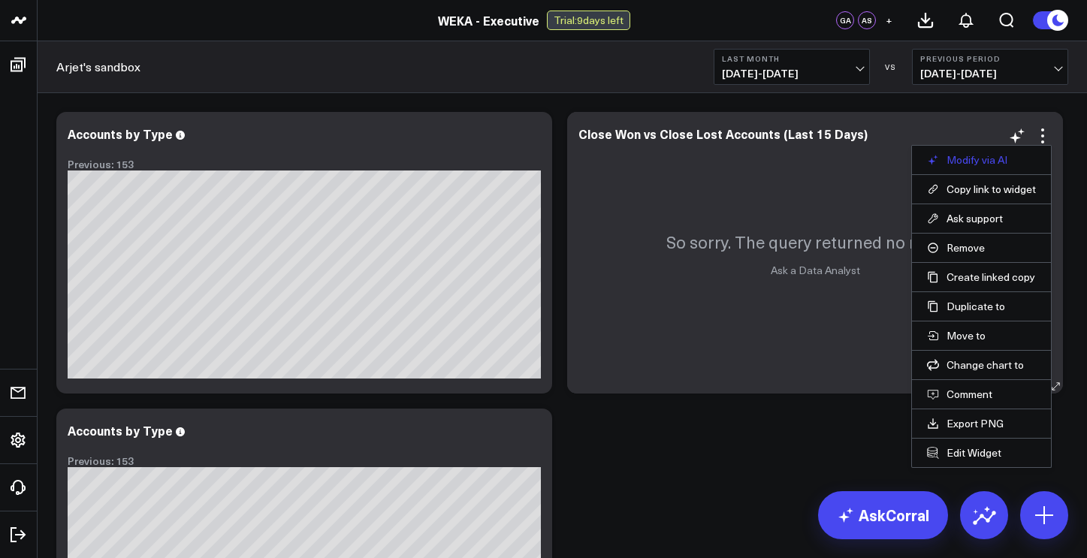
click at [994, 162] on button "Modify via AI" at bounding box center [981, 160] width 109 height 14
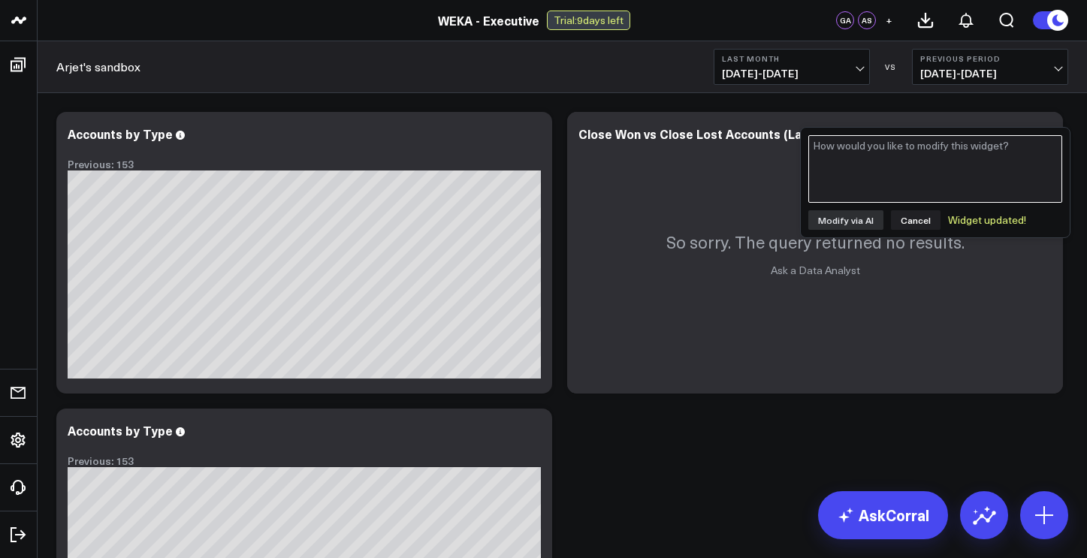
click at [978, 166] on textarea at bounding box center [935, 169] width 254 height 68
type textarea "update it to include close won and lost opportunities per SFDC"
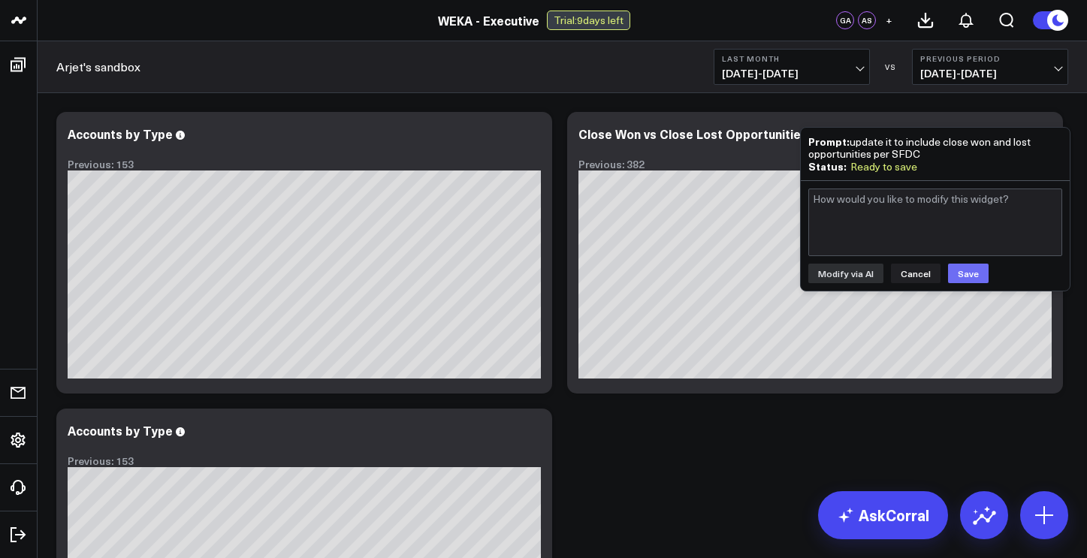
click at [967, 271] on button "Save" at bounding box center [968, 274] width 41 height 20
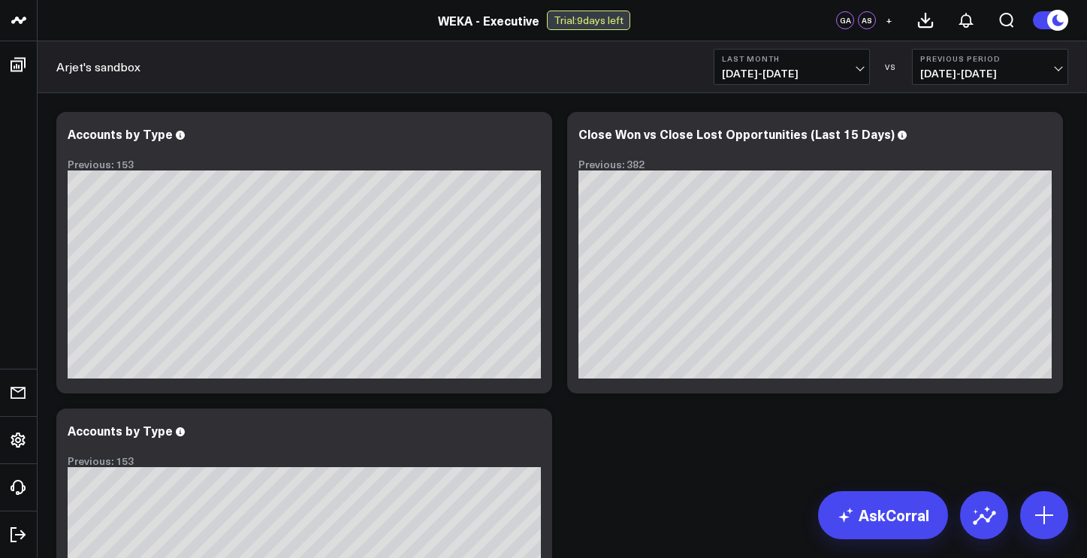
click at [754, 421] on div "Modify via AI Copy link to widget Ask support Remove Create linked copy Executi…" at bounding box center [562, 400] width 1027 height 593
click at [1043, 514] on icon at bounding box center [1044, 515] width 18 height 18
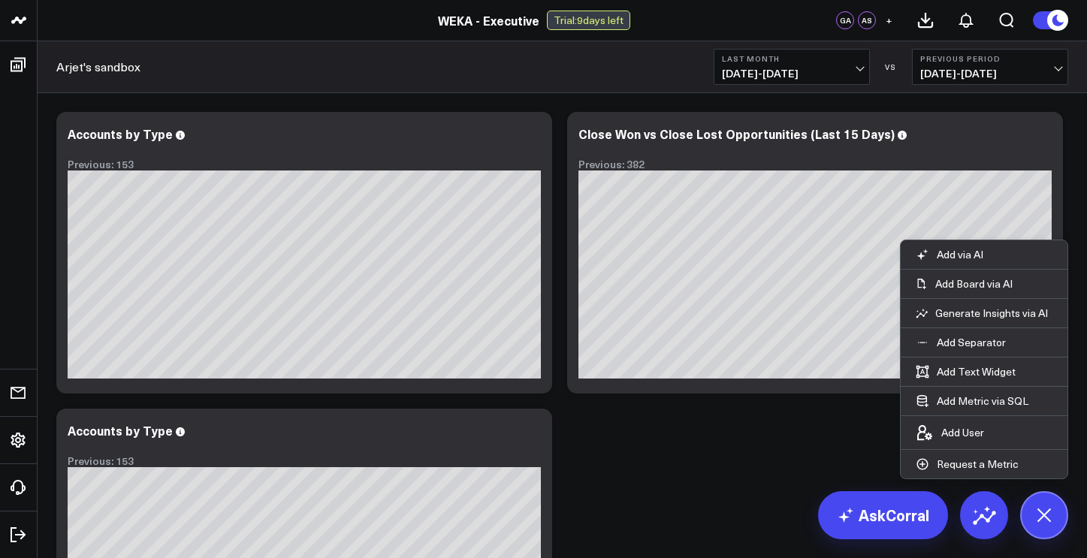
click at [769, 439] on div "Modify via AI Copy link to widget Ask support Remove Create linked copy Executi…" at bounding box center [562, 400] width 1027 height 593
click at [797, 467] on div "Modify via AI Copy link to widget Ask support Remove Create linked copy Executi…" at bounding box center [562, 400] width 1027 height 593
click at [1057, 512] on icon at bounding box center [1044, 515] width 34 height 34
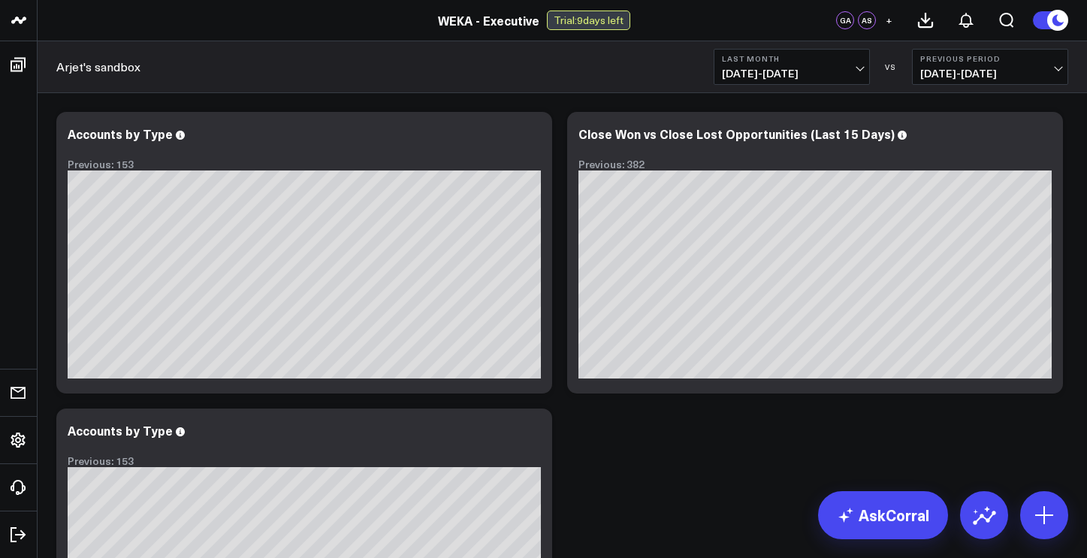
click at [934, 440] on div "Modify via AI Copy link to widget Ask support Remove Create linked copy Executi…" at bounding box center [562, 400] width 1027 height 593
click at [907, 518] on link "AskCorral" at bounding box center [883, 515] width 130 height 48
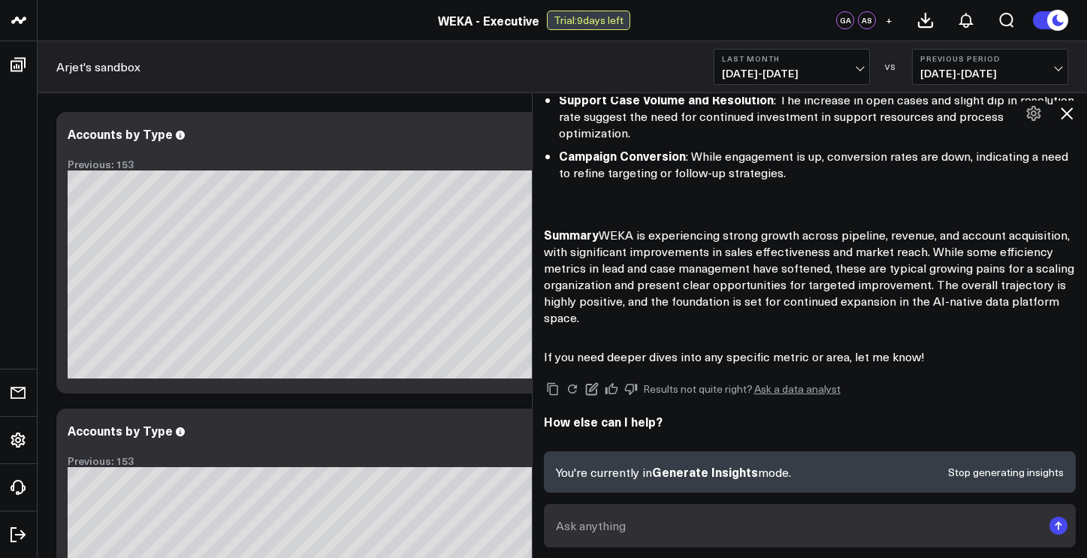
click at [824, 527] on textarea at bounding box center [797, 525] width 490 height 27
type textarea "c"
click at [529, 433] on icon at bounding box center [532, 433] width 18 height 18
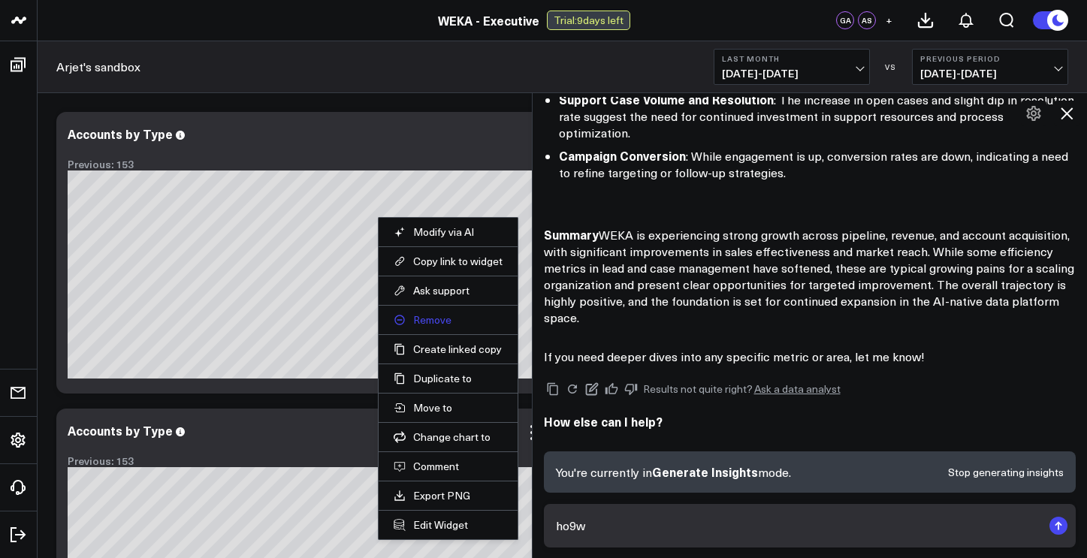
click at [445, 320] on button "Remove" at bounding box center [448, 320] width 109 height 14
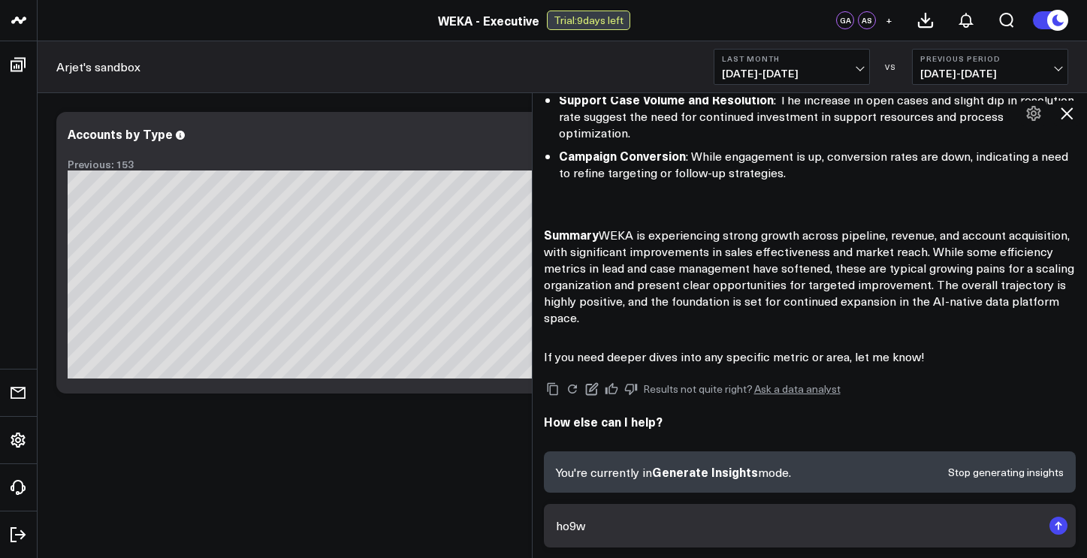
click at [672, 534] on textarea "ho9w" at bounding box center [797, 525] width 490 height 27
type textarea "h"
type textarea "how much [PERSON_NAME] and TCV was booked"
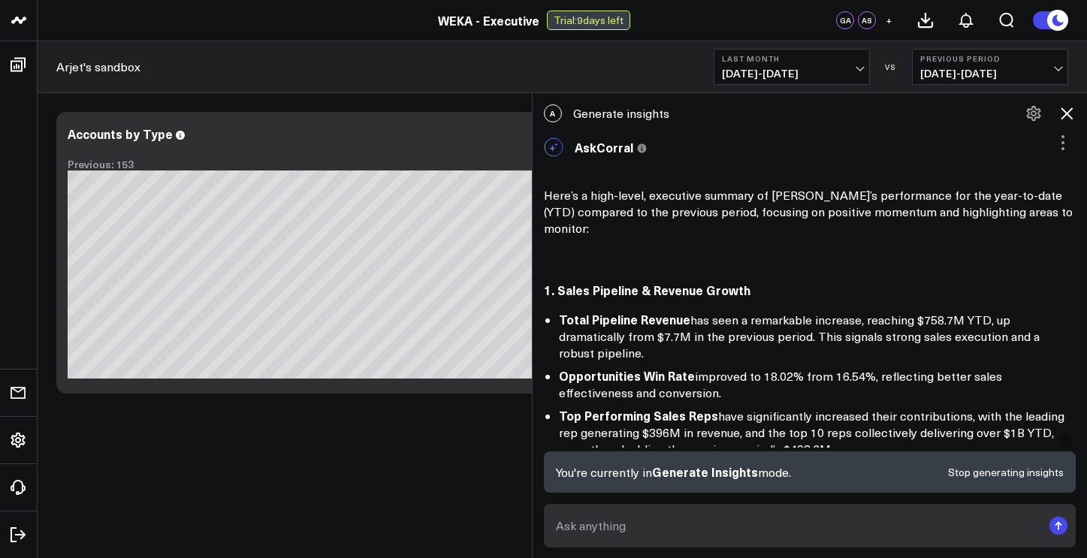
click at [1070, 113] on icon at bounding box center [1066, 113] width 18 height 18
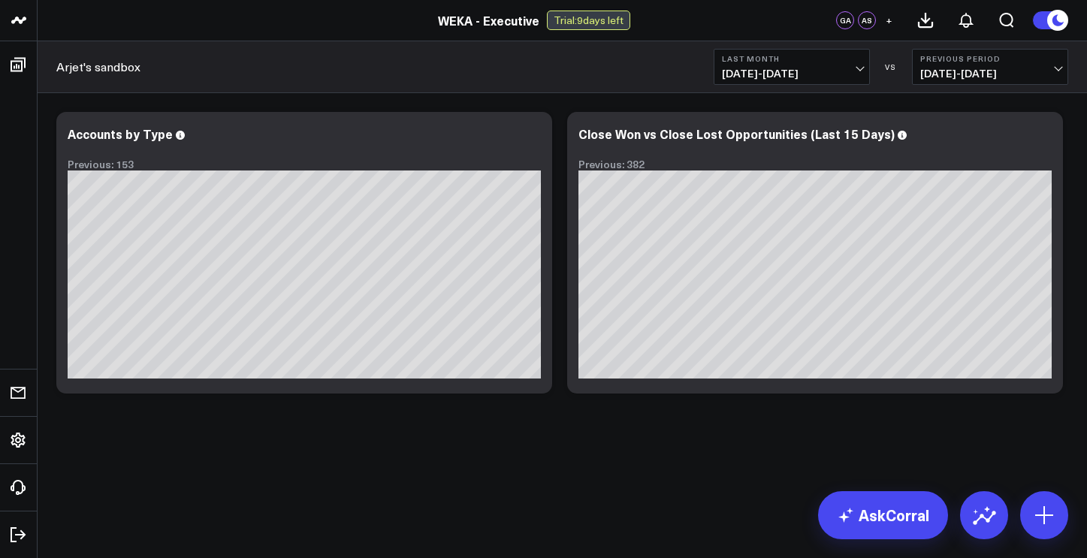
click at [709, 482] on div "Modify via AI Copy link to widget Ask support Remove Create linked copy Executi…" at bounding box center [562, 292] width 1049 height 398
click at [1048, 521] on icon at bounding box center [1044, 515] width 24 height 24
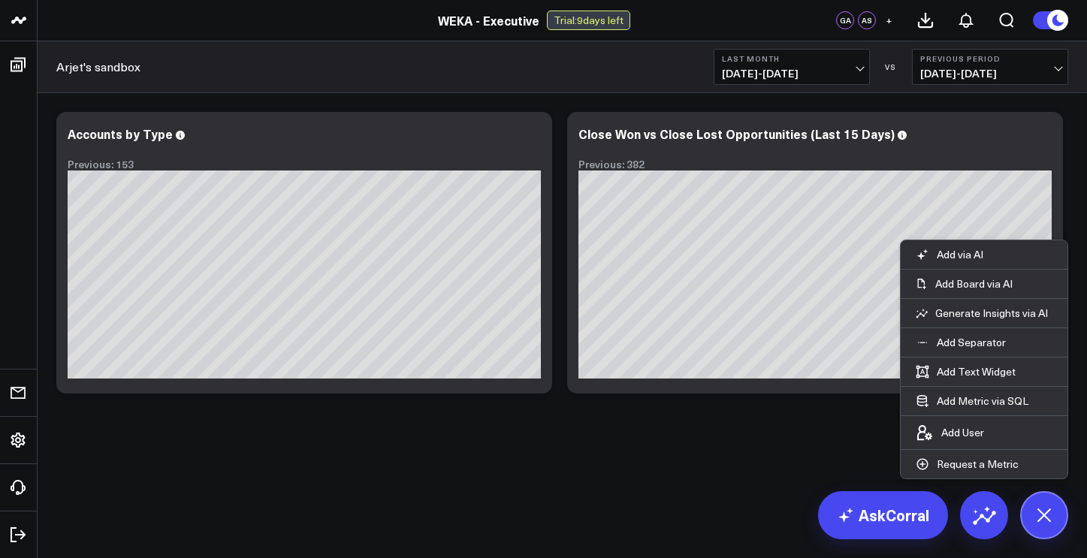
click at [574, 460] on div "Modify via AI Copy link to widget Ask support Remove Create linked copy Executi…" at bounding box center [562, 292] width 1049 height 398
click at [805, 24] on div "WEKA - Executive Trial: 9 days left" at bounding box center [534, 21] width 1068 height 20
click at [725, 415] on div "Modify via AI Copy link to widget Ask support Remove Create linked copy Executi…" at bounding box center [562, 292] width 1049 height 398
click at [683, 449] on div "Modify via AI Copy link to widget Ask support Remove Create linked copy Executi…" at bounding box center [562, 292] width 1049 height 398
click at [970, 376] on button "Add Text Widget" at bounding box center [965, 371] width 130 height 29
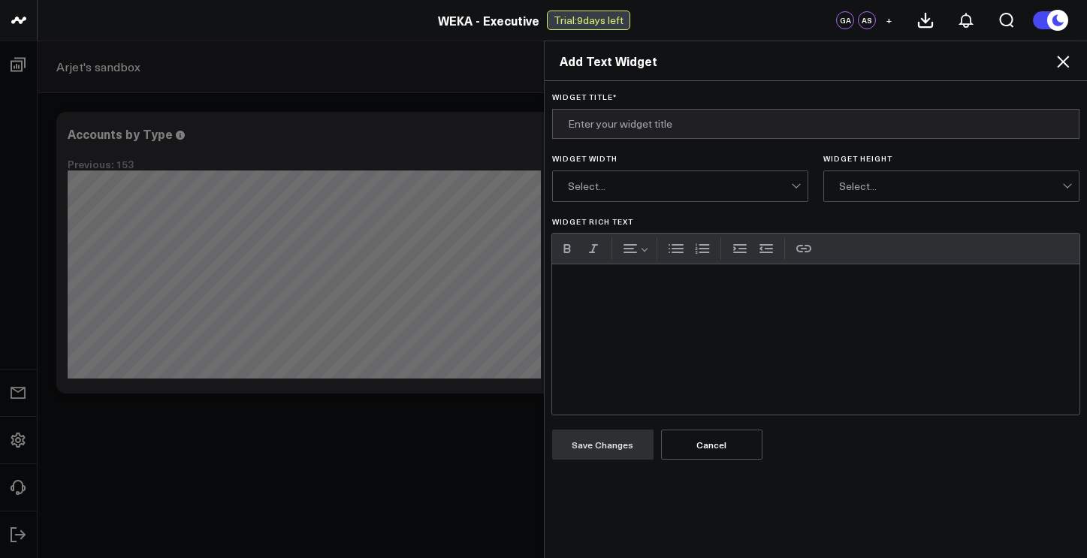
click at [727, 62] on h2 "Add Text Widget" at bounding box center [816, 61] width 513 height 17
click at [623, 64] on h2 "Add Text Widget" at bounding box center [816, 61] width 513 height 17
click at [641, 65] on h2 "Add Text Widget" at bounding box center [816, 61] width 513 height 17
click at [599, 64] on h2 "Add Text Widget" at bounding box center [816, 61] width 513 height 17
click at [1061, 64] on icon at bounding box center [1063, 62] width 12 height 12
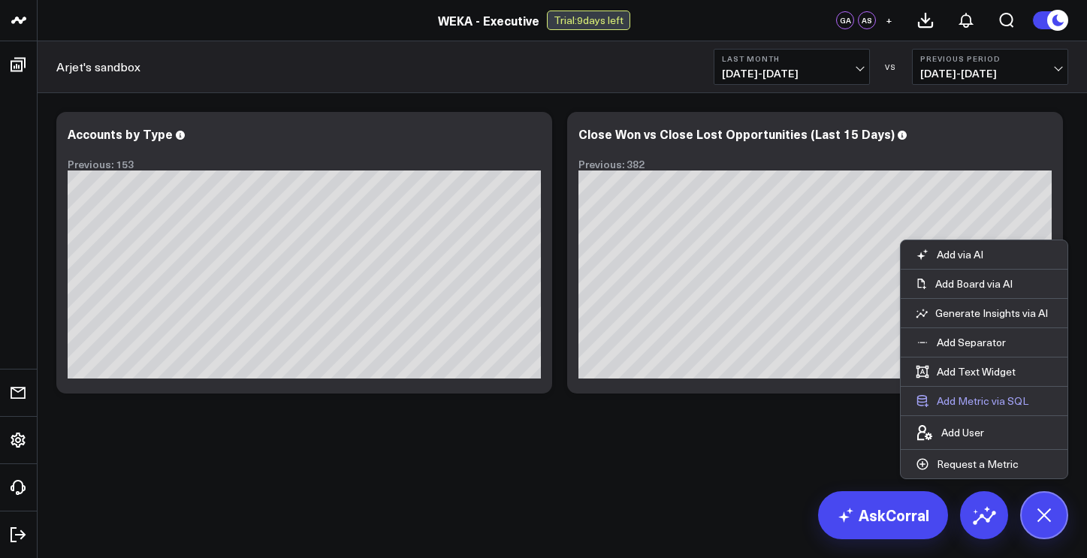
click at [986, 400] on button "Add Metric via SQL" at bounding box center [971, 401] width 143 height 29
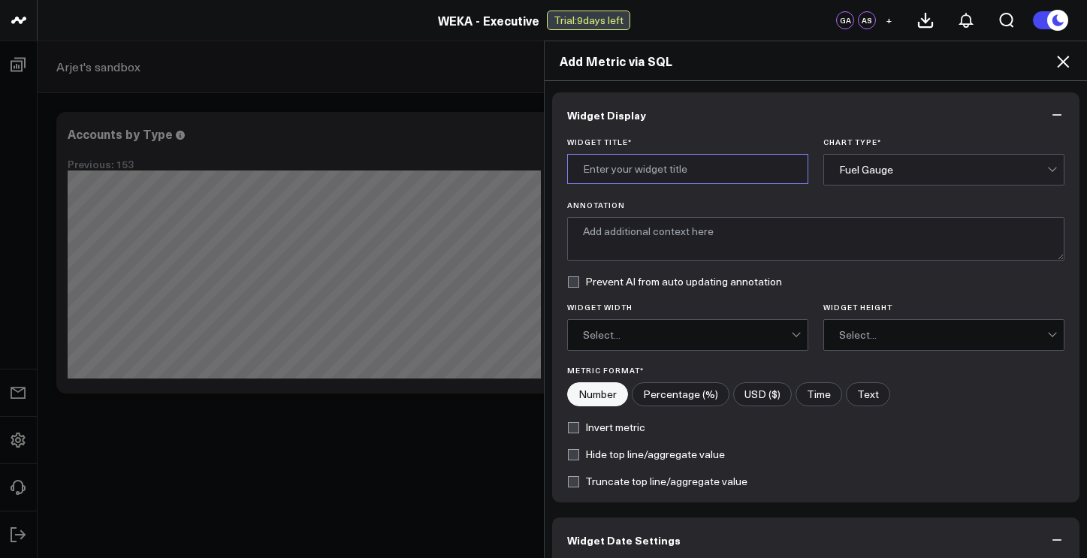
click at [719, 168] on input "Widget Title *" at bounding box center [687, 169] width 241 height 30
click at [927, 447] on div "Widget Title * Chart Type * Fuel Gauge Annotation Prevent AI from auto updating…" at bounding box center [816, 319] width 528 height 365
click at [656, 170] on input "Widget Title *" at bounding box center [687, 169] width 241 height 30
type input "[PERSON_NAME]"
click at [674, 243] on textarea "Annotation" at bounding box center [816, 239] width 498 height 44
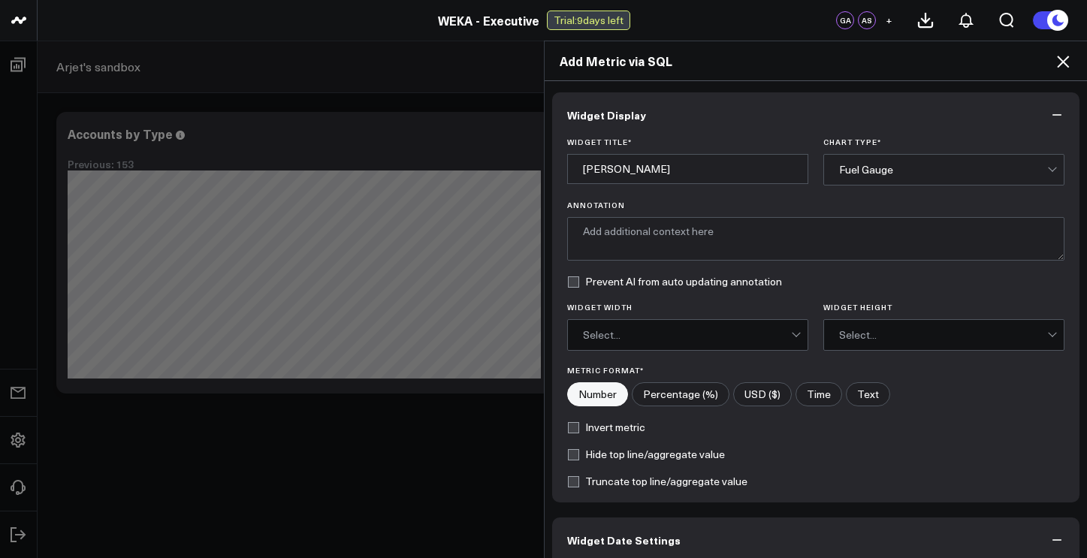
click at [675, 391] on input"] "Percentage (%)" at bounding box center [680, 394] width 96 height 23
radio input"] "true"
click at [585, 402] on input"] "Number" at bounding box center [597, 394] width 59 height 23
radio input"] "true"
click at [748, 400] on input"] "USD ($)" at bounding box center [762, 394] width 57 height 23
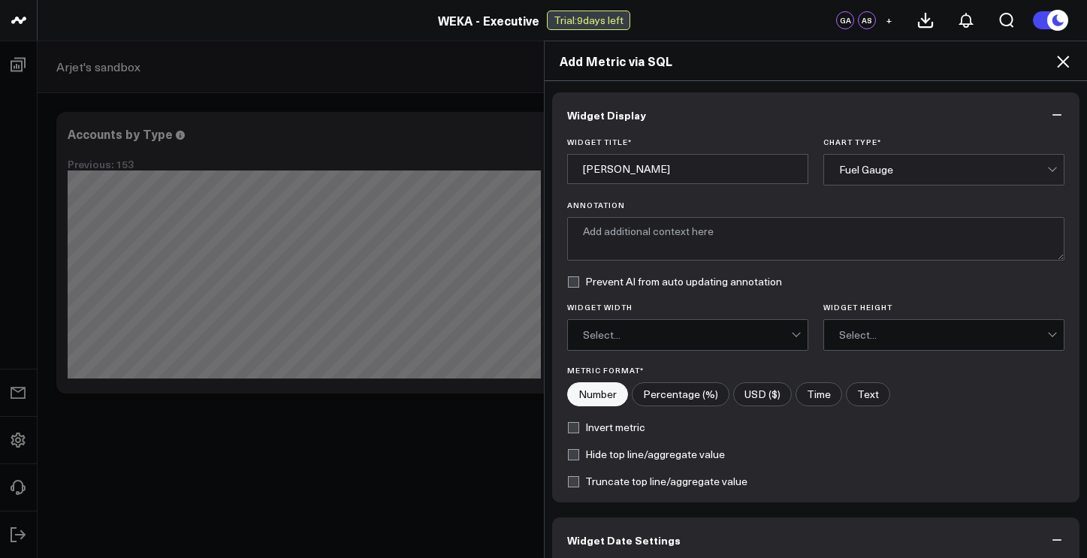
radio input"] "true"
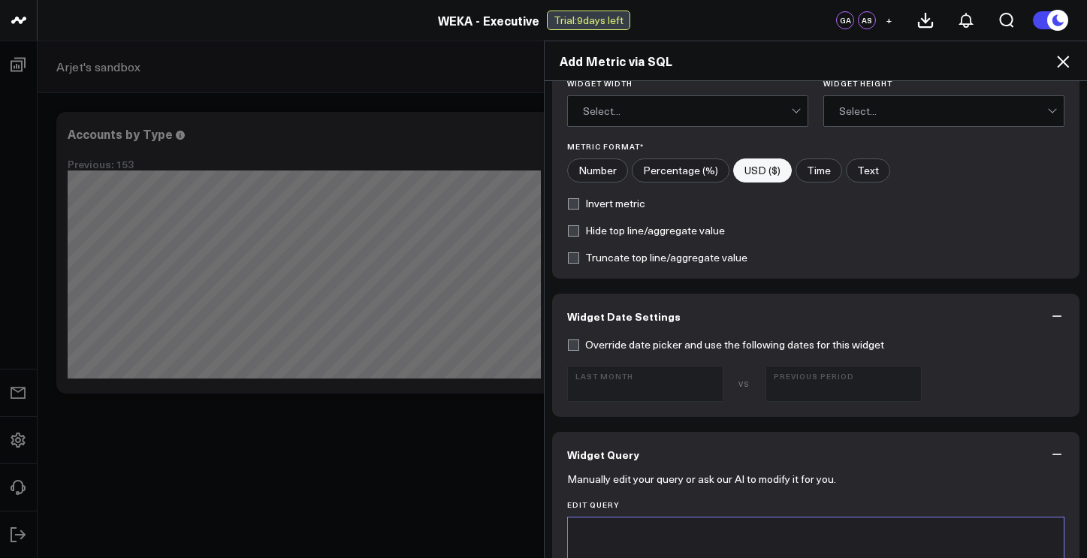
scroll to position [270, 0]
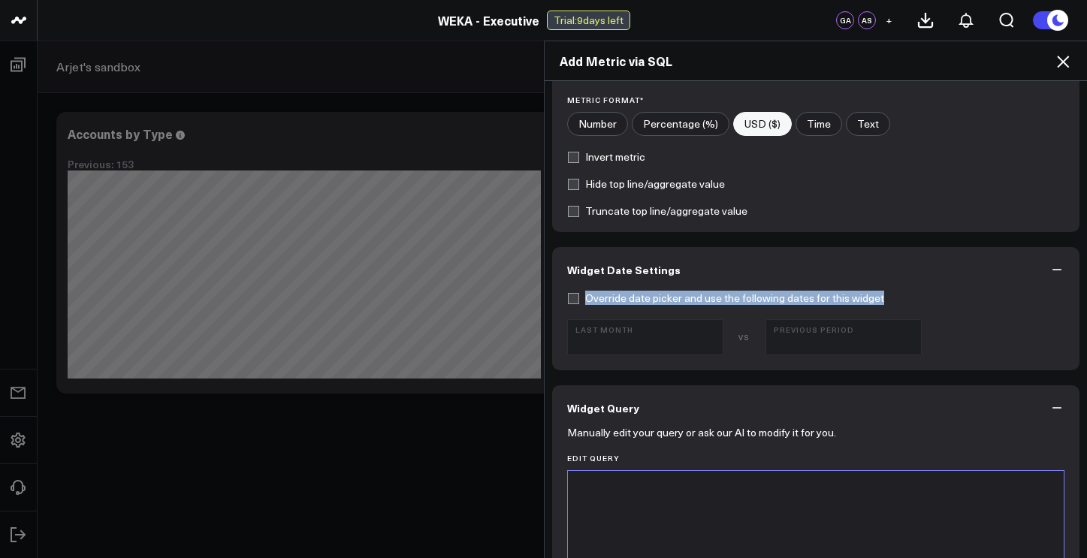
drag, startPoint x: 1084, startPoint y: 175, endPoint x: 1078, endPoint y: 304, distance: 129.3
click at [1078, 304] on div "Widget Display Widget Title * [PERSON_NAME] Chart Type * Fuel Gauge Annotation …" at bounding box center [815, 320] width 543 height 478
click at [1065, 60] on icon at bounding box center [1063, 62] width 18 height 18
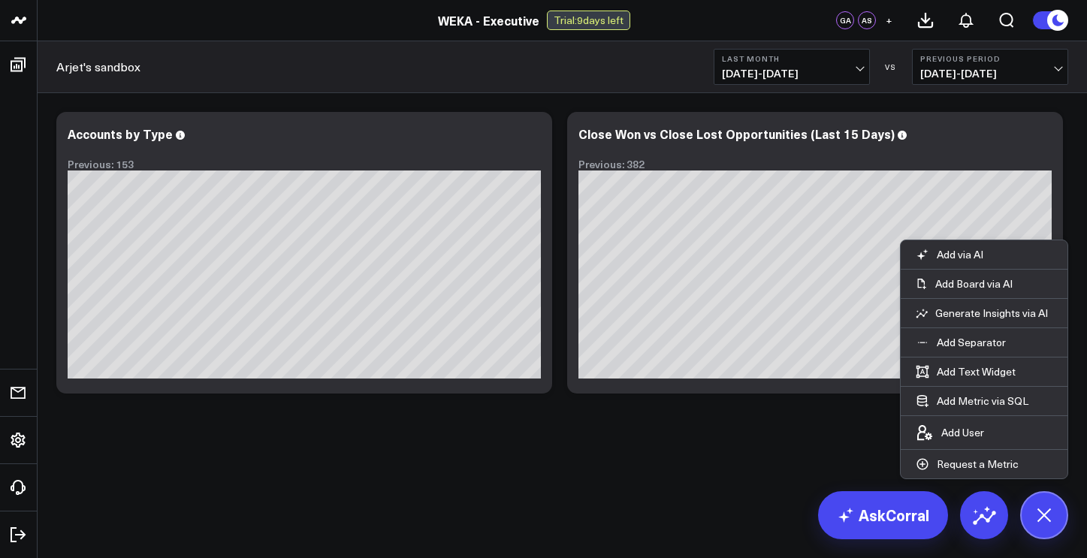
click at [761, 454] on div "Modify via AI Copy link to widget Ask support Remove Create linked copy Executi…" at bounding box center [562, 292] width 1049 height 398
click at [1051, 521] on icon at bounding box center [1044, 515] width 34 height 34
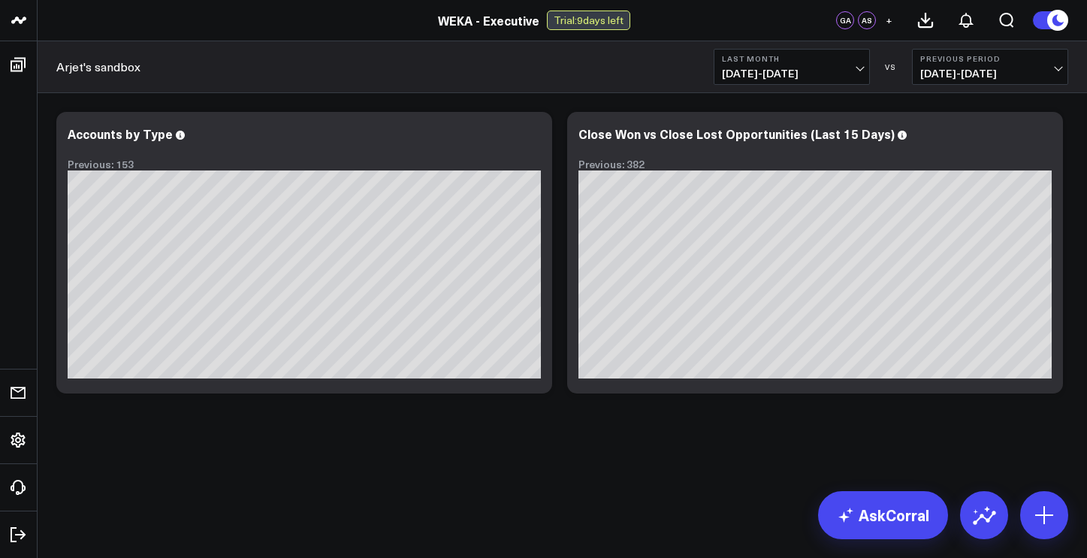
click at [374, 433] on div "Modify via AI Copy link to widget Ask support Remove Create linked copy Executi…" at bounding box center [562, 292] width 1049 height 398
click at [886, 525] on link "AskCorral" at bounding box center [883, 515] width 130 height 48
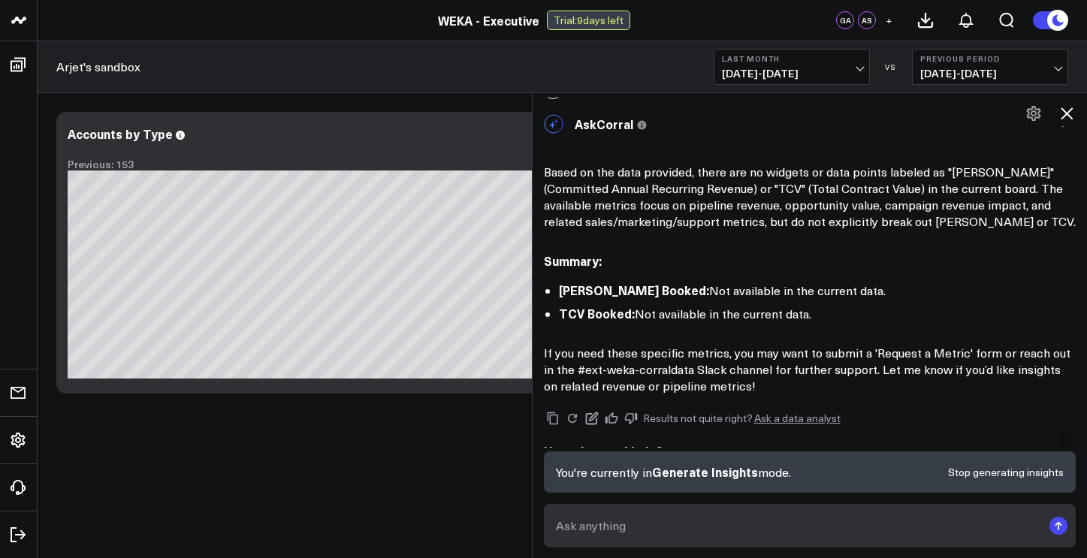
scroll to position [1589, 0]
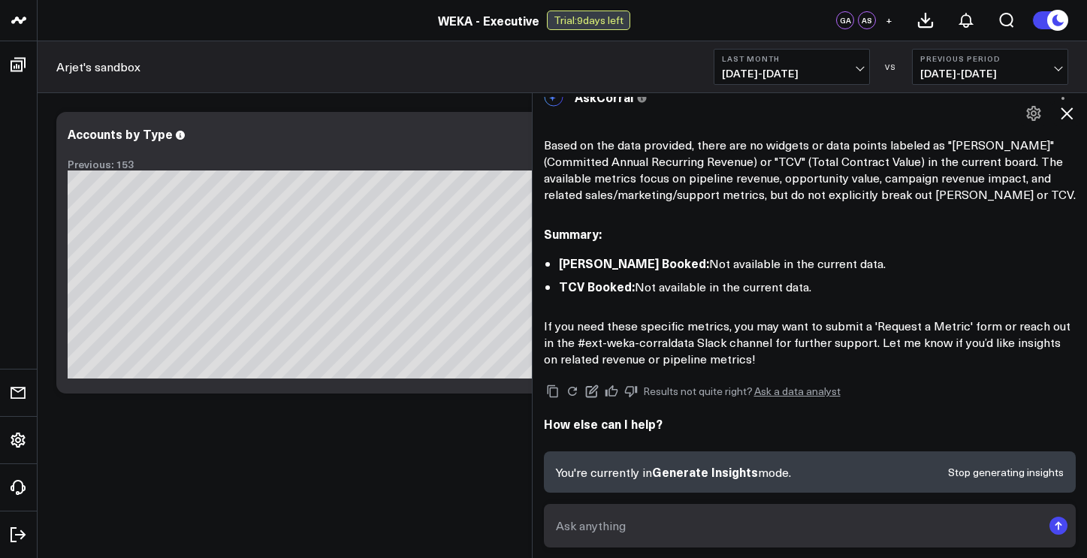
click at [855, 523] on textarea at bounding box center [797, 525] width 490 height 27
type textarea "can you put it on a widget"
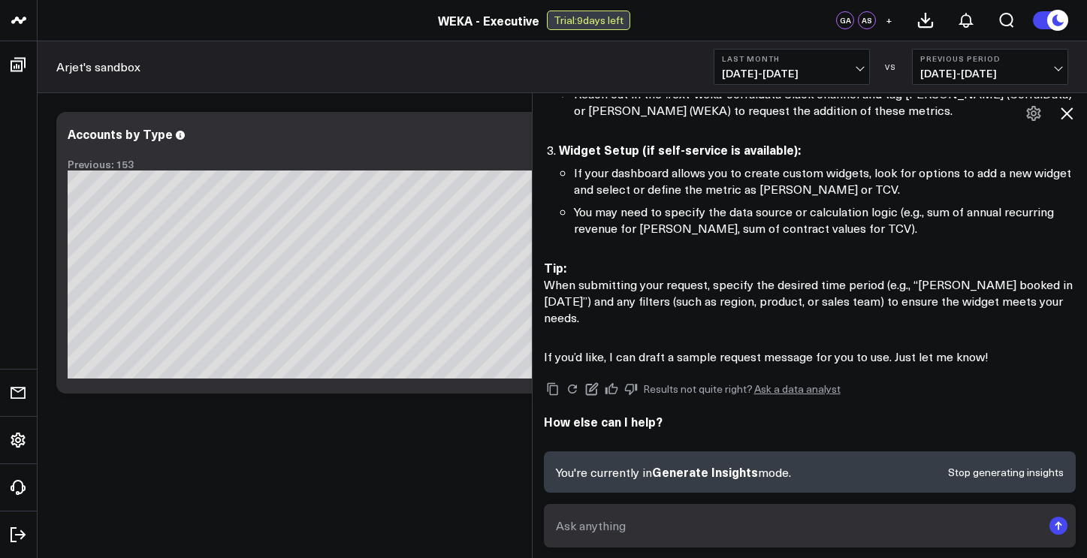
scroll to position [2191, 0]
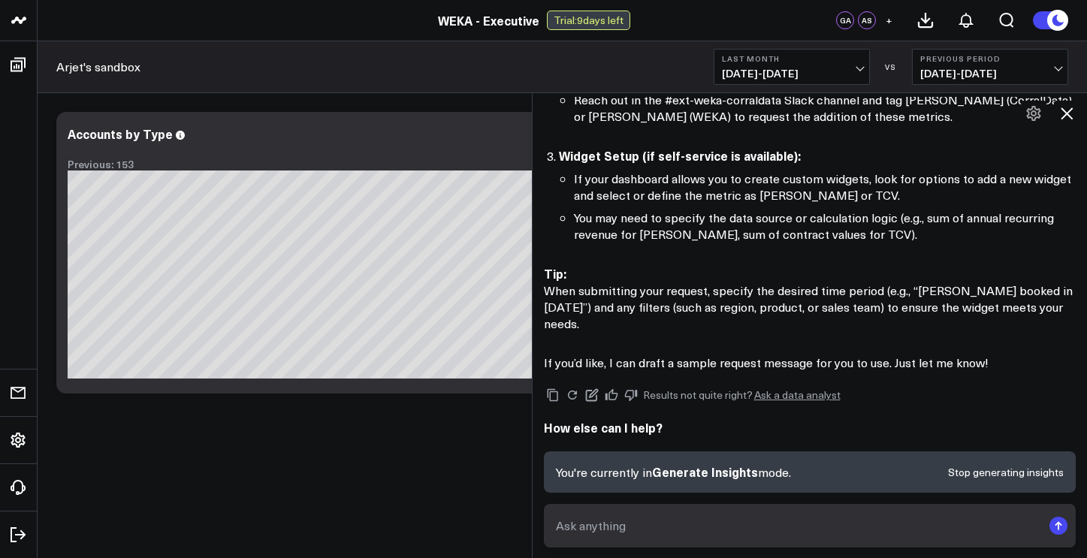
click at [735, 528] on textarea at bounding box center [797, 525] width 490 height 27
click at [725, 476] on span "Generate Insights" at bounding box center [705, 471] width 106 height 17
click at [844, 190] on li "If your dashboard allows you to create custom widgets, look for options to add …" at bounding box center [825, 187] width 502 height 33
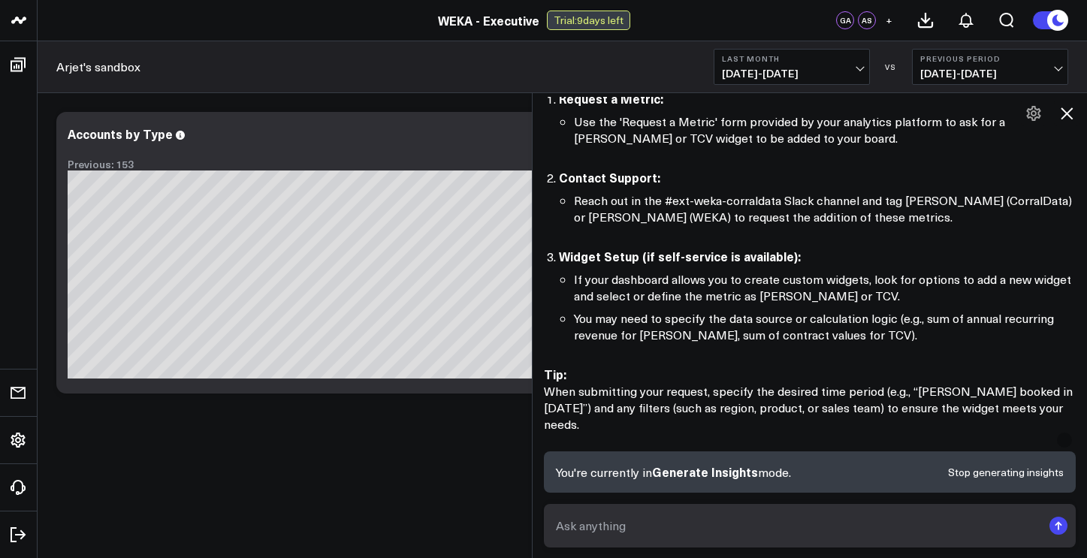
scroll to position [2191, 0]
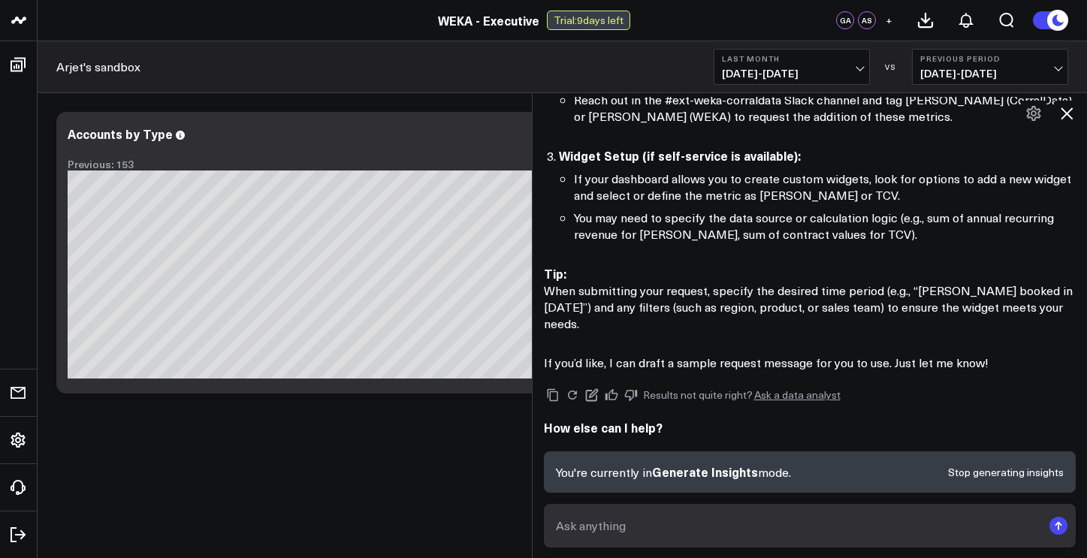
click at [730, 523] on textarea at bounding box center [797, 525] width 490 height 27
type textarea "can you show me total bookings, including both the quantity and dollar amount"
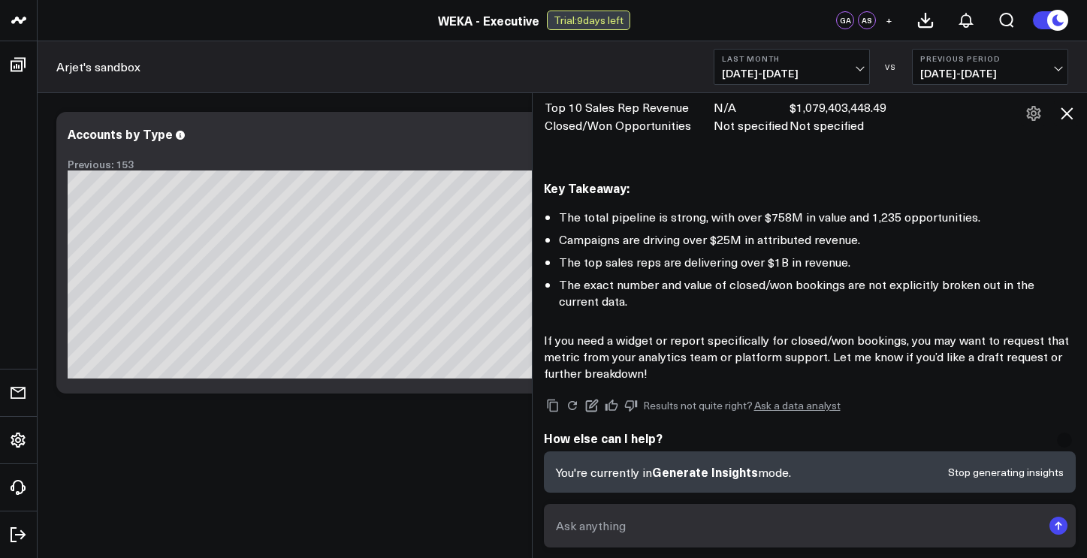
scroll to position [3525, 0]
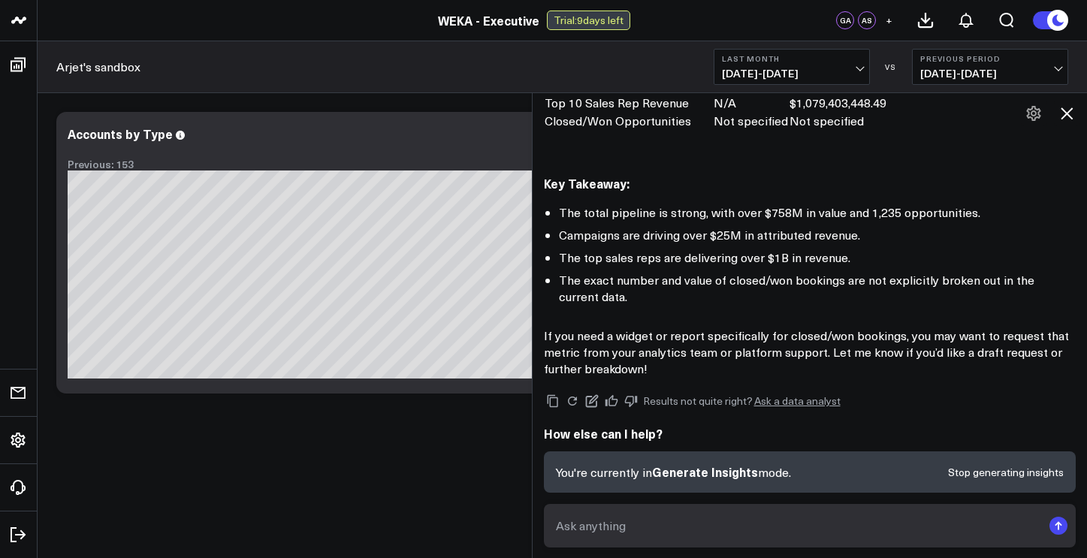
click at [794, 396] on link "Ask a data analyst" at bounding box center [797, 401] width 86 height 11
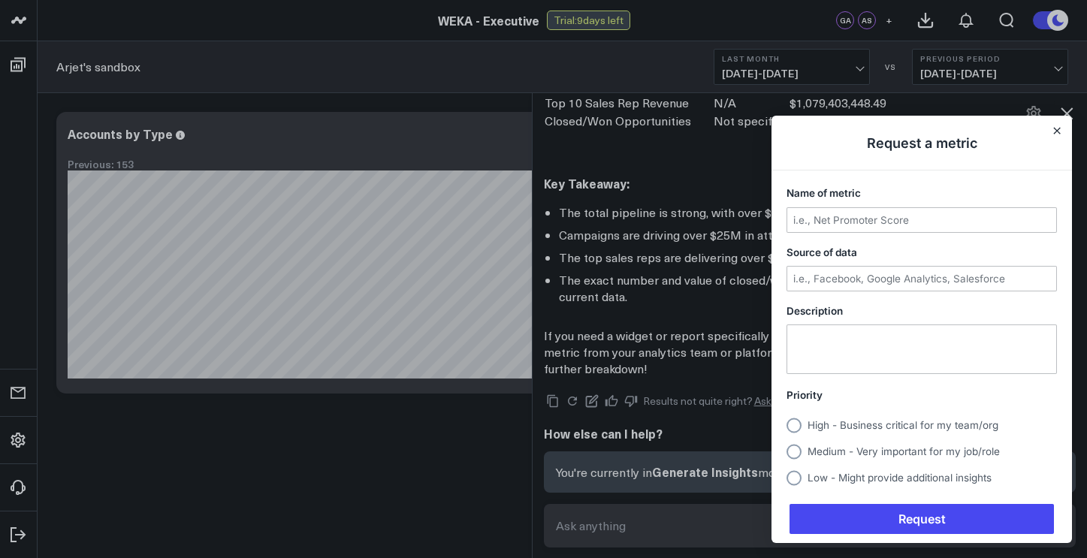
click at [714, 291] on div at bounding box center [543, 279] width 1087 height 558
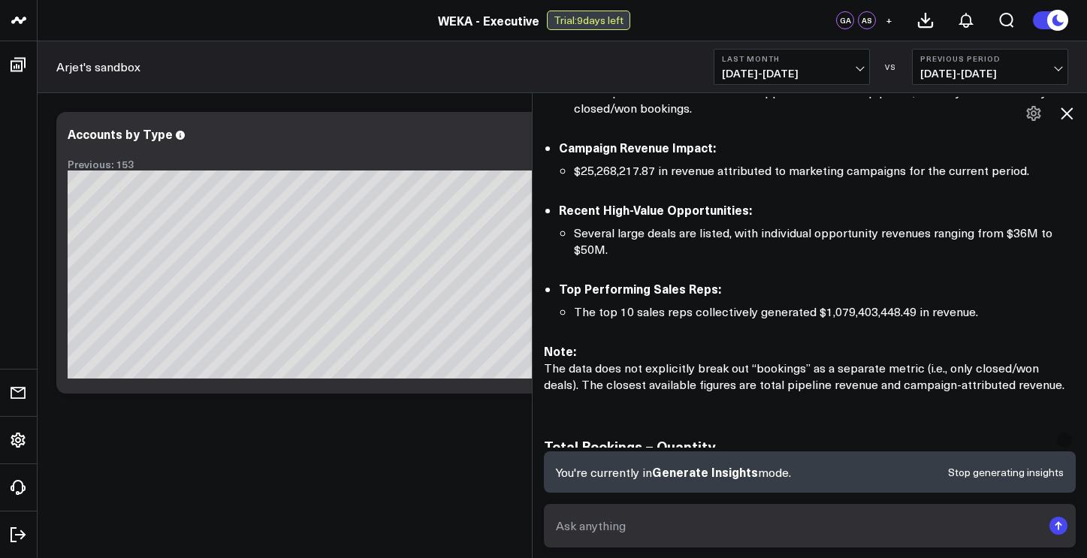
scroll to position [2719, 0]
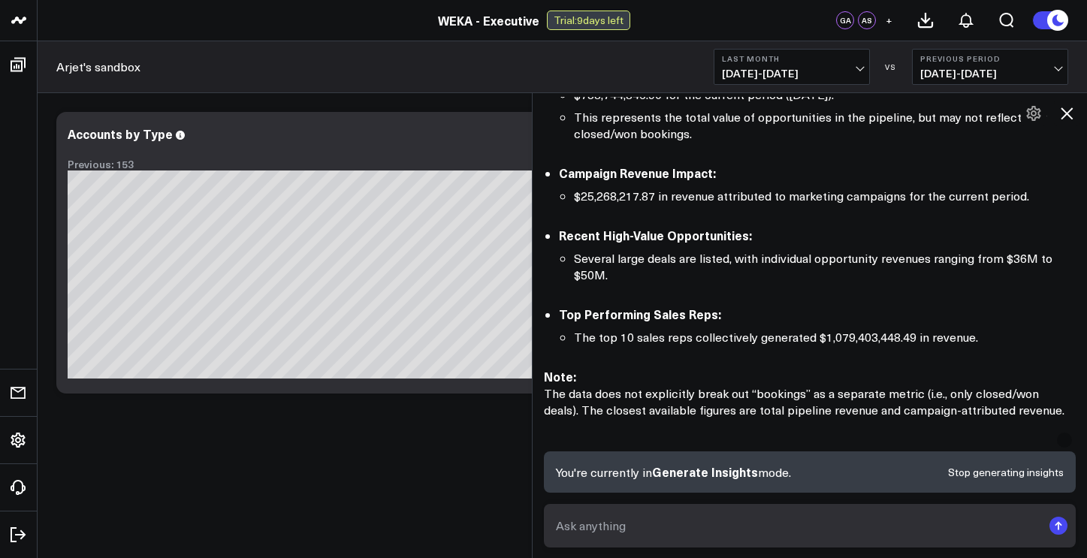
click at [763, 536] on textarea at bounding box center [797, 525] width 490 height 27
type textarea "w"
type textarea "show me all open opportunities by country and sales rep"
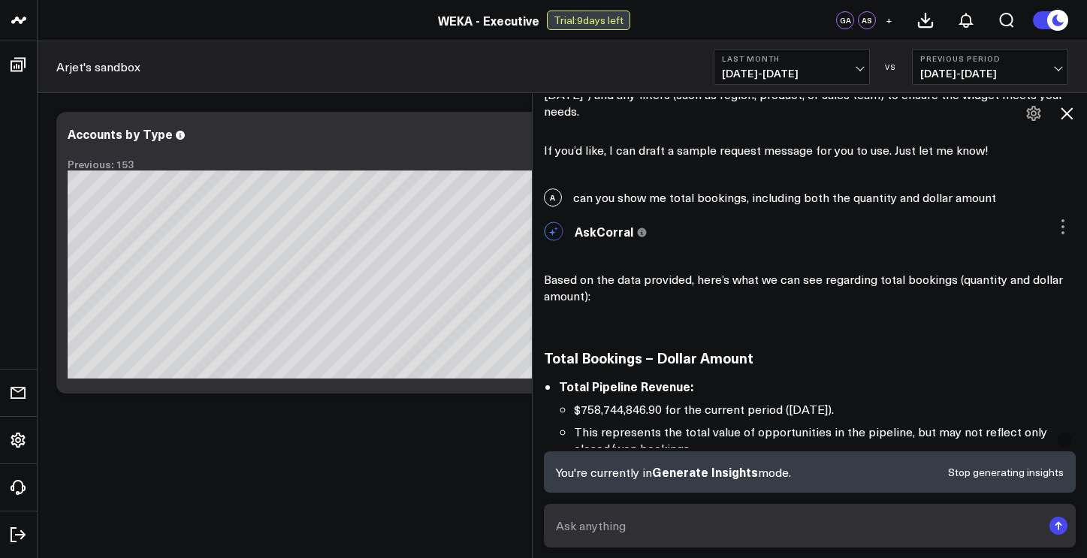
scroll to position [2401, 0]
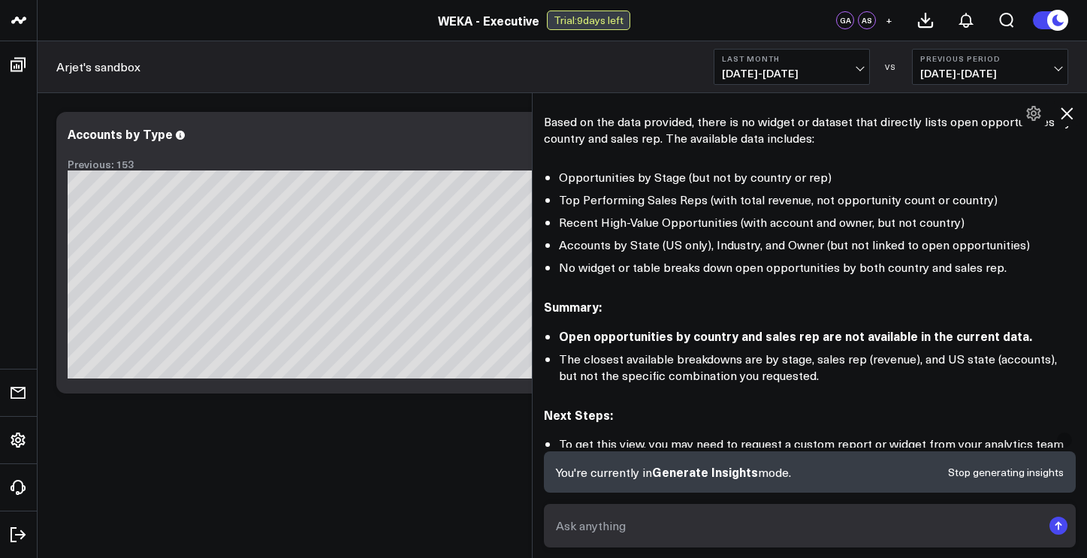
scroll to position [3881, 0]
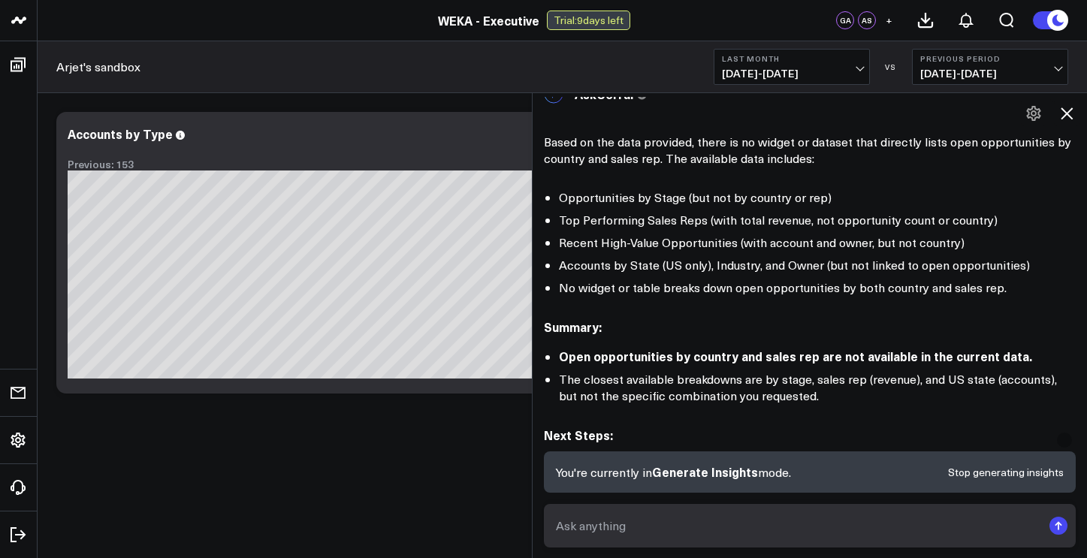
click at [1067, 113] on icon at bounding box center [1066, 113] width 12 height 12
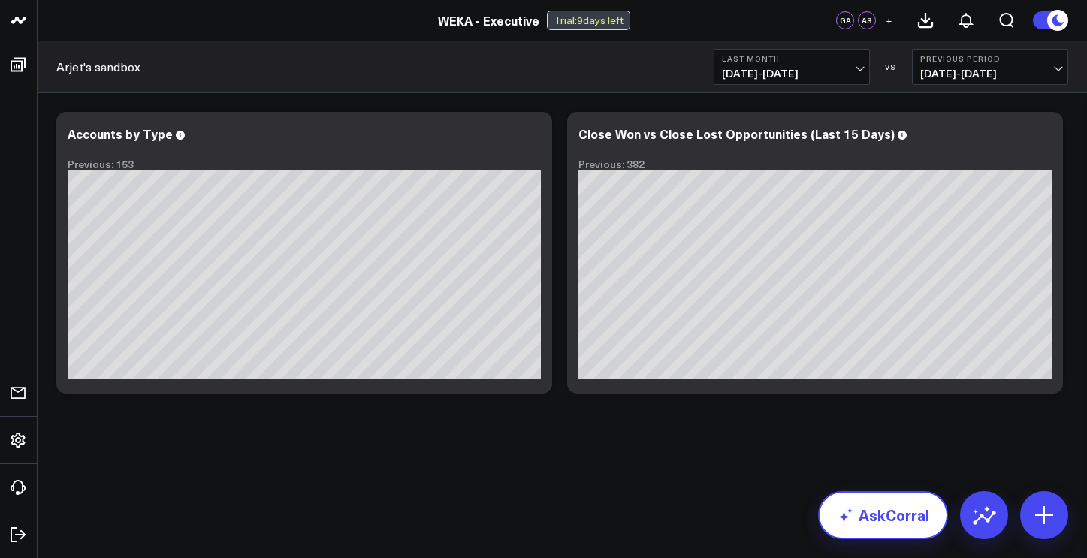
click at [891, 518] on link "AskCorral" at bounding box center [883, 515] width 130 height 48
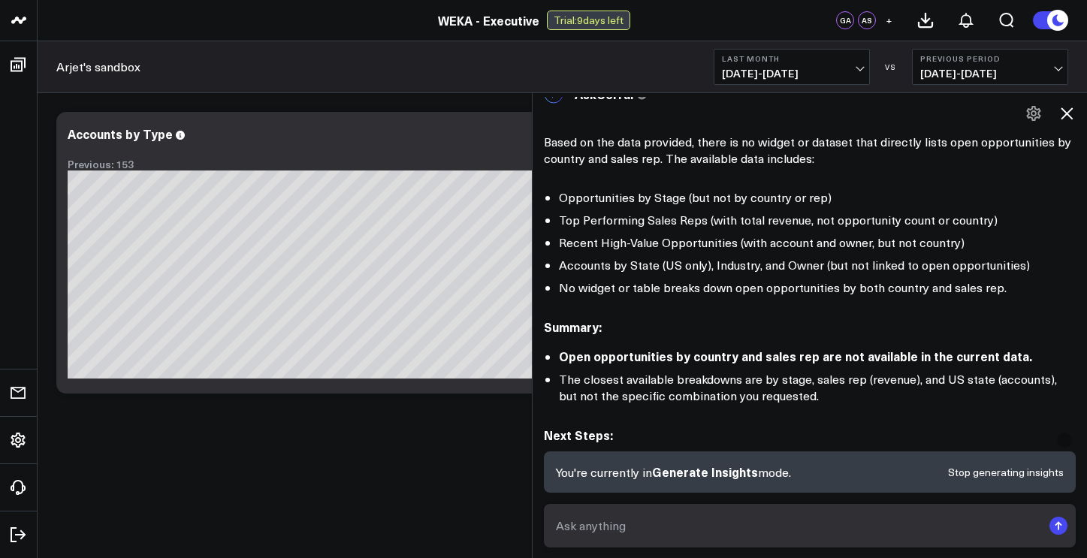
click at [794, 529] on textarea at bounding box center [797, 525] width 490 height 27
type textarea "show me all open opportunities by country"
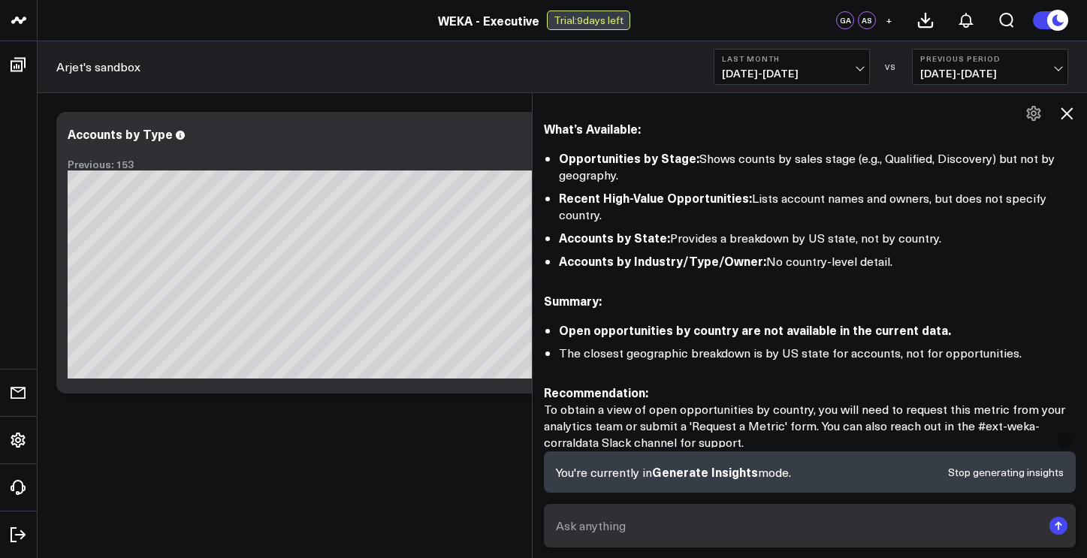
scroll to position [4502, 0]
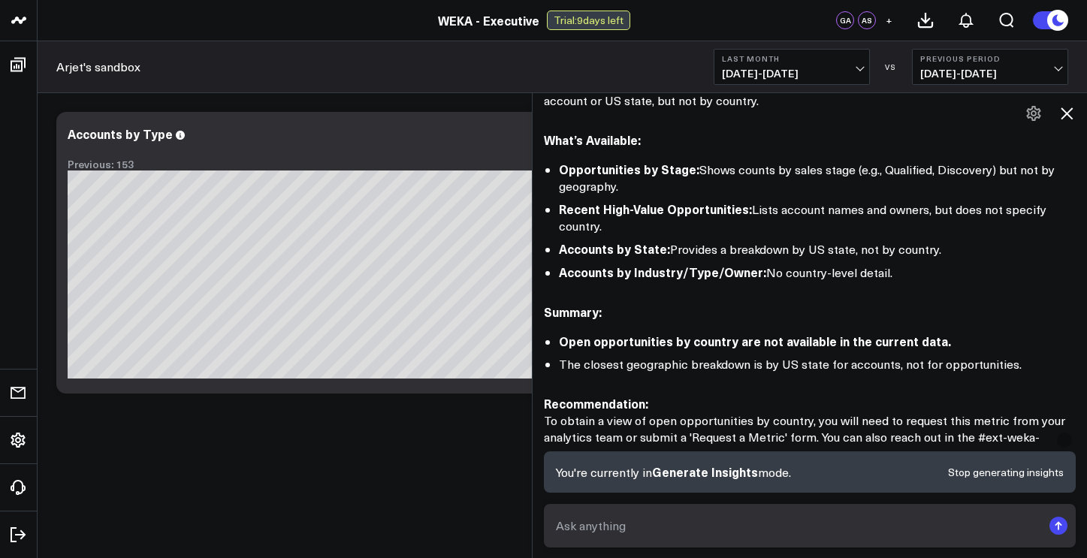
click at [1033, 473] on button "Stop generating insights" at bounding box center [1006, 472] width 116 height 11
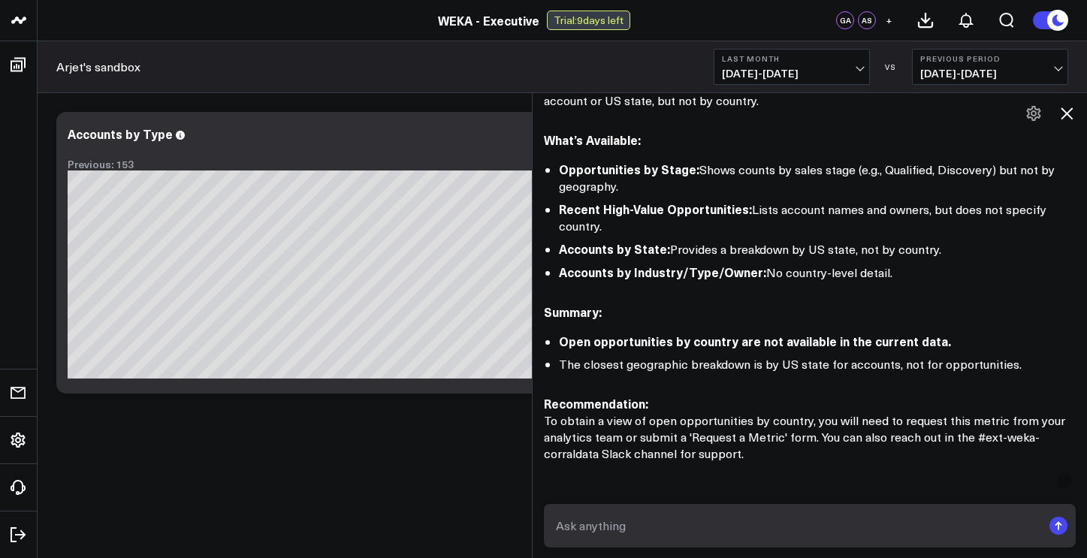
scroll to position [4593, 0]
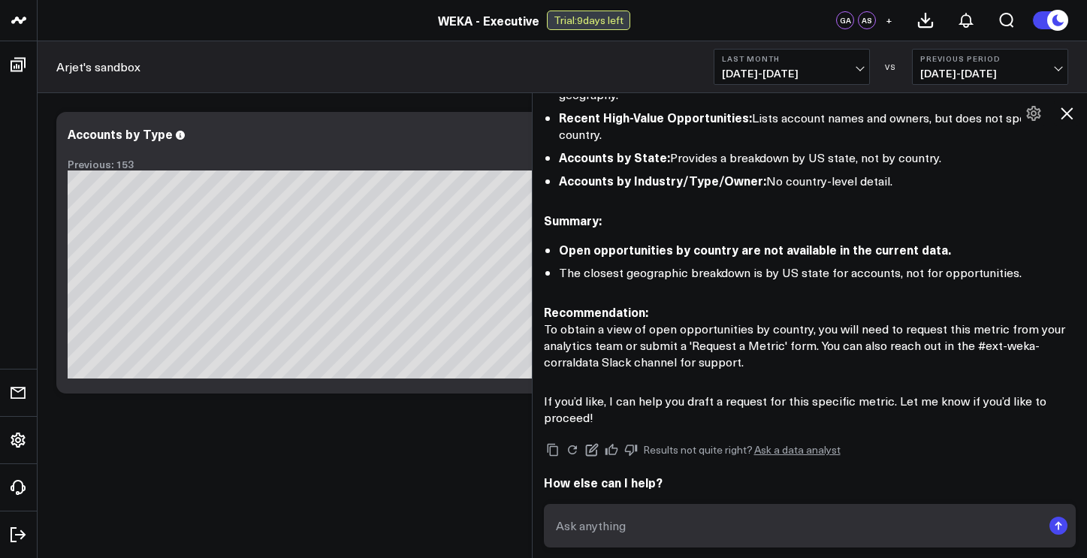
click at [870, 530] on textarea at bounding box center [797, 525] width 490 height 27
type textarea "c"
type textarea "w"
type textarea "show me all open opportunities by country"
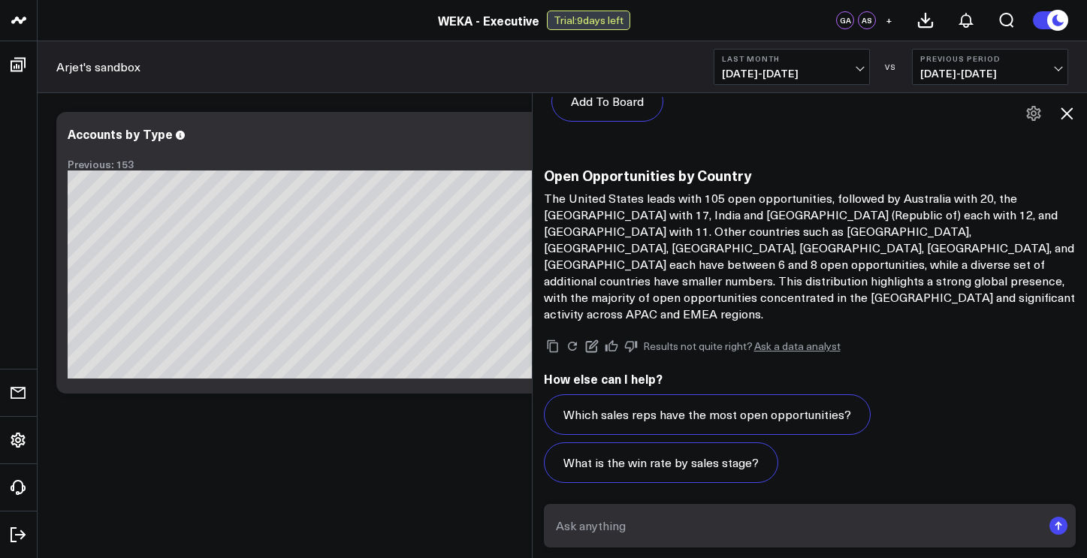
scroll to position [6123, 0]
click at [971, 394] on div "Which sales reps have the most open opportunities? What is the win rate by sale…" at bounding box center [810, 462] width 532 height 137
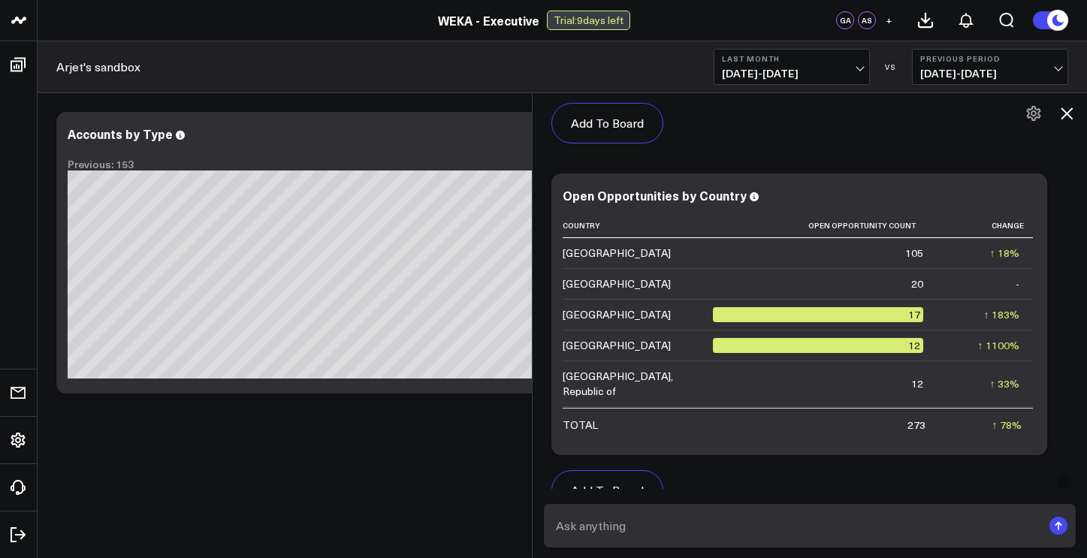
scroll to position [5714, 0]
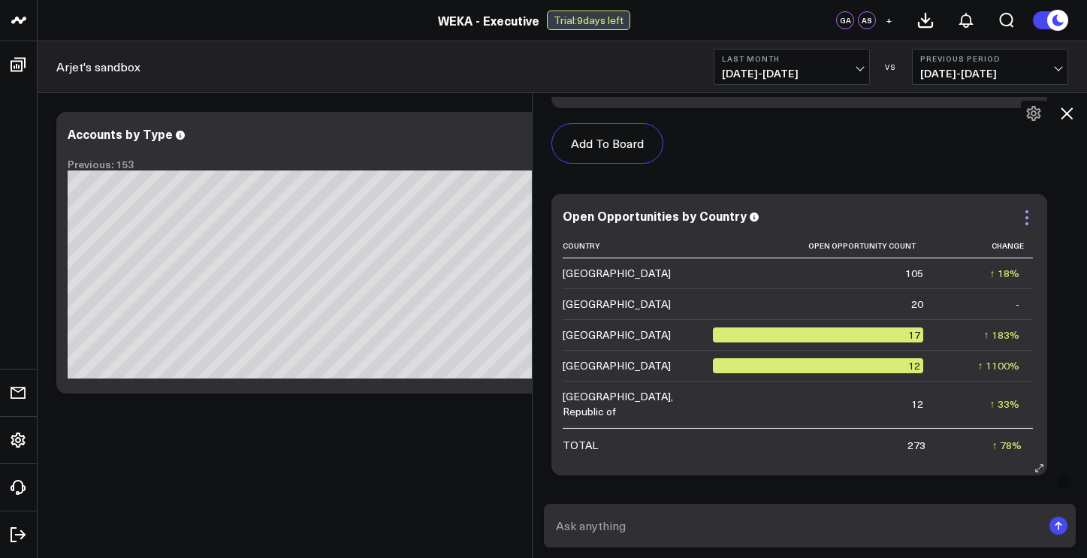
click at [1028, 216] on icon at bounding box center [1026, 217] width 3 height 3
click at [763, 327] on div "17" at bounding box center [818, 334] width 211 height 15
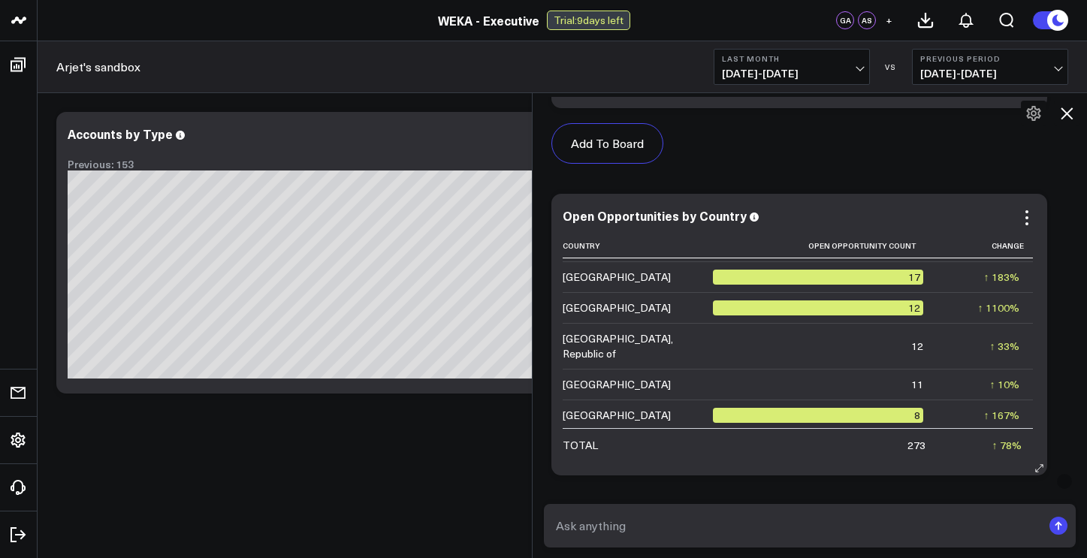
scroll to position [0, 0]
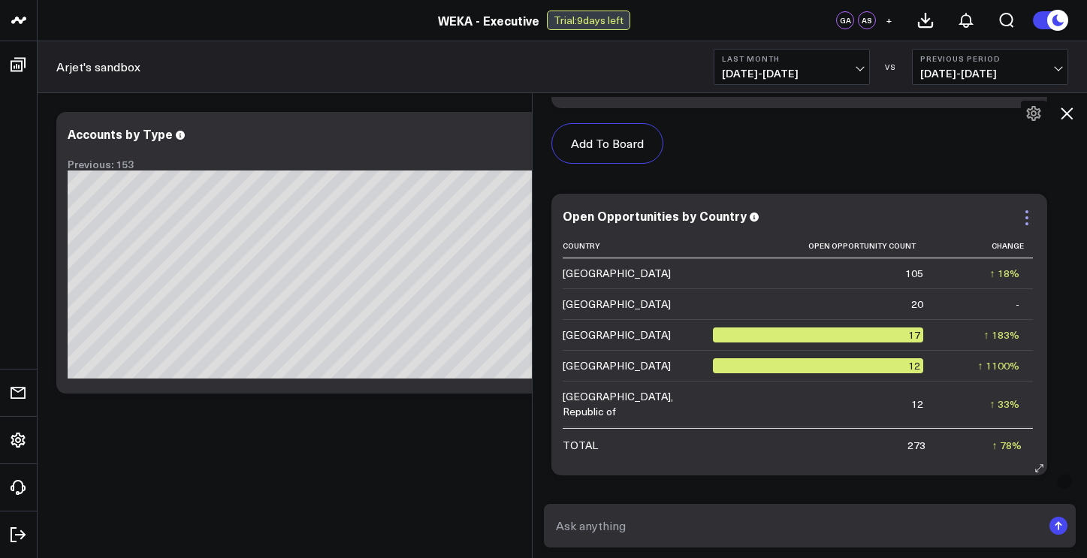
click at [1033, 209] on icon at bounding box center [1027, 218] width 18 height 18
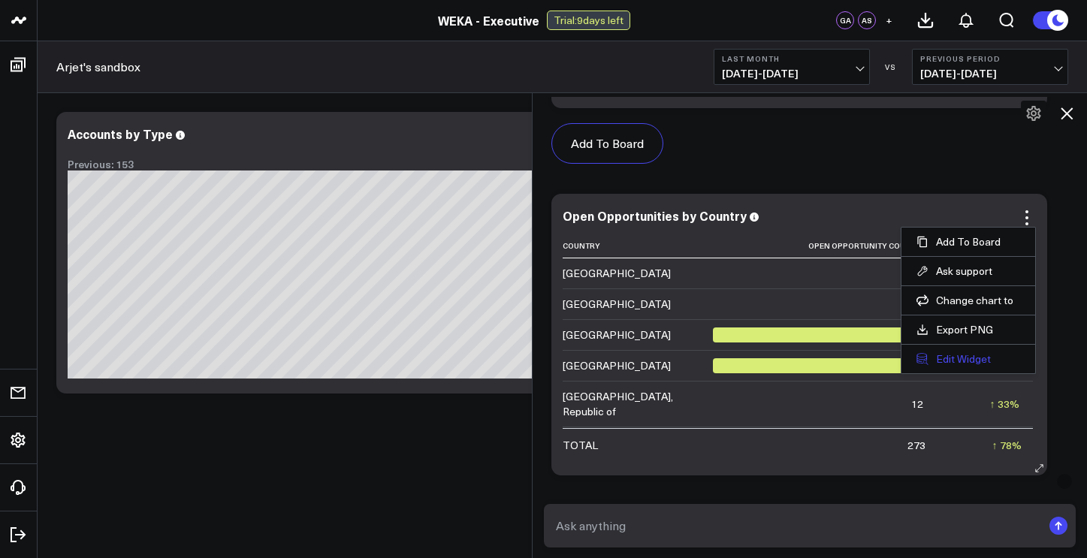
click at [973, 352] on button "Edit Widget" at bounding box center [968, 359] width 104 height 14
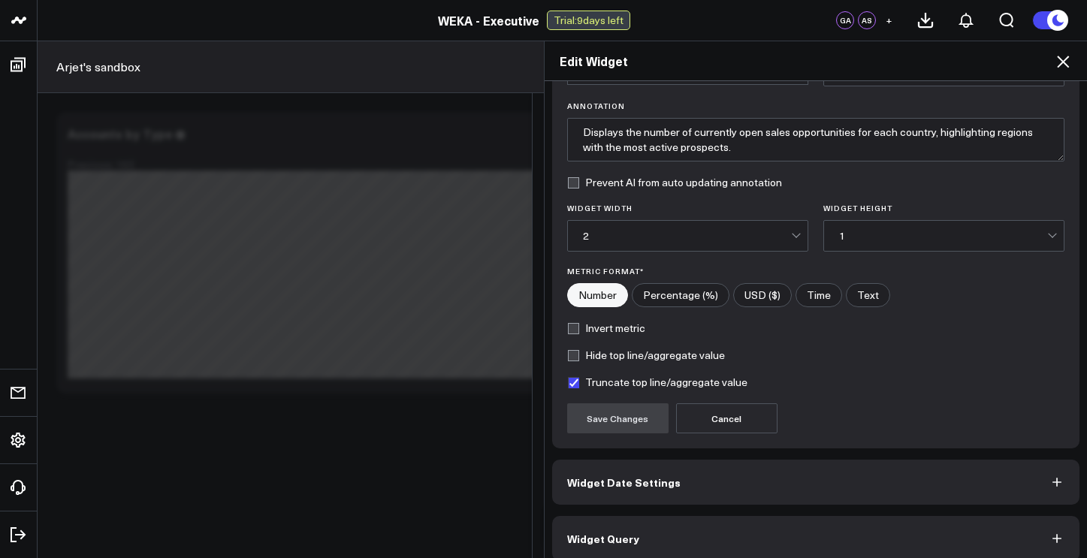
scroll to position [113, 0]
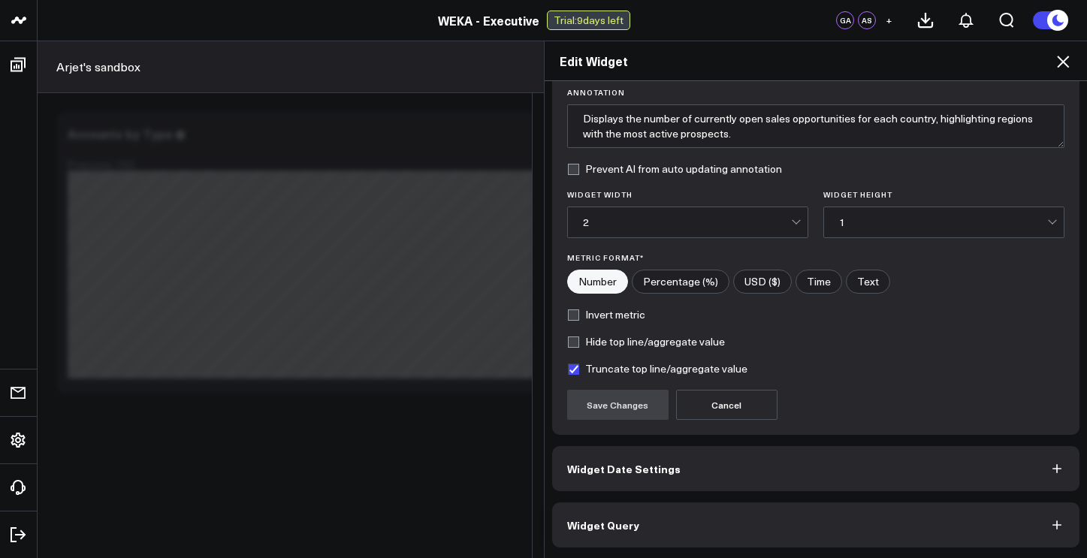
click at [976, 520] on button "Widget Query" at bounding box center [816, 524] width 528 height 45
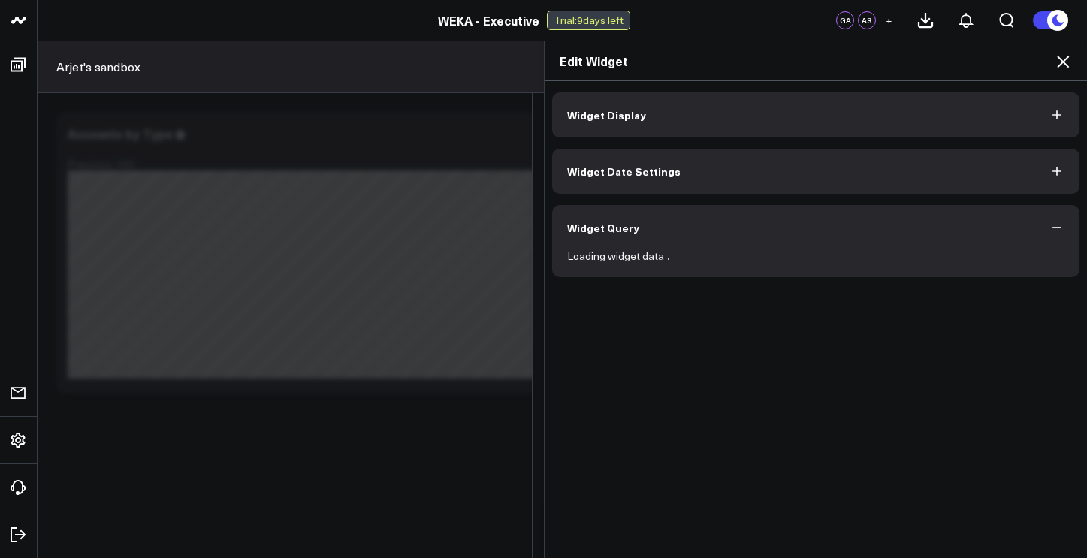
scroll to position [0, 0]
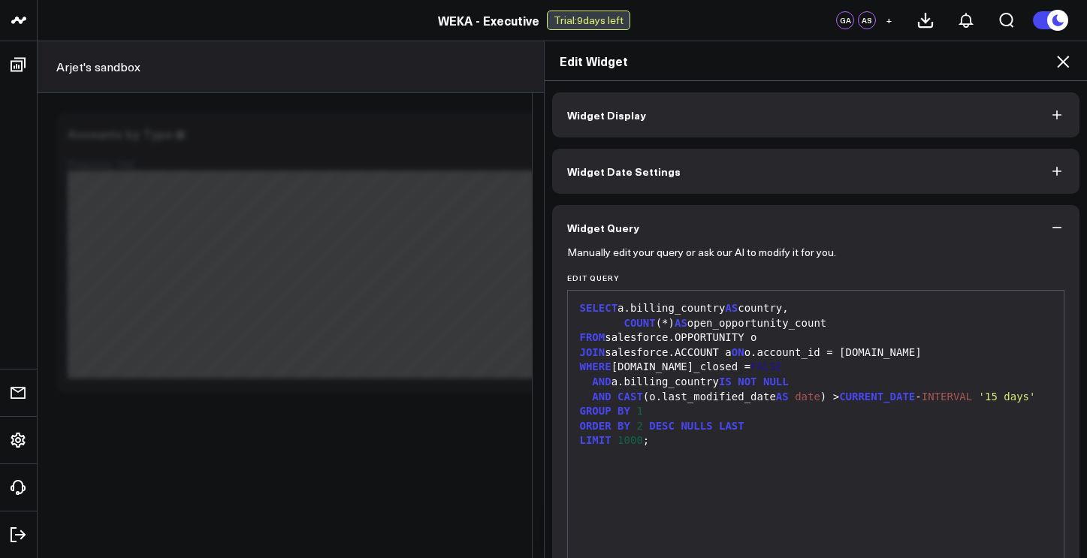
click at [937, 179] on button "Widget Date Settings" at bounding box center [816, 171] width 528 height 45
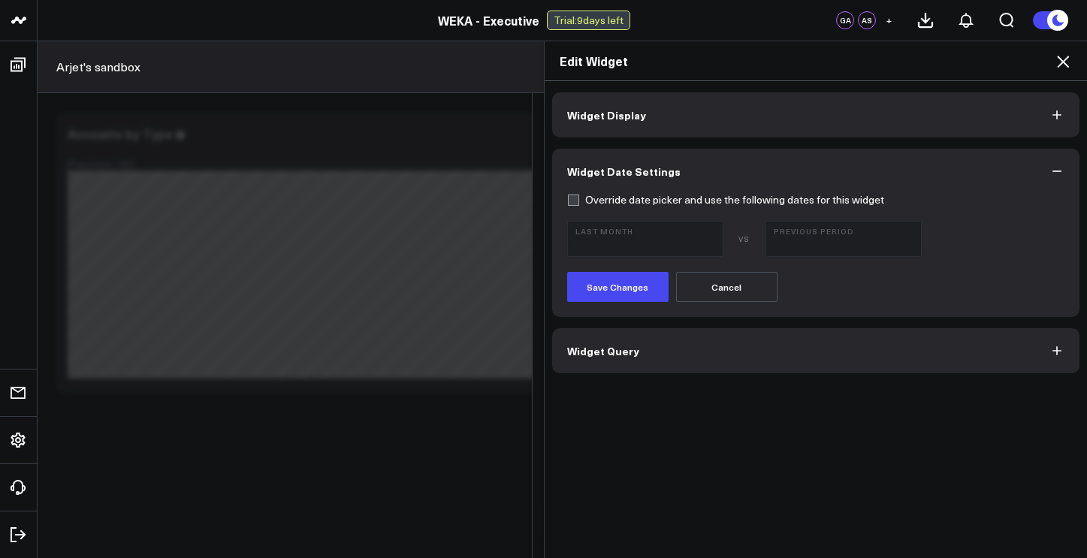
click at [929, 119] on button "Widget Display" at bounding box center [816, 114] width 528 height 45
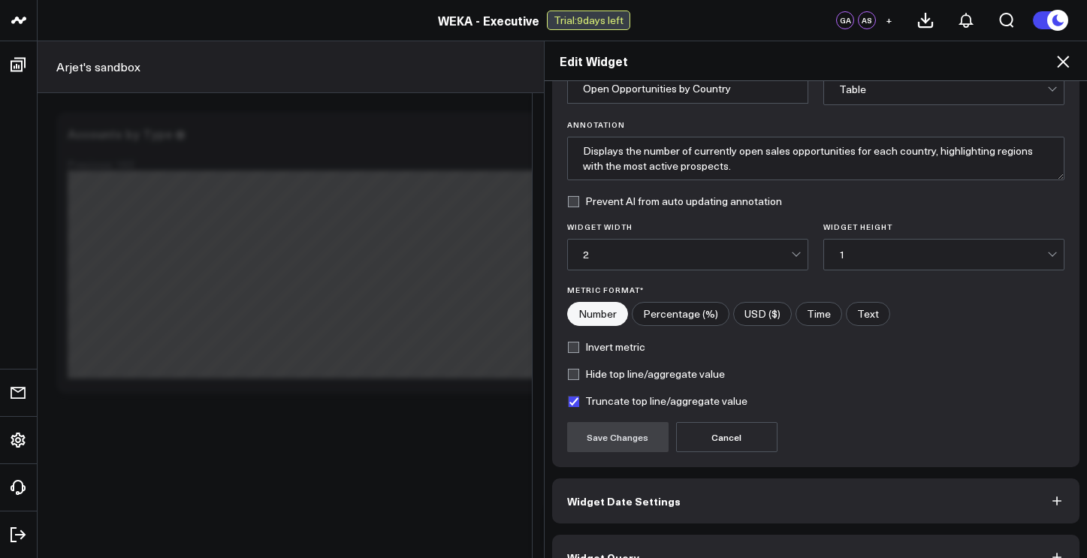
scroll to position [113, 0]
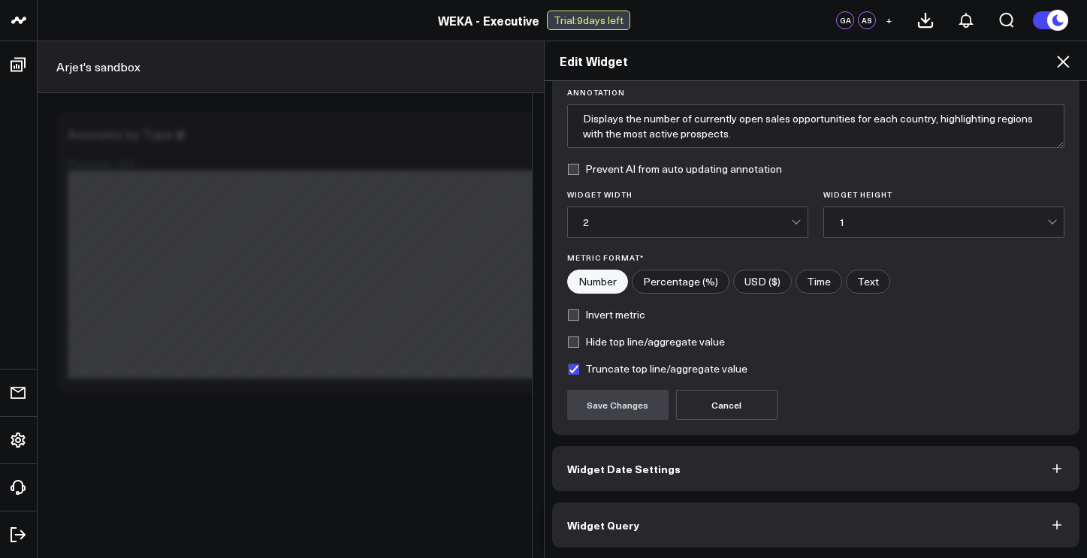
click at [943, 519] on button "Widget Query" at bounding box center [816, 524] width 528 height 45
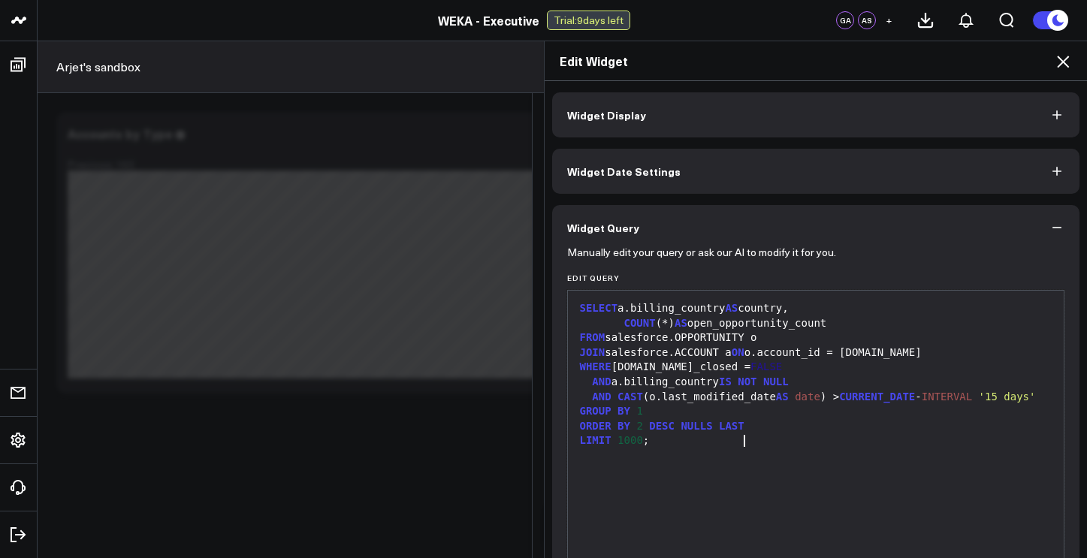
click at [864, 434] on div "ORDER BY 2 DESC NULLS LAST" at bounding box center [815, 426] width 481 height 15
click at [783, 448] on div "LIMIT 1000 ;" at bounding box center [815, 440] width 481 height 15
click at [1012, 274] on label "Edit Query" at bounding box center [816, 277] width 498 height 9
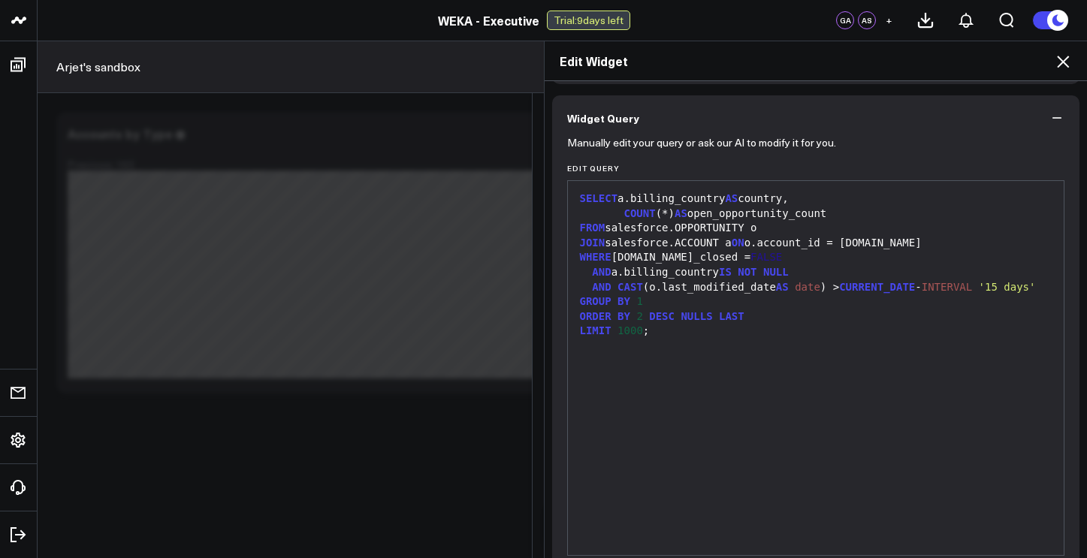
scroll to position [178, 0]
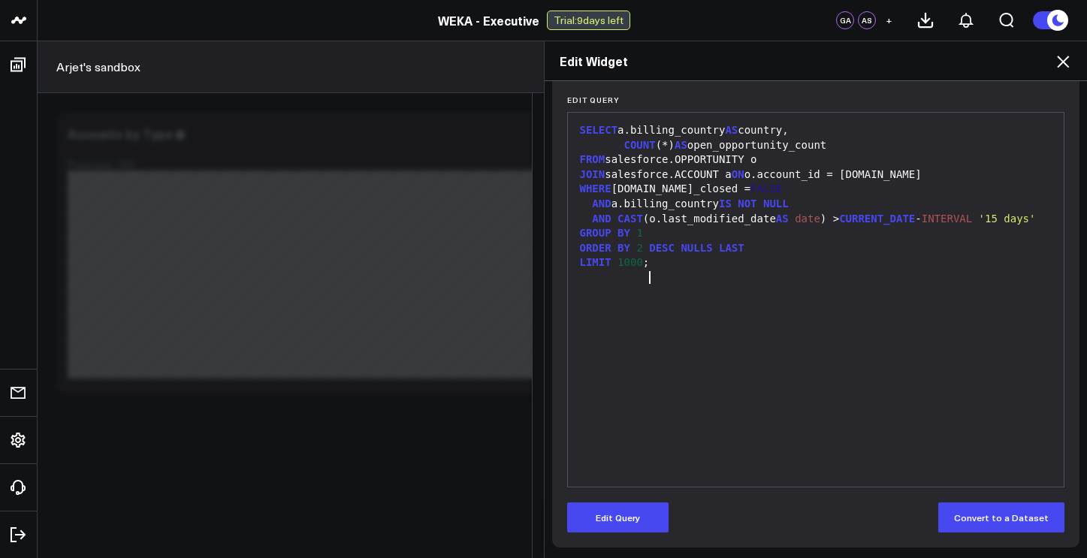
click at [733, 286] on div "SELECT a.billing_country AS country, COUNT (*) AS open_opportunity_count FROM s…" at bounding box center [815, 299] width 481 height 359
click at [653, 270] on div "LIMIT 1000 ;" at bounding box center [815, 262] width 481 height 15
drag, startPoint x: 575, startPoint y: 155, endPoint x: 774, endPoint y: 158, distance: 199.1
click at [774, 158] on div "FROM salesforce.OPPORTUNITY o" at bounding box center [815, 159] width 481 height 15
copy div "FROM salesforce.OPPORTUNITY o"
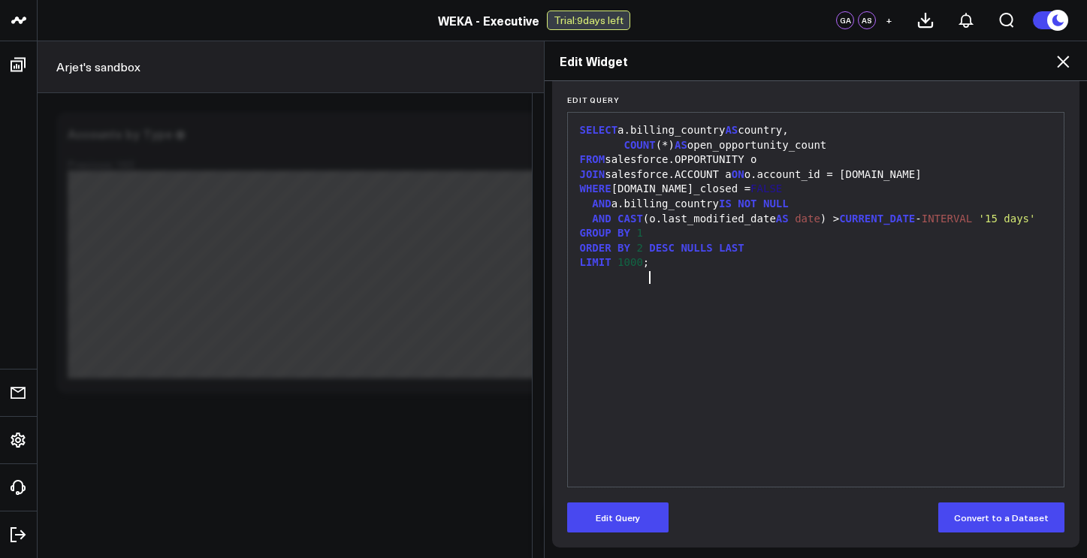
click at [659, 270] on div "LIMIT 1000 ;" at bounding box center [815, 262] width 481 height 15
click at [691, 289] on div "SELECT a.billing_country AS country, COUNT (*) AS open_opportunity_count FROM s…" at bounding box center [815, 299] width 481 height 359
click at [435, 282] on div "Edit Widget Widget Display Widget Date Settings Widget Query Manually edit your…" at bounding box center [543, 299] width 1087 height 517
click at [654, 210] on div "AND a.billing_country IS NOT NULL" at bounding box center [815, 204] width 481 height 15
click at [1064, 63] on icon at bounding box center [1063, 62] width 12 height 12
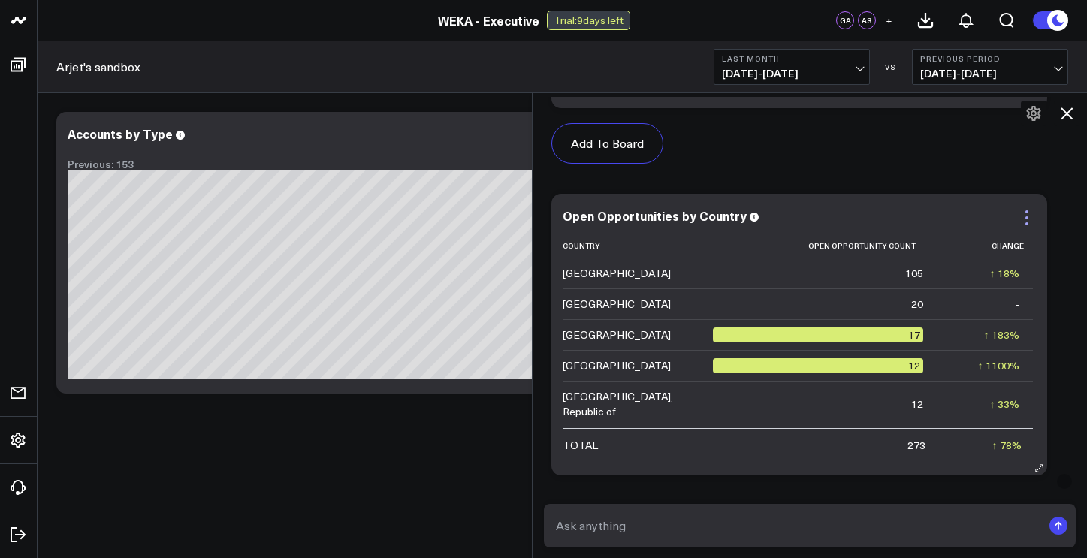
click at [1030, 209] on icon at bounding box center [1027, 218] width 18 height 18
click at [1006, 143] on div "Add To Board" at bounding box center [799, 143] width 496 height 71
click at [1034, 113] on icon at bounding box center [1033, 113] width 18 height 18
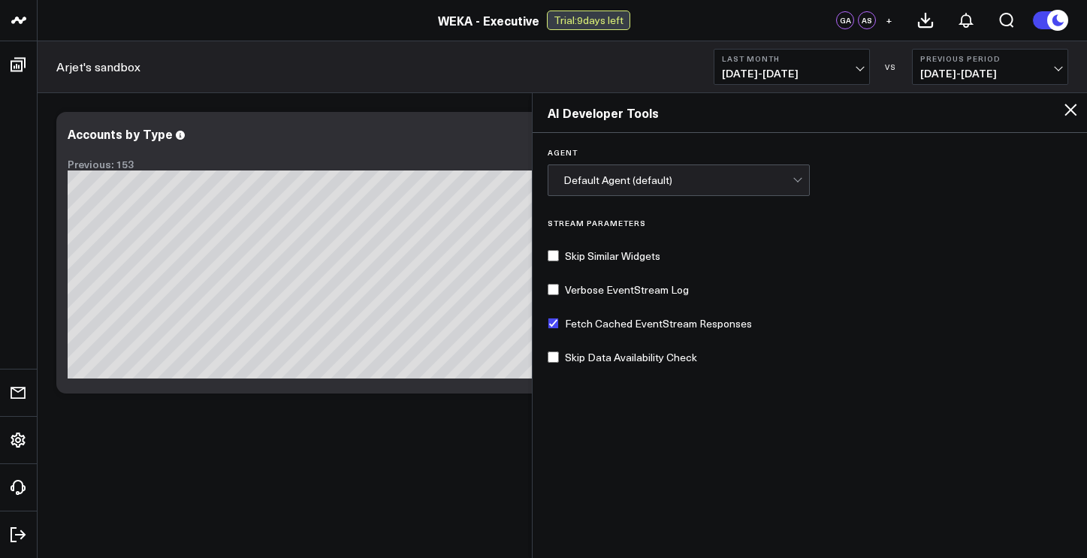
click at [1069, 114] on icon at bounding box center [1070, 110] width 18 height 18
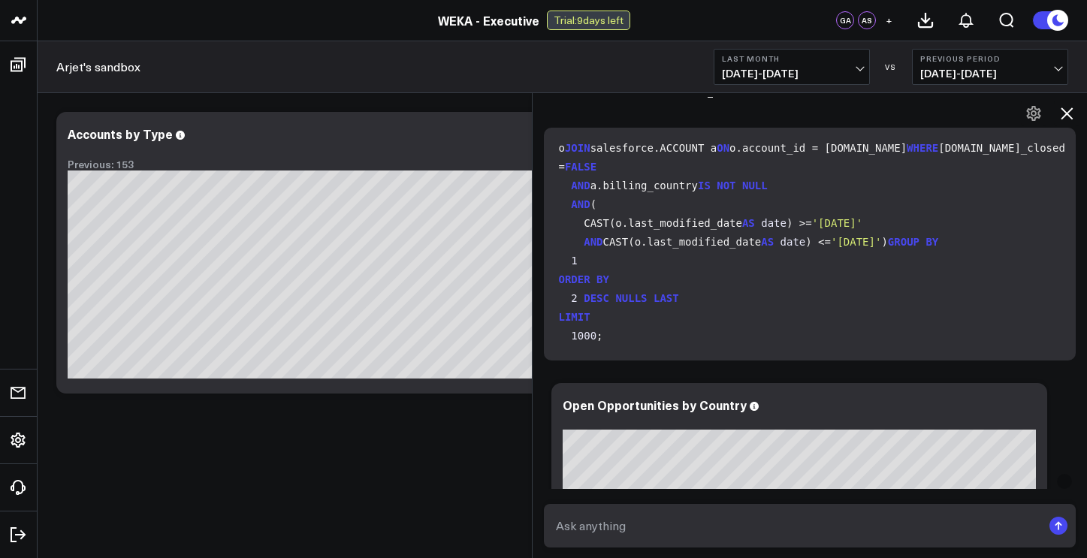
scroll to position [144, 0]
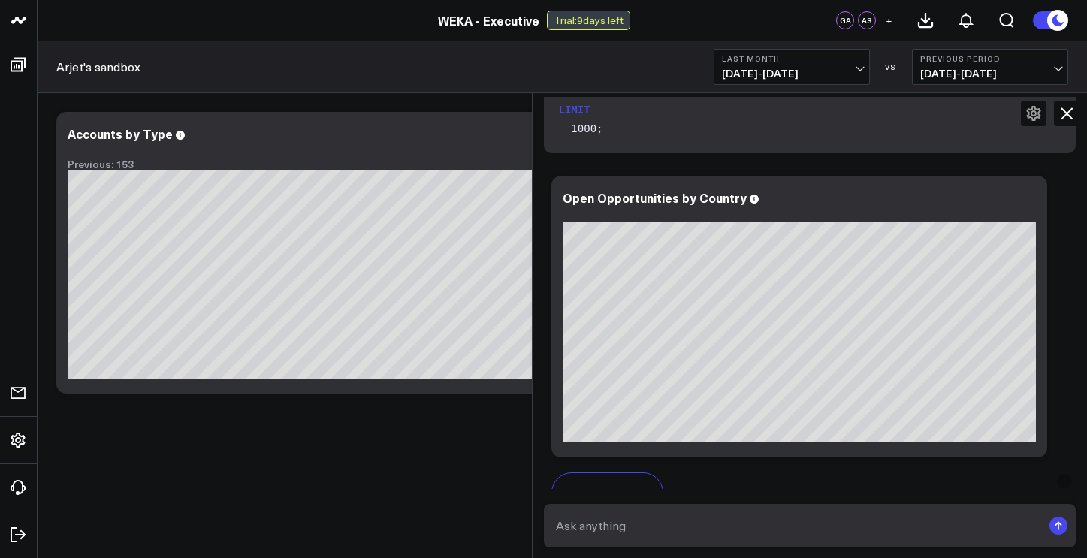
scroll to position [5377, 0]
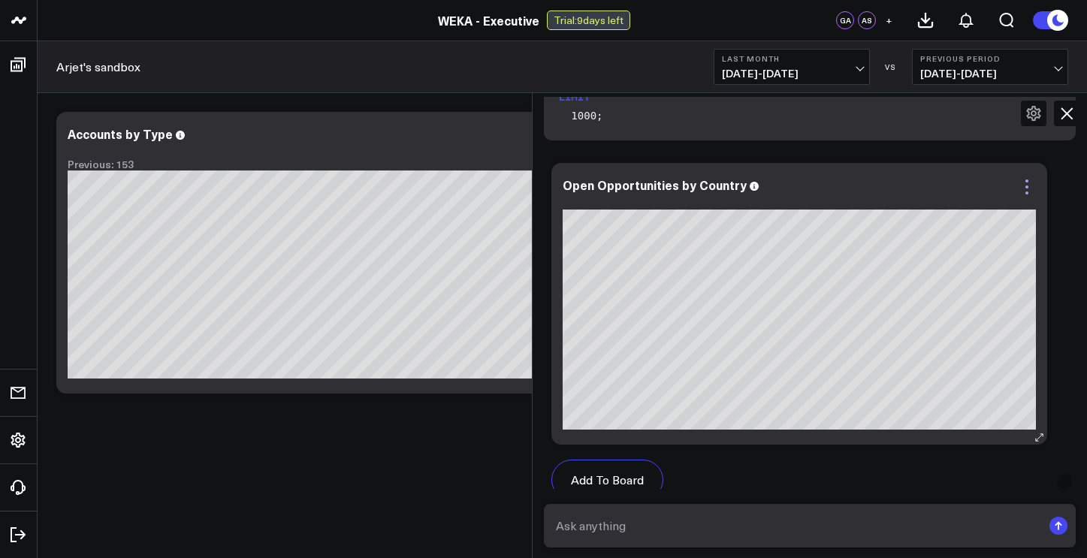
click at [1031, 178] on icon at bounding box center [1027, 187] width 18 height 18
click at [1066, 205] on div "Add To Board Executive Summary GitHub JIRA HiBob Salesforce Arjet's Dashboard S…" at bounding box center [810, 522] width 532 height 734
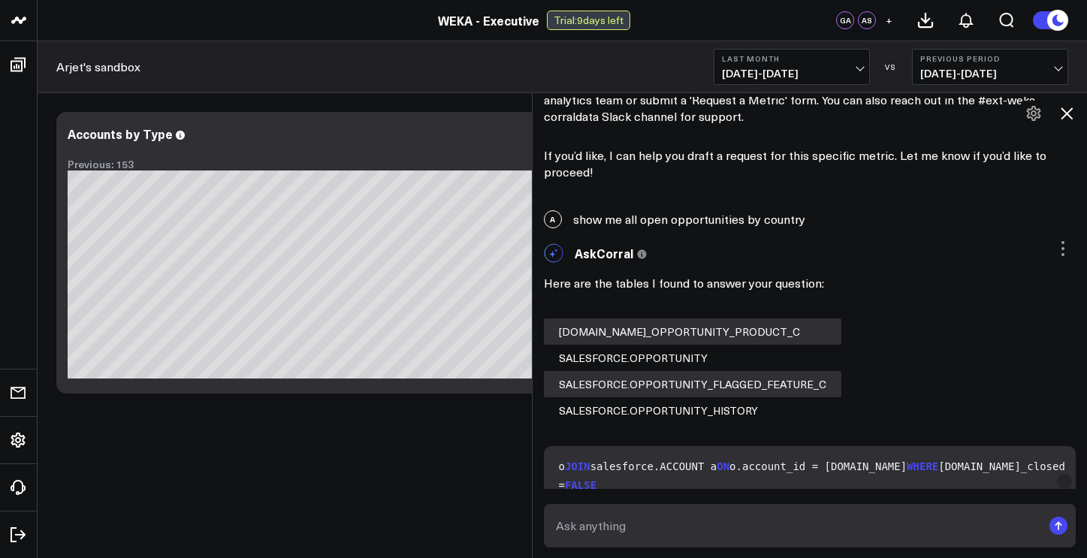
scroll to position [4852, 0]
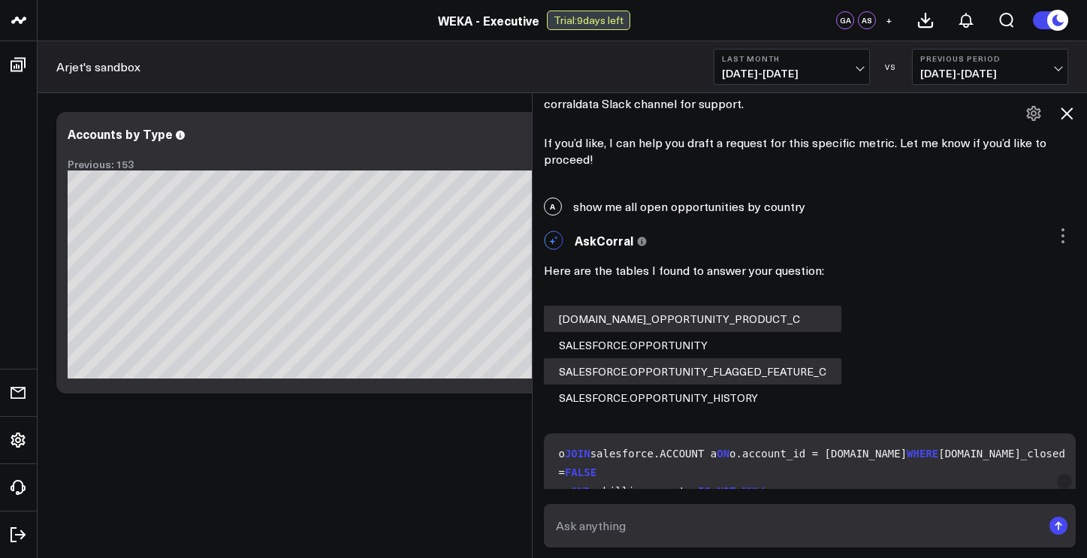
click at [1059, 227] on icon at bounding box center [1063, 236] width 18 height 18
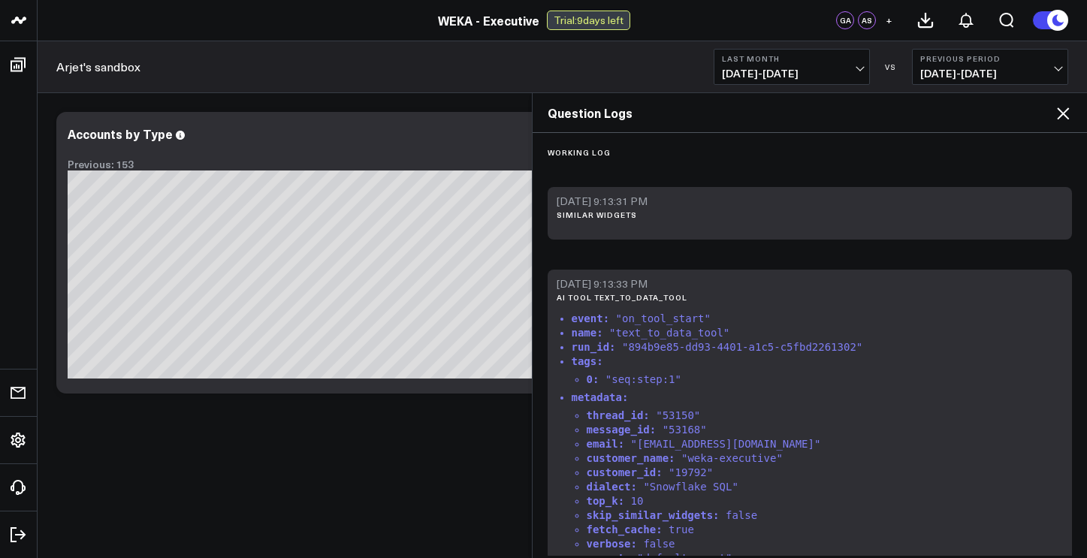
scroll to position [2046, 0]
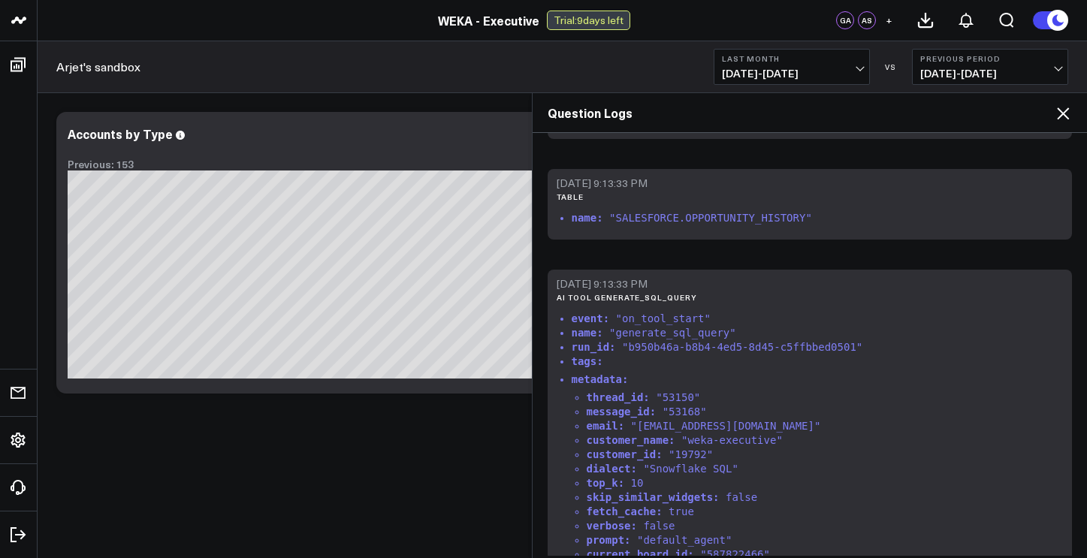
click at [1047, 251] on div "Working Log [DATE] 9:13:31 PM similar widgets [DATE] 9:13:33 PM ai tool text_to…" at bounding box center [809, 344] width 555 height 423
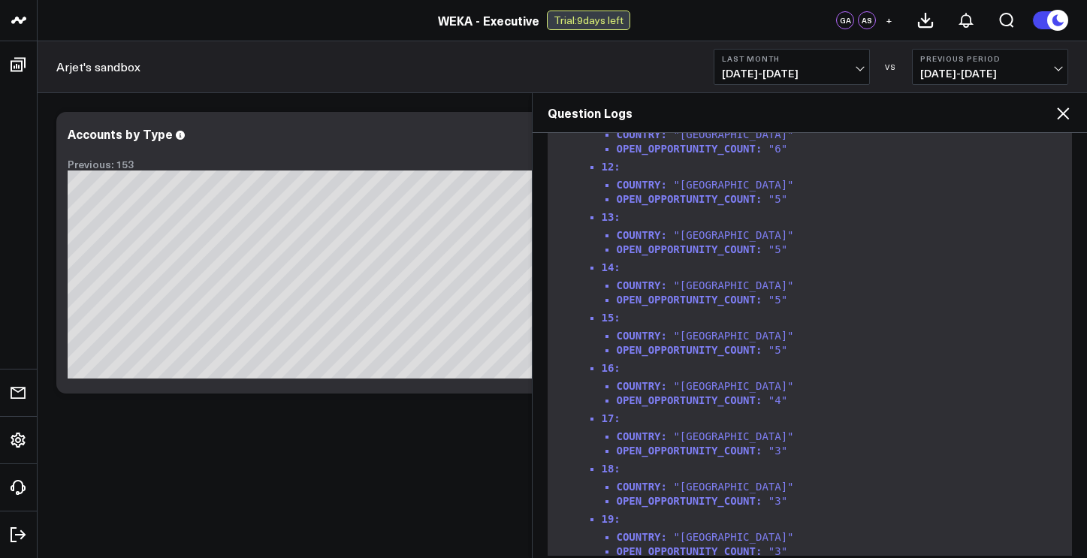
scroll to position [4707, 0]
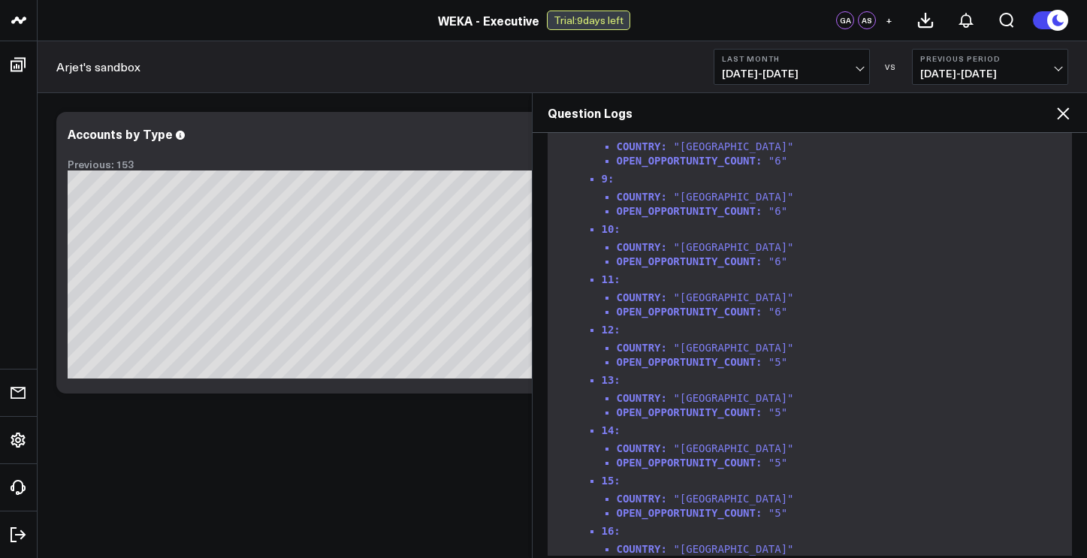
click at [943, 243] on li "COUNTRY : "[GEOGRAPHIC_DATA]"" at bounding box center [840, 247] width 447 height 11
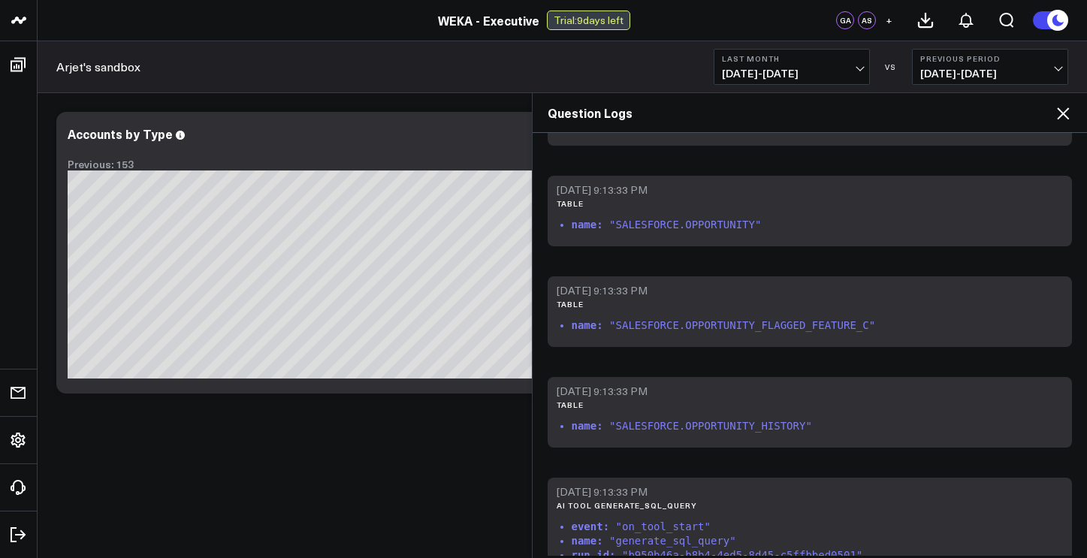
scroll to position [1776, 0]
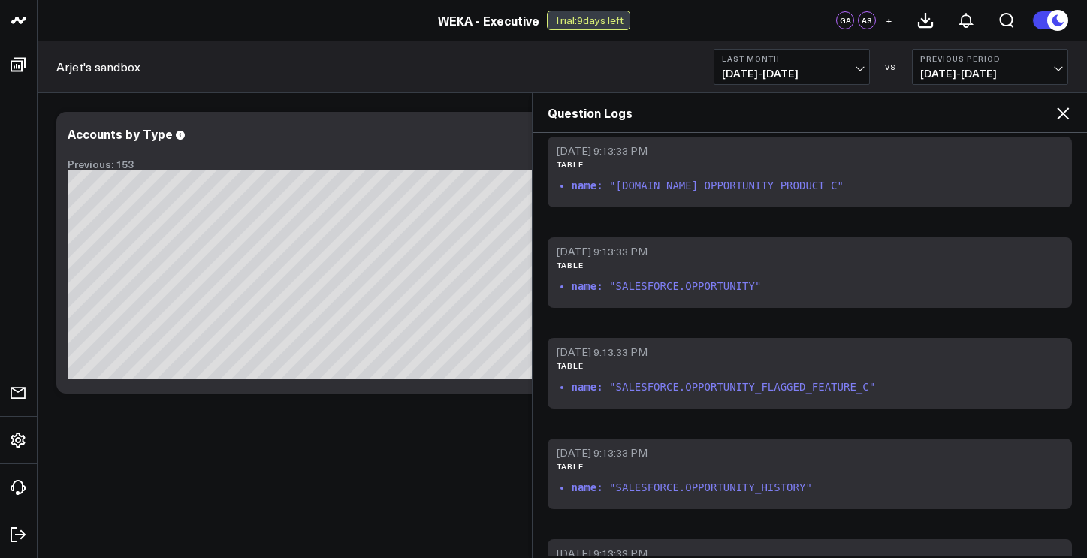
click at [1064, 117] on icon at bounding box center [1063, 113] width 18 height 18
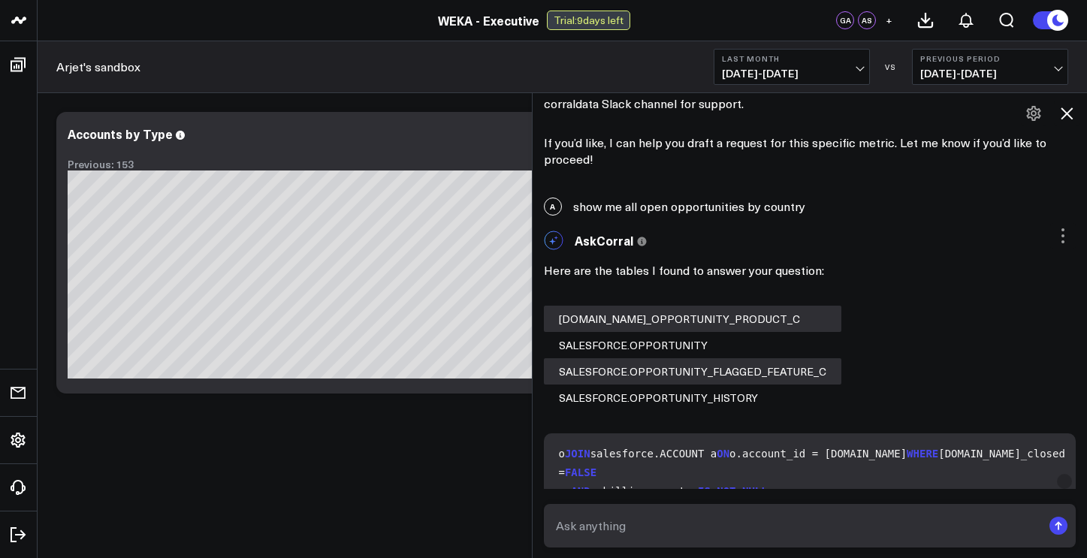
click at [840, 535] on textarea at bounding box center [797, 525] width 490 height 27
type textarea "add the amount next to the open opportunities by country"
click at [1060, 300] on div "Here are the tables I found to answer your question: [DOMAIN_NAME]_OPPORTUNITY_…" at bounding box center [810, 334] width 532 height 153
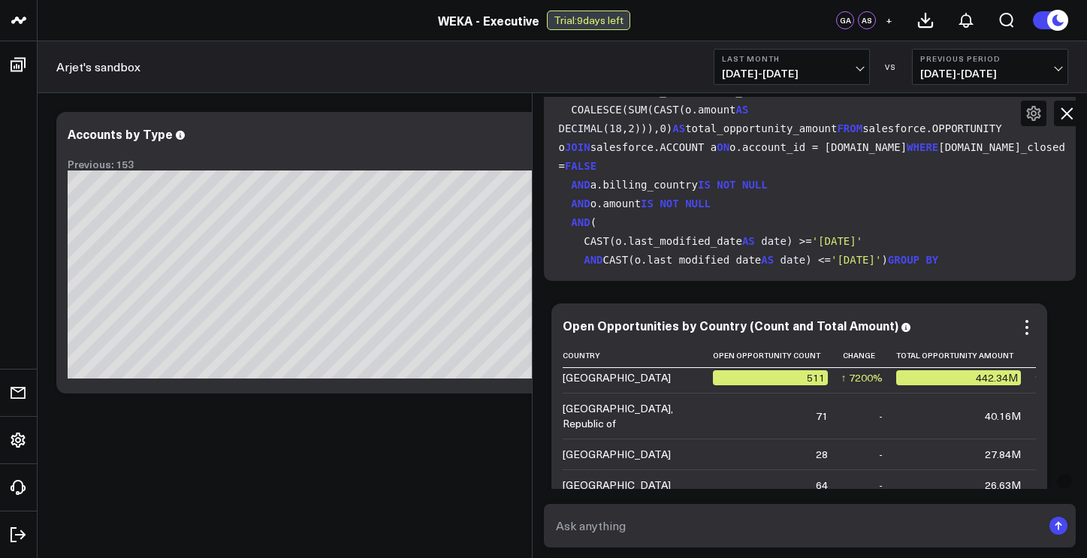
scroll to position [0, 0]
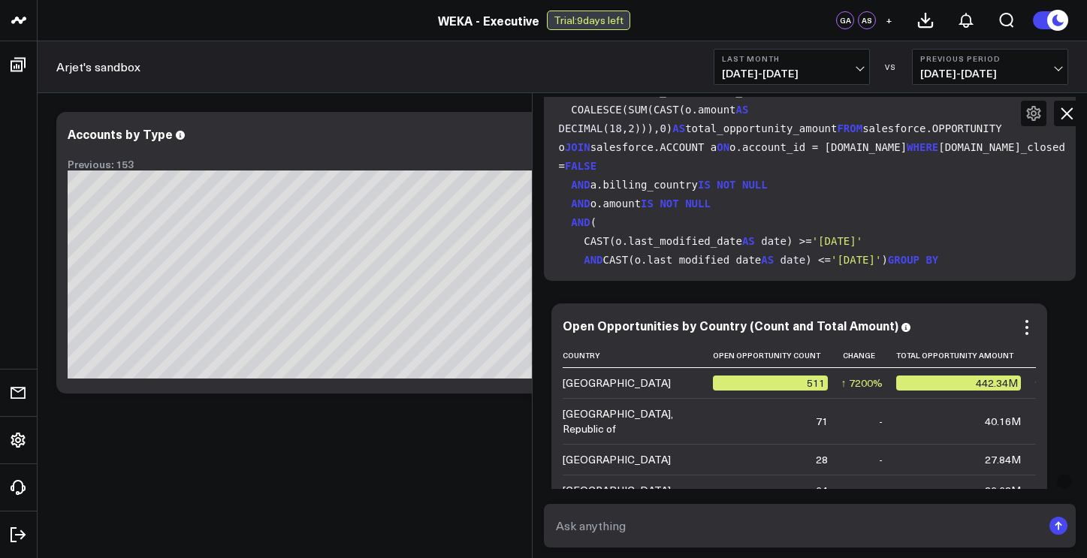
click at [1007, 414] on div "40.16M" at bounding box center [1003, 421] width 36 height 15
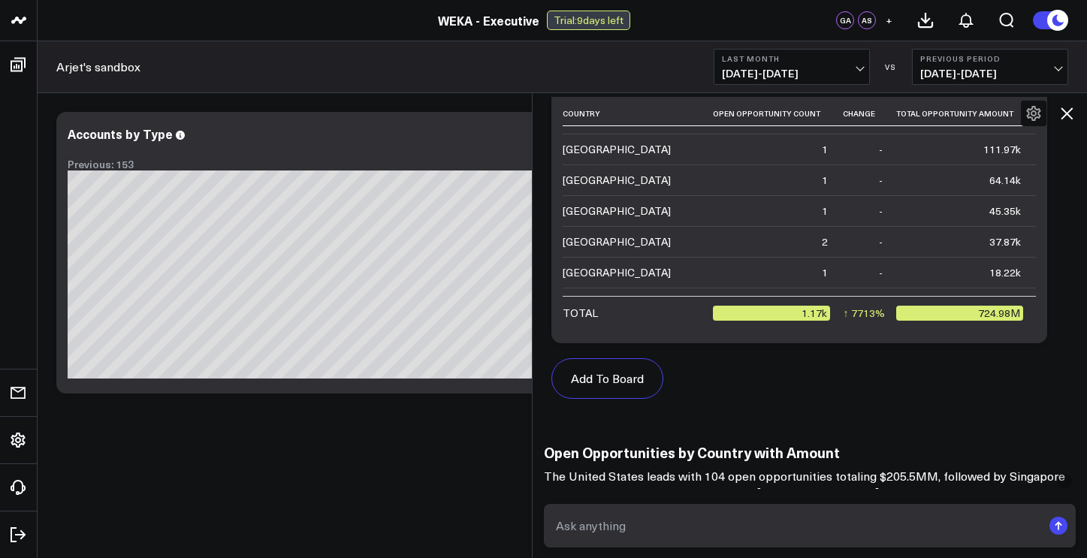
scroll to position [6955, 0]
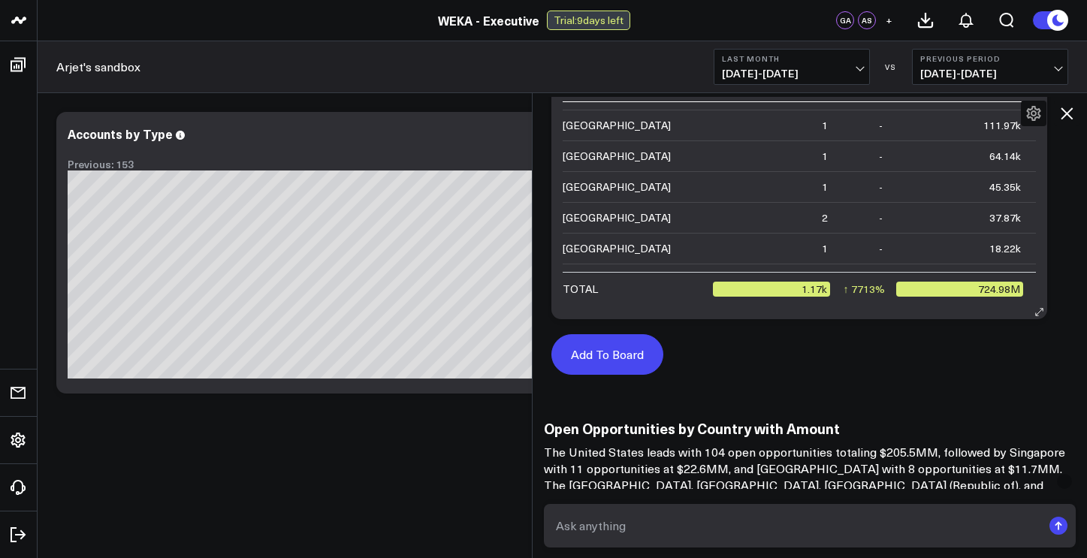
click at [623, 334] on button "Add To Board" at bounding box center [607, 354] width 112 height 41
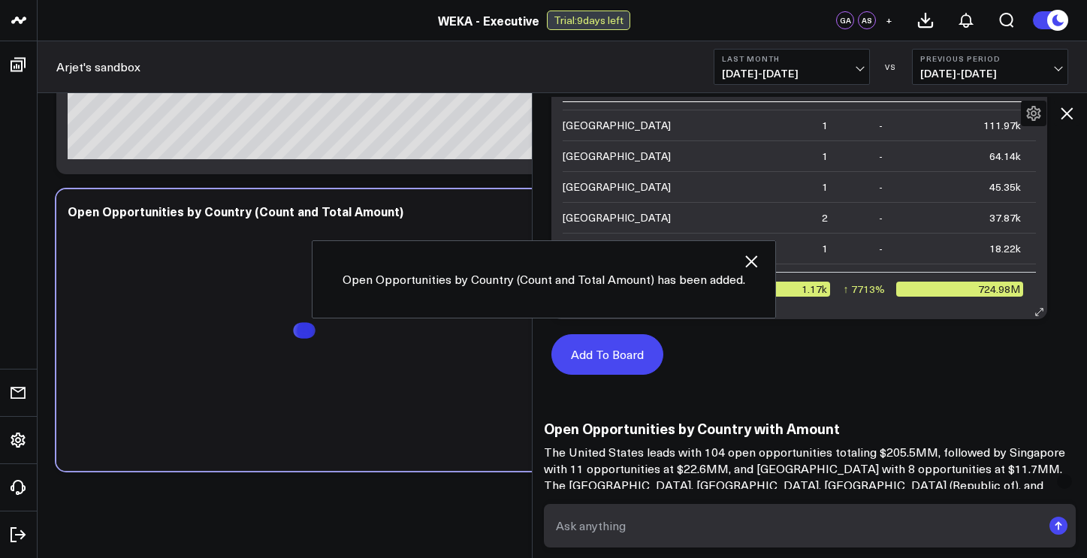
scroll to position [230, 0]
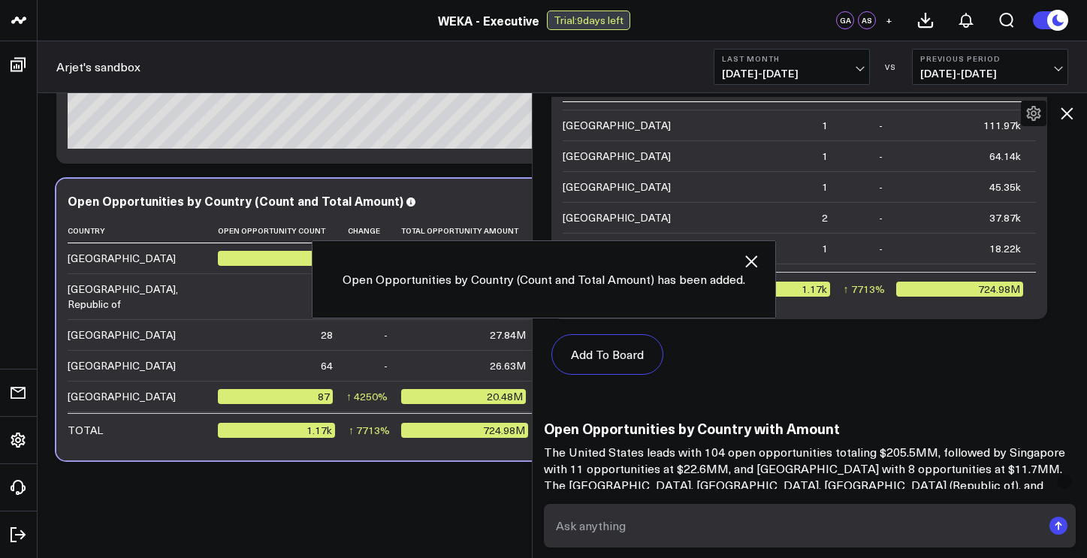
click at [752, 264] on icon "button" at bounding box center [751, 261] width 12 height 12
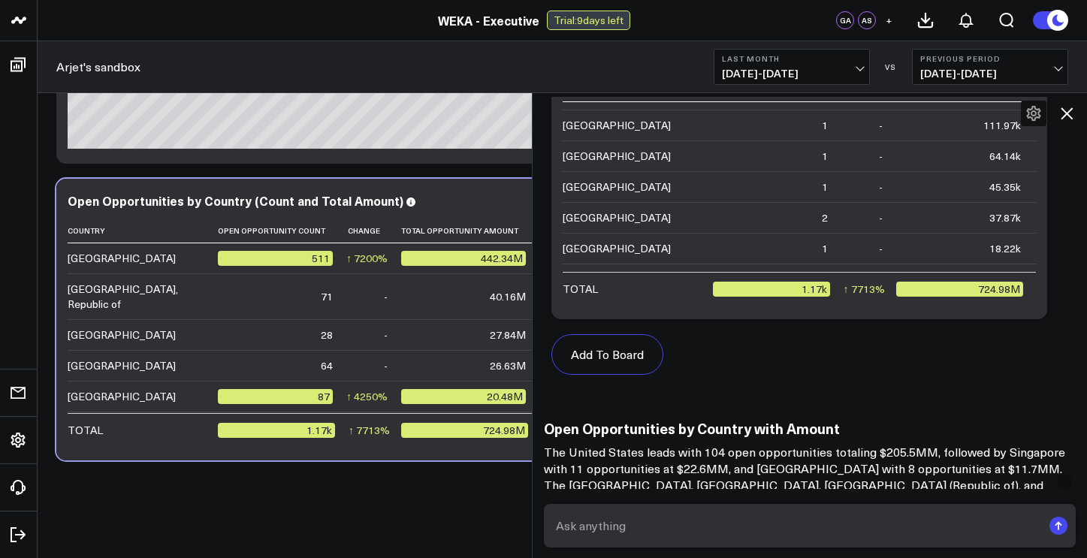
click at [1064, 116] on icon at bounding box center [1066, 113] width 12 height 12
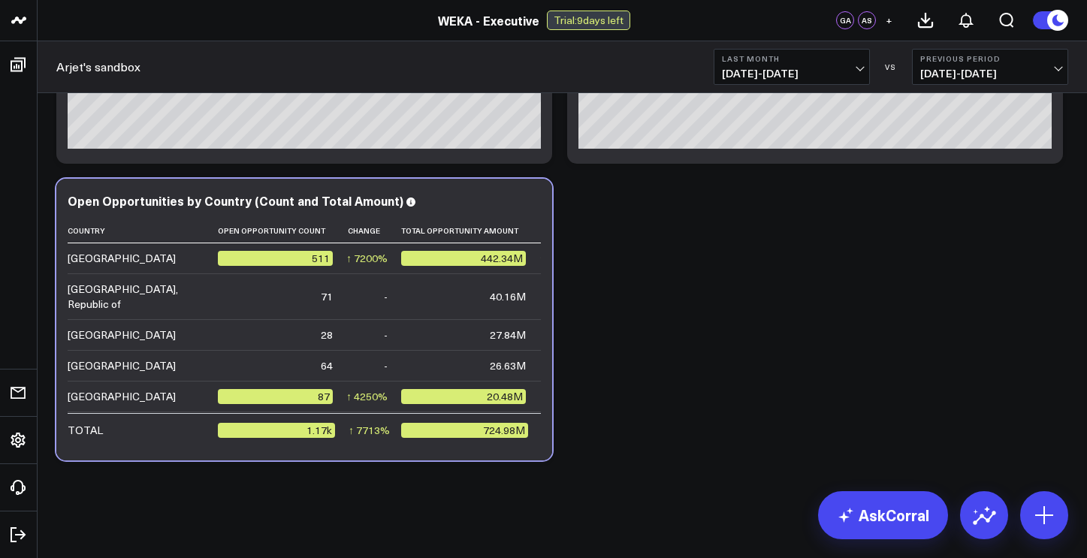
click at [799, 312] on div "Modify via AI Copy link to widget Ask support Remove Create linked copy Executi…" at bounding box center [562, 171] width 1027 height 593
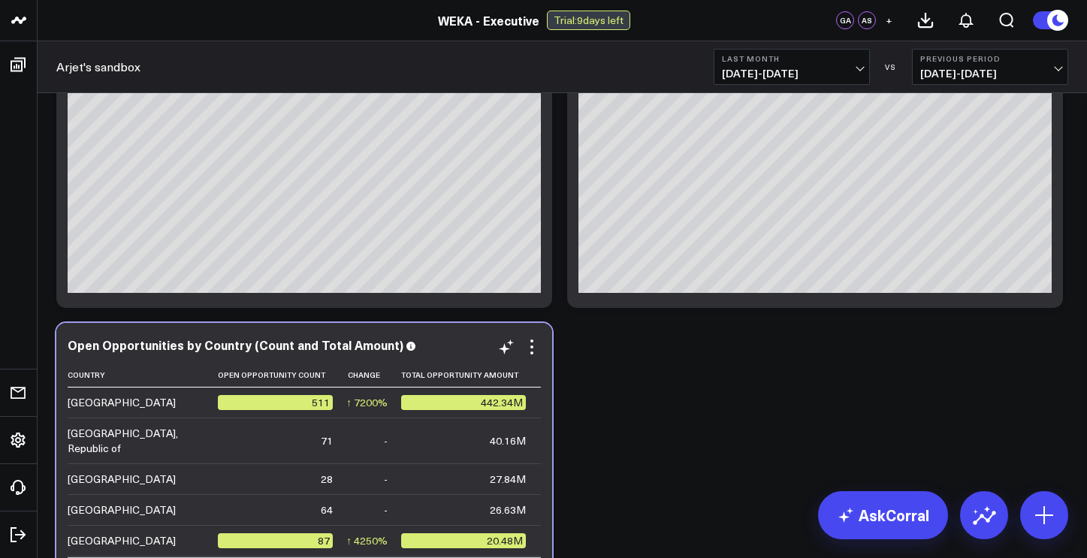
scroll to position [85, 0]
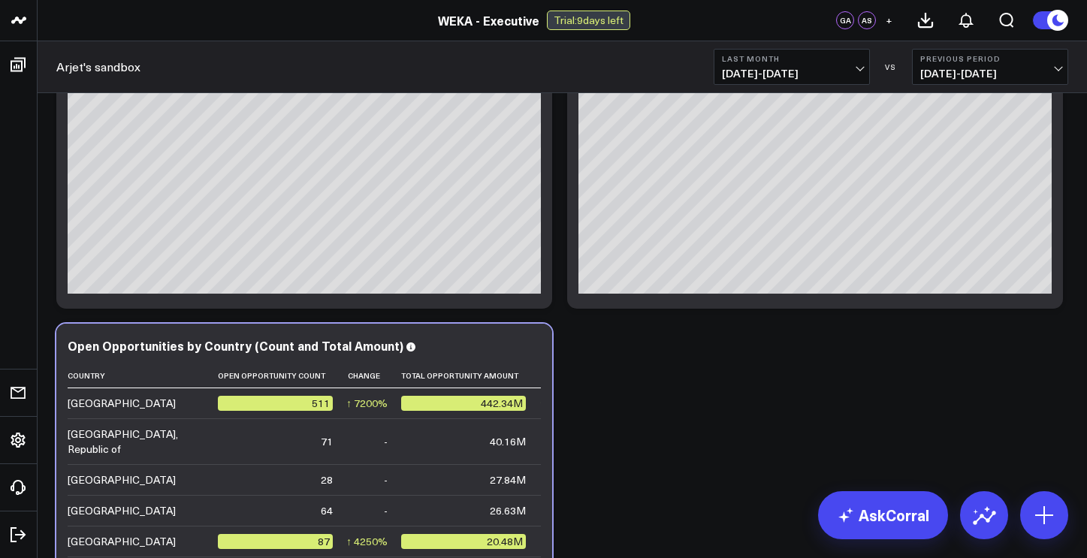
click at [651, 363] on div "Modify via AI Copy link to widget Ask support Remove Create linked copy Executi…" at bounding box center [562, 316] width 1027 height 593
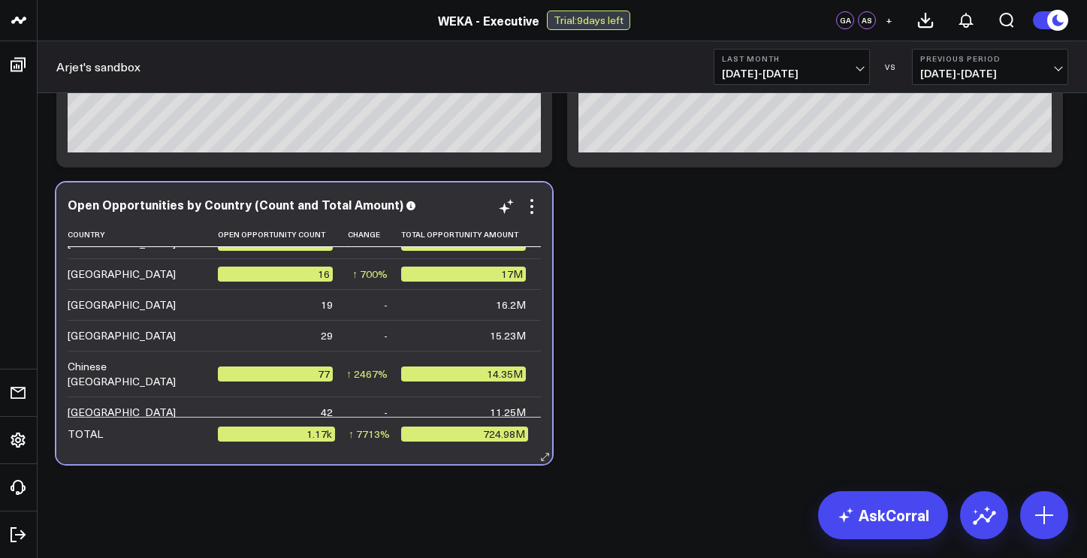
scroll to position [160, 0]
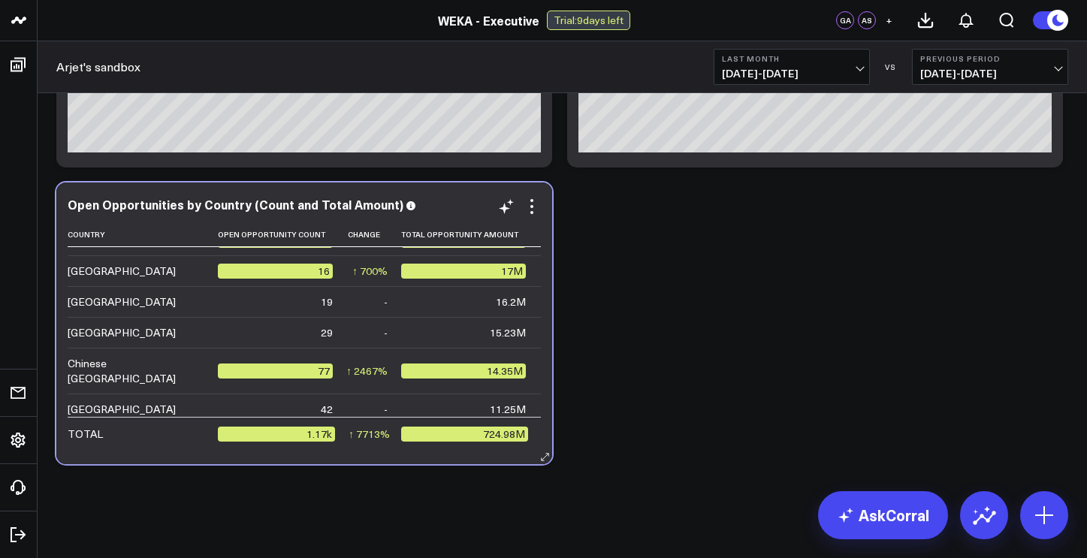
click at [547, 264] on div "Open Opportunities by Country (Count and Total Amount) Country Open Opportunity…" at bounding box center [304, 323] width 496 height 282
click at [302, 240] on th "Open Opportunity Count" at bounding box center [282, 234] width 128 height 25
click at [327, 236] on icon at bounding box center [331, 234] width 12 height 9
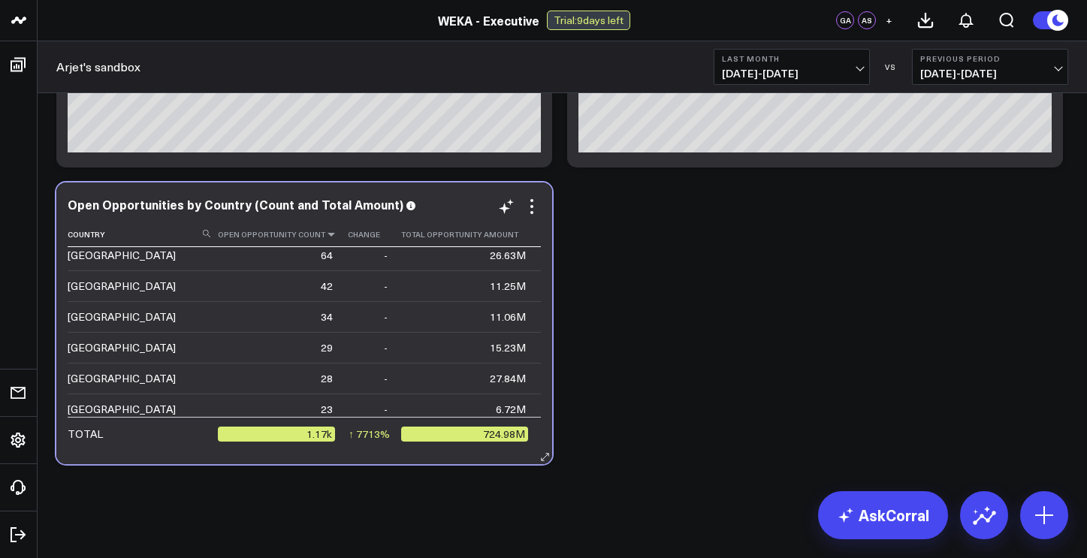
click at [327, 236] on icon at bounding box center [331, 234] width 12 height 9
click at [415, 363] on td "27.84M" at bounding box center [470, 378] width 138 height 31
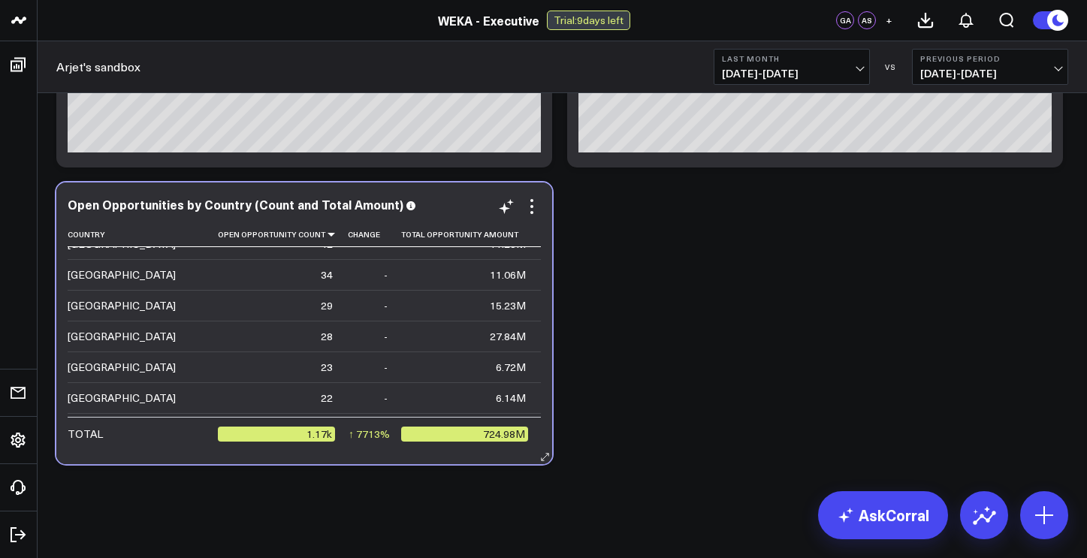
scroll to position [0, 0]
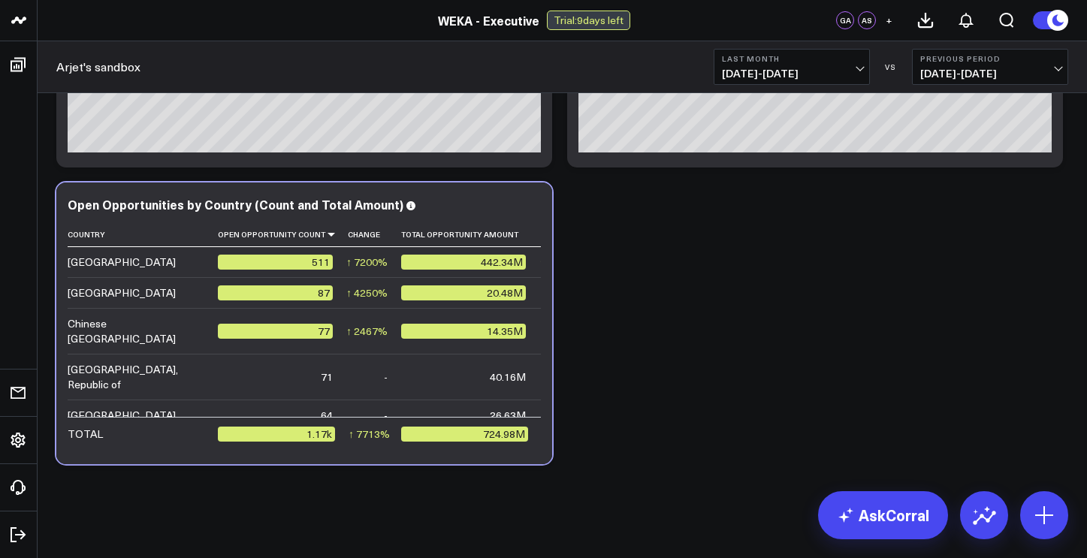
click at [611, 219] on div "Modify via AI Copy link to widget Ask support Remove Create linked copy Executi…" at bounding box center [562, 174] width 1027 height 593
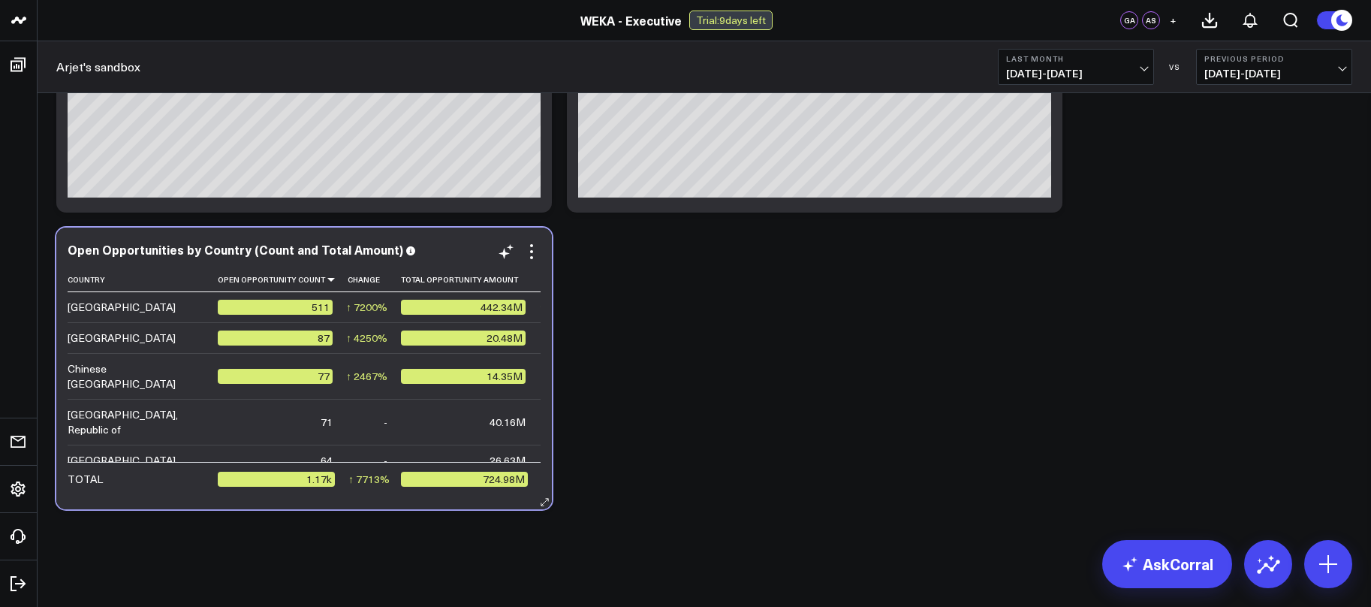
scroll to position [1315, 0]
click at [610, 394] on div "Modify via AI Copy link to widget Ask support Remove Create linked copy Executi…" at bounding box center [704, 219] width 1311 height 593
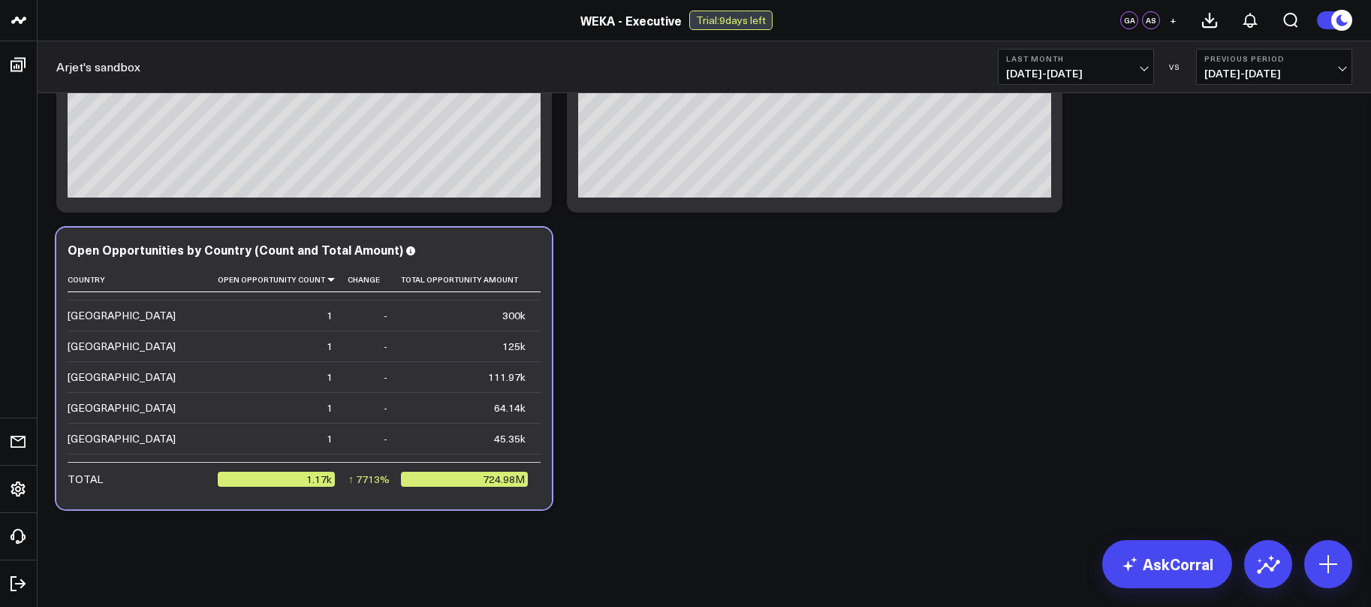
click at [650, 344] on div "Modify via AI Copy link to widget Ask support Remove Create linked copy Executi…" at bounding box center [704, 219] width 1311 height 593
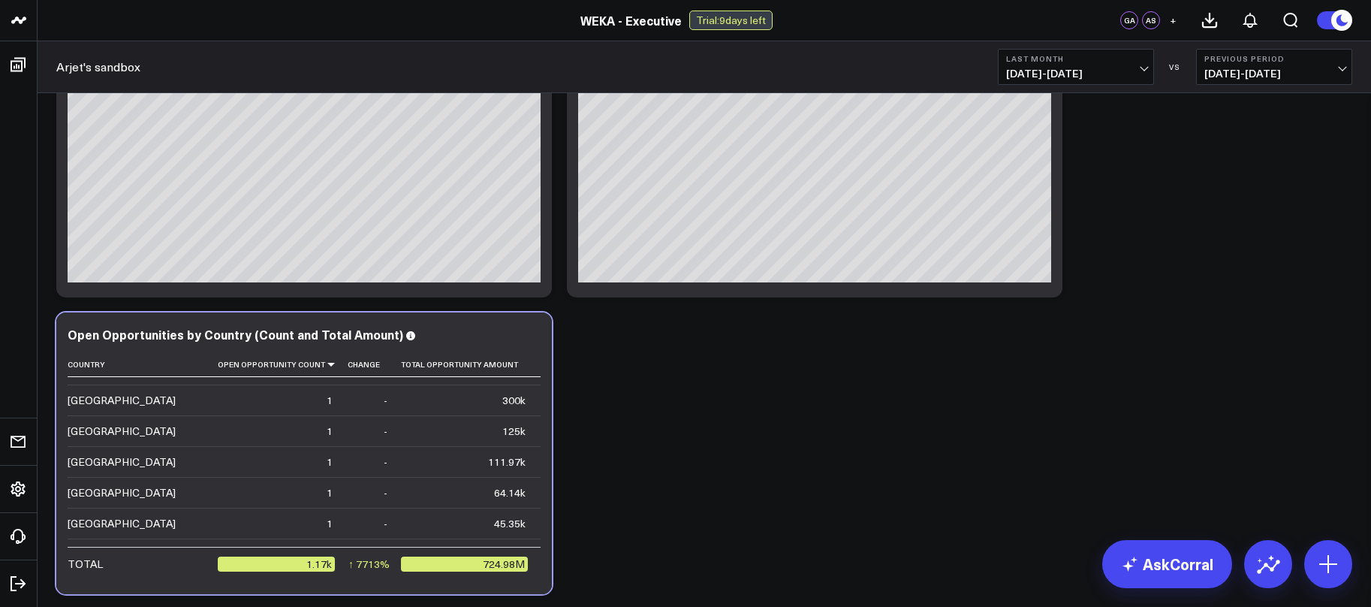
scroll to position [0, 0]
